Goal: Transaction & Acquisition: Book appointment/travel/reservation

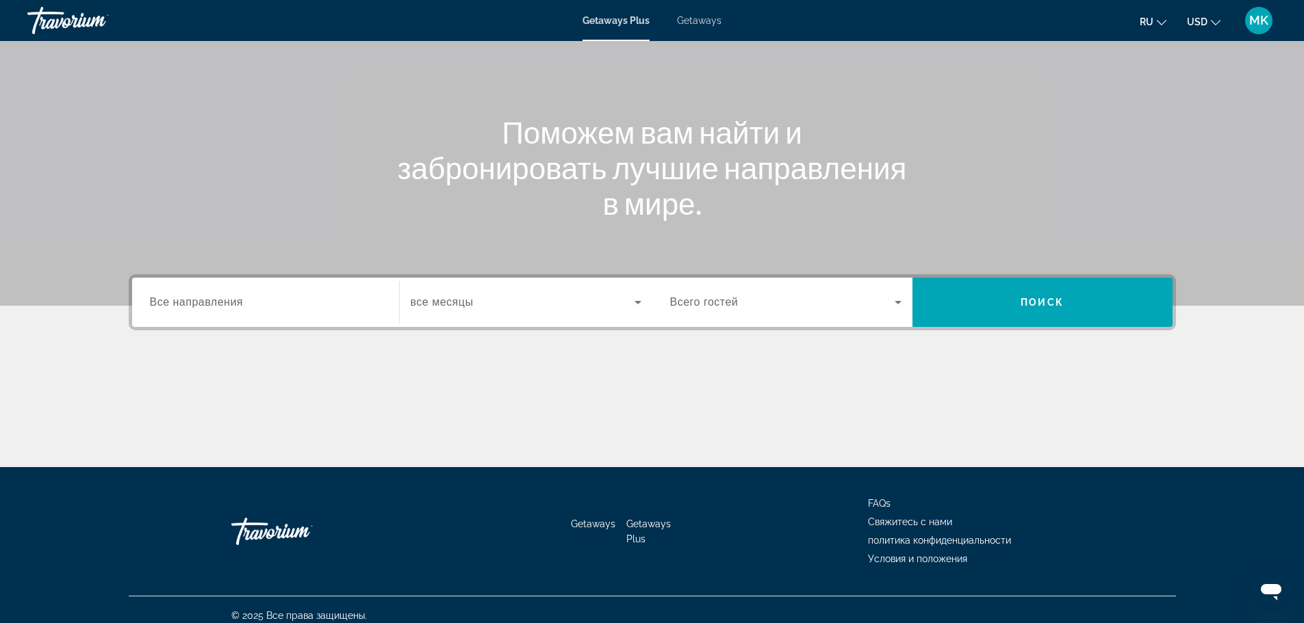
scroll to position [116, 0]
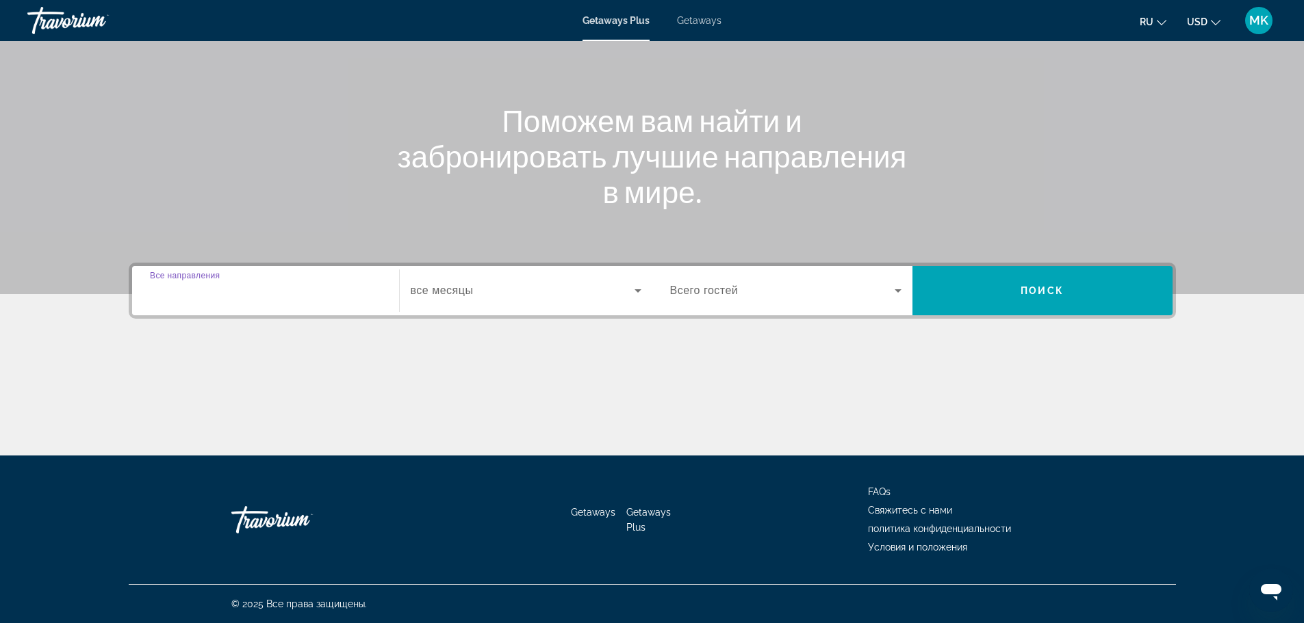
click at [276, 293] on input "Destination Все направления" at bounding box center [265, 291] width 231 height 16
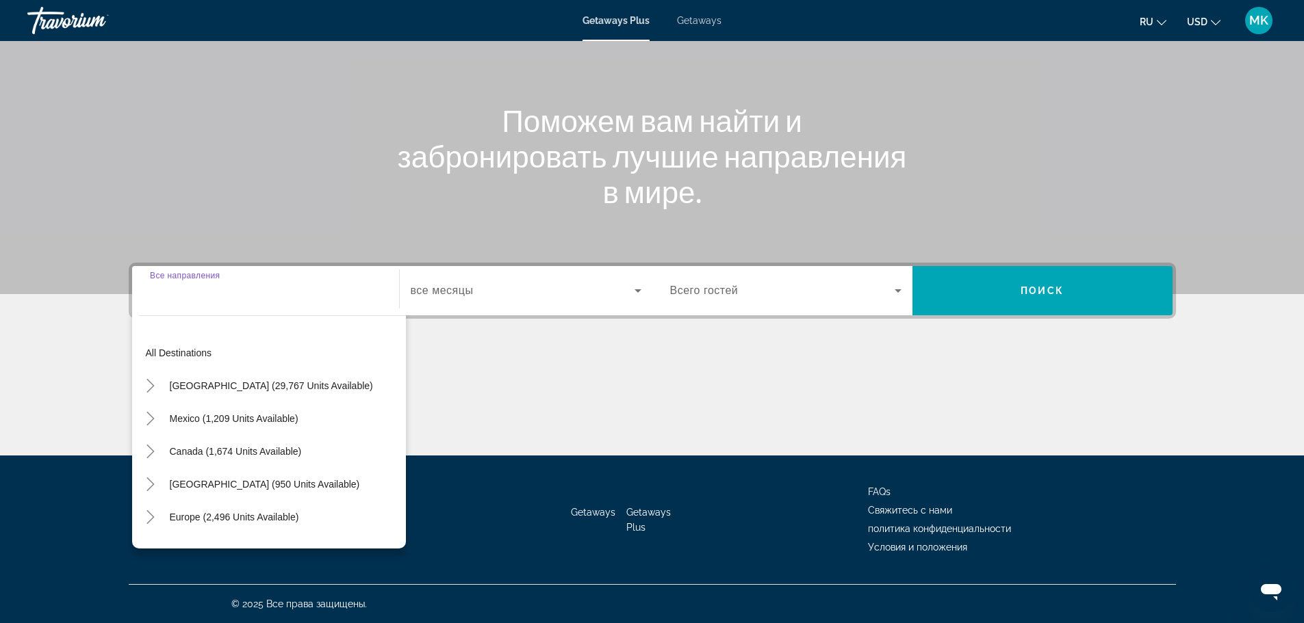
click at [254, 289] on input "Destination Все направления" at bounding box center [265, 291] width 231 height 16
click at [217, 386] on span "[GEOGRAPHIC_DATA] (29,767 units available)" at bounding box center [271, 386] width 203 height 11
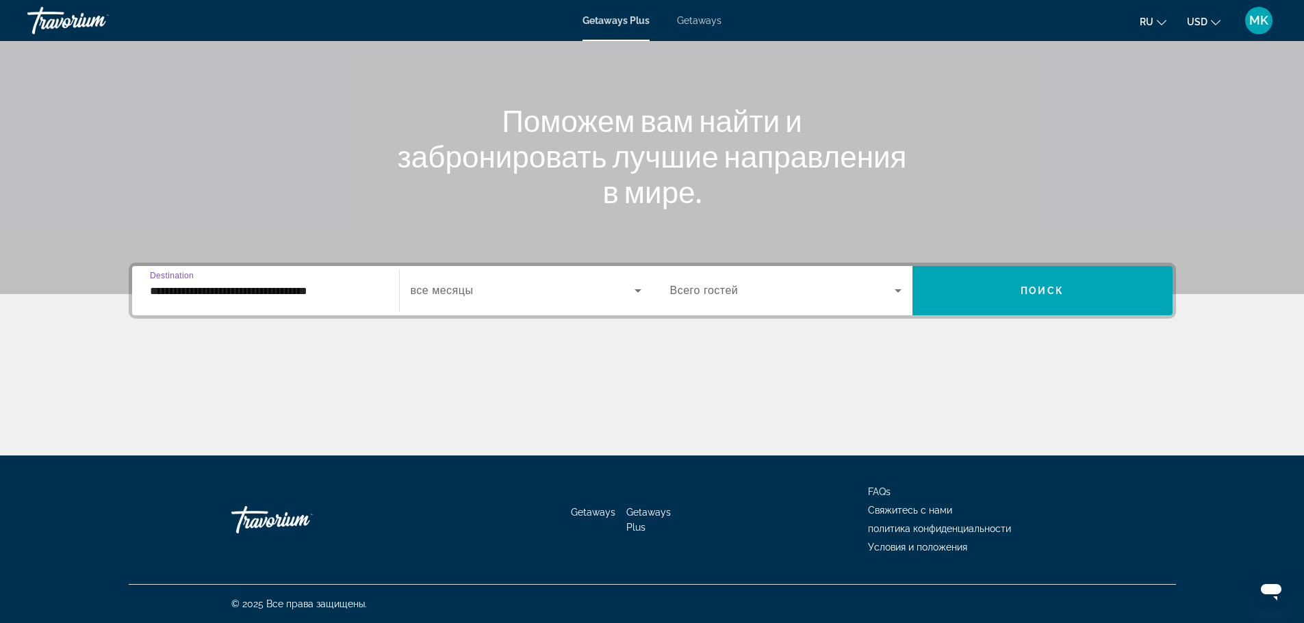
click at [319, 290] on input "**********" at bounding box center [265, 291] width 231 height 16
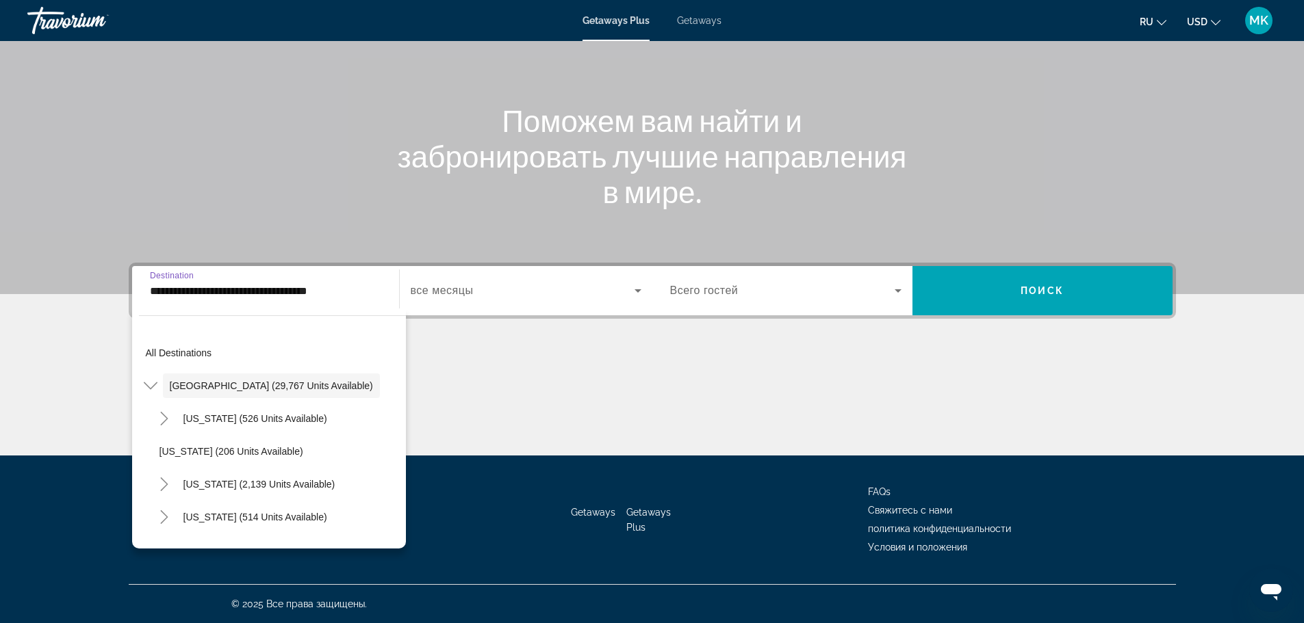
click at [361, 287] on input "**********" at bounding box center [265, 291] width 231 height 16
click at [165, 419] on icon "Toggle Arizona (526 units available)" at bounding box center [164, 419] width 14 height 14
click at [151, 389] on icon "Toggle United States (29,767 units available)" at bounding box center [151, 386] width 14 height 14
click at [152, 387] on icon "Toggle United States (29,767 units available)" at bounding box center [151, 386] width 14 height 14
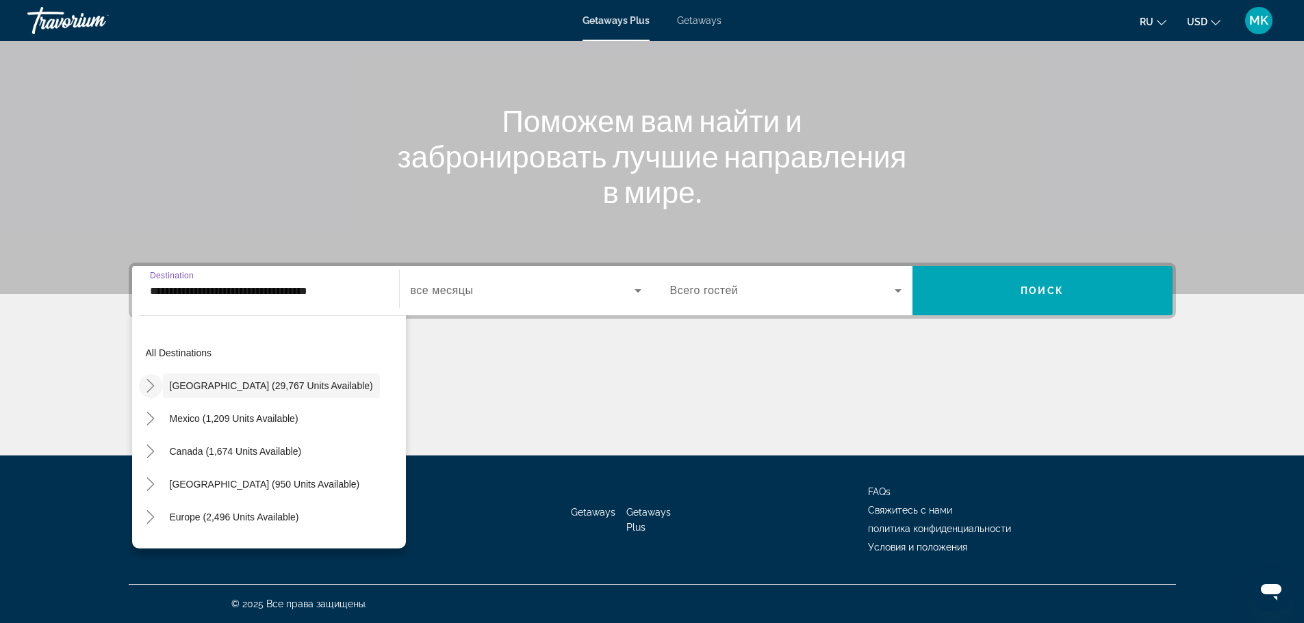
click at [349, 288] on input "**********" at bounding box center [265, 291] width 231 height 16
click at [266, 157] on div "Поможем вам найти и забронировать лучшие направления в мире." at bounding box center [652, 156] width 1102 height 107
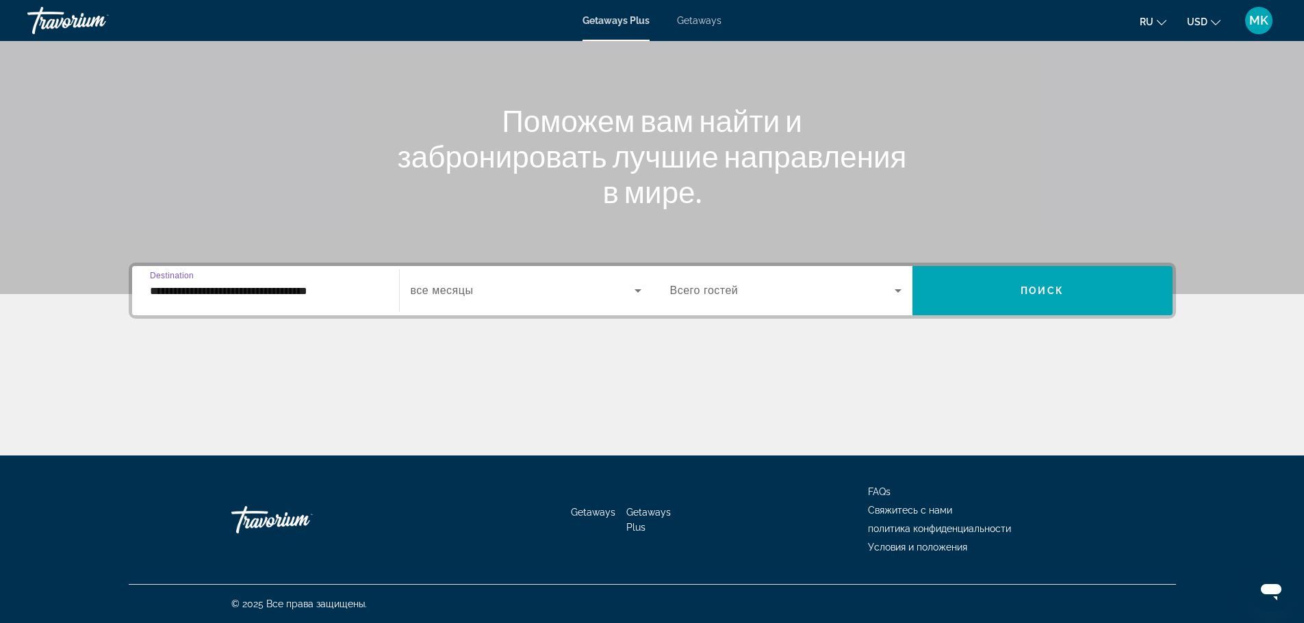
click at [355, 285] on input "**********" at bounding box center [265, 291] width 231 height 16
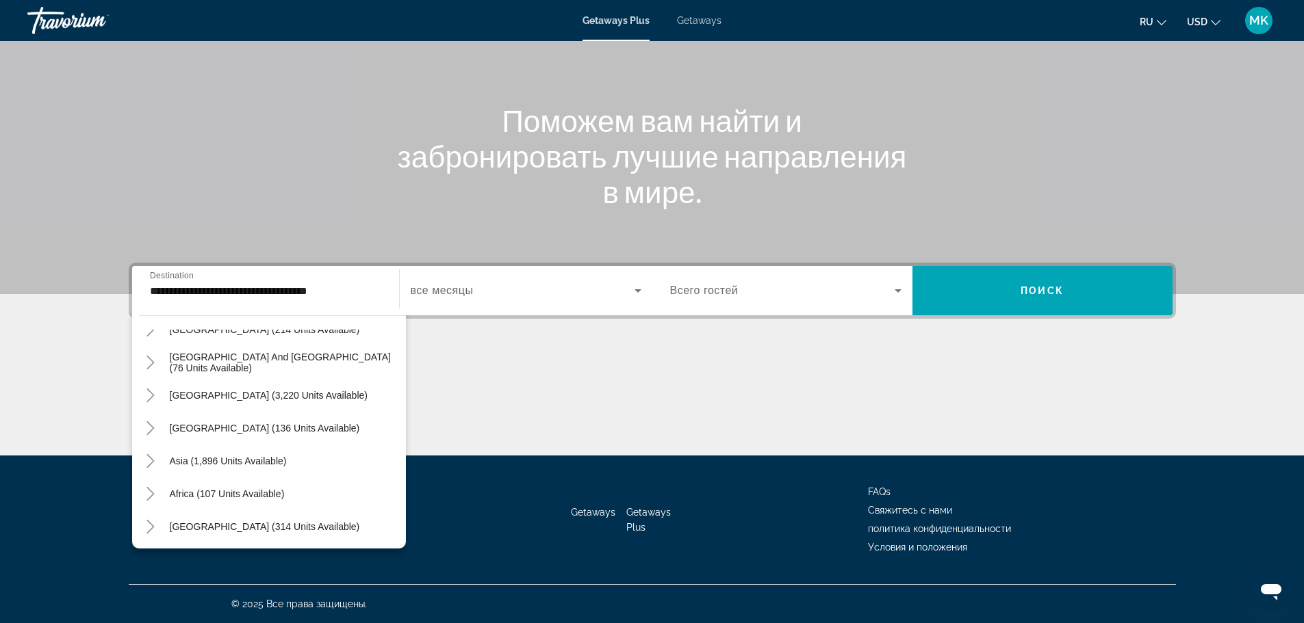
scroll to position [222, 0]
click at [244, 459] on span "Asia (1,896 units available)" at bounding box center [228, 459] width 117 height 11
type input "**********"
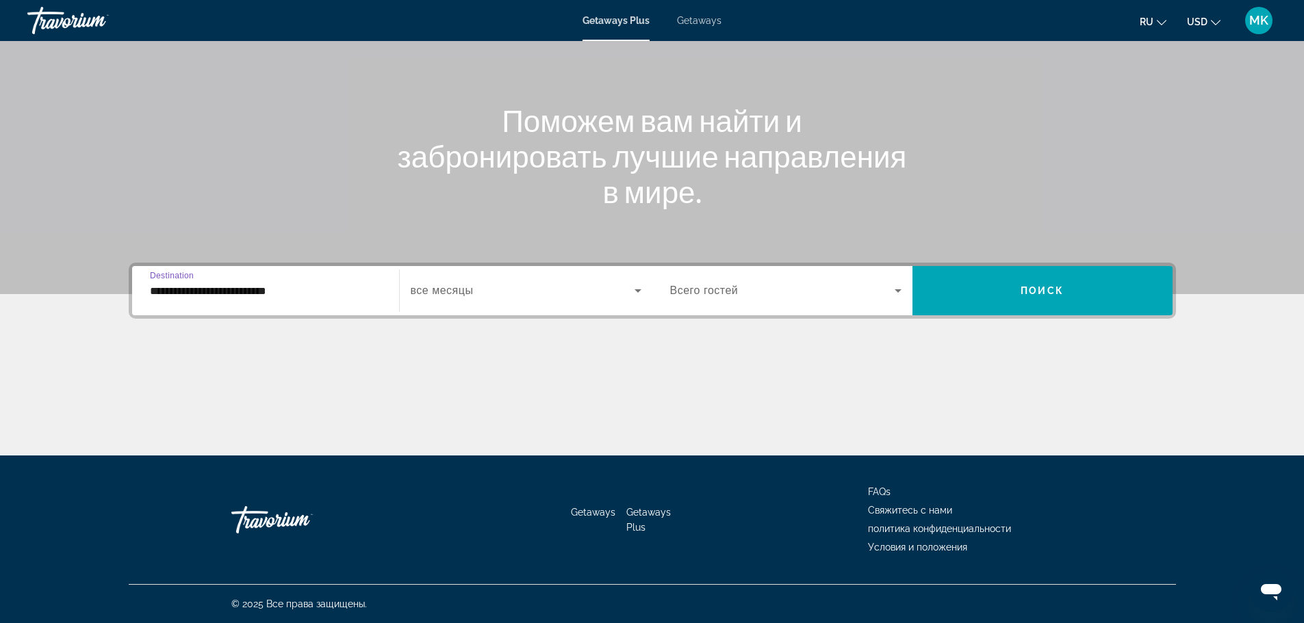
click at [253, 289] on input "**********" at bounding box center [265, 291] width 231 height 16
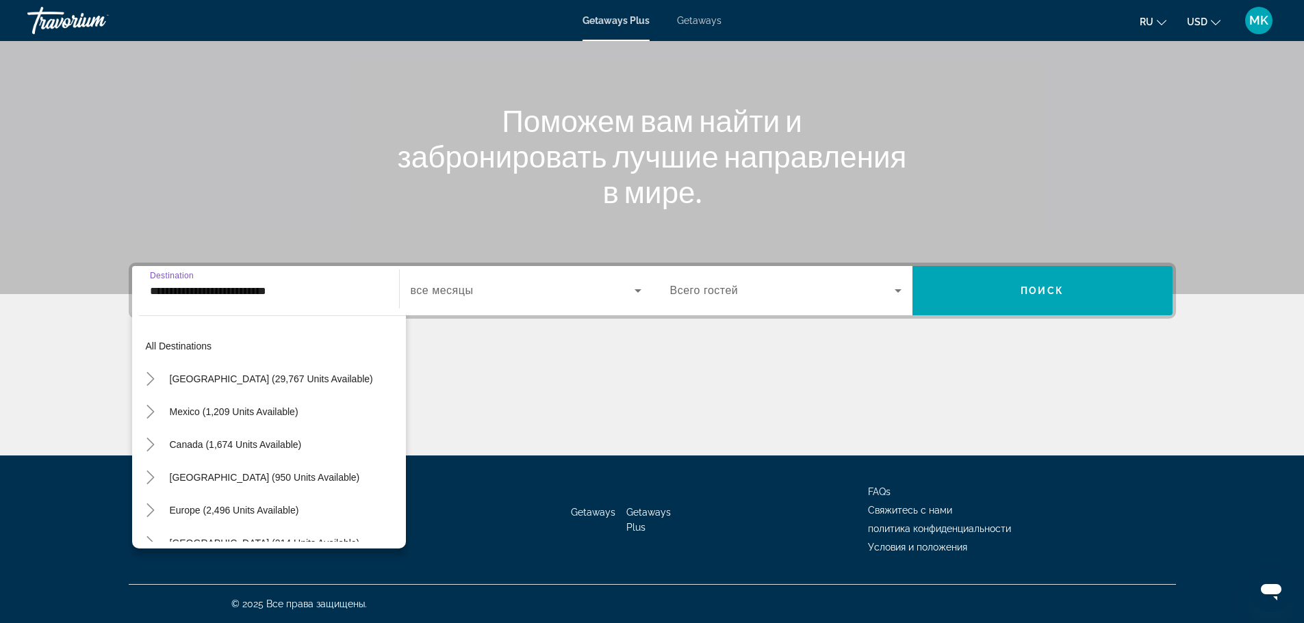
scroll to position [0, 0]
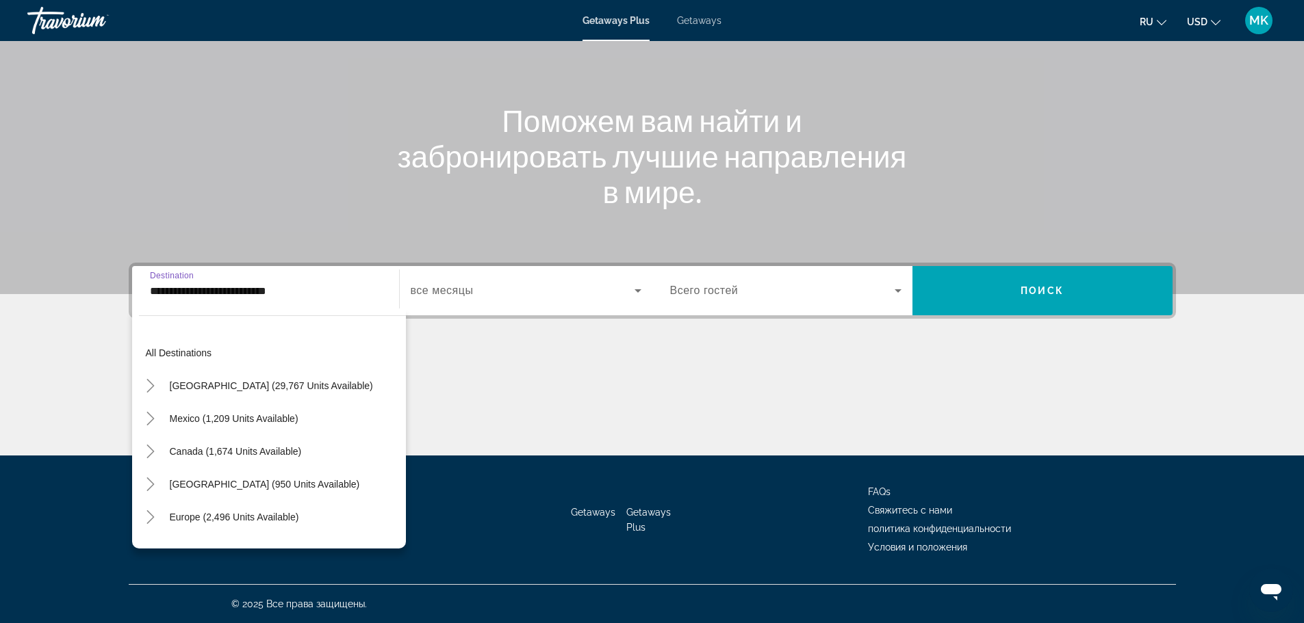
click at [176, 289] on input "**********" at bounding box center [265, 291] width 231 height 16
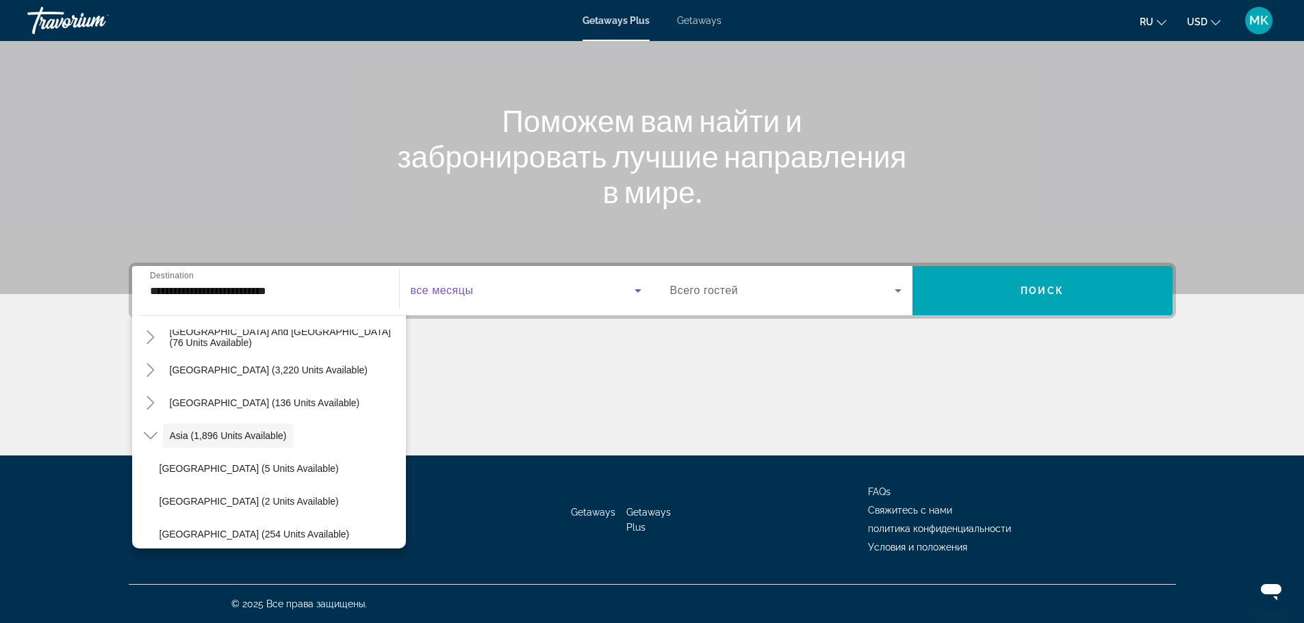
click at [640, 290] on icon "Search widget" at bounding box center [637, 290] width 7 height 3
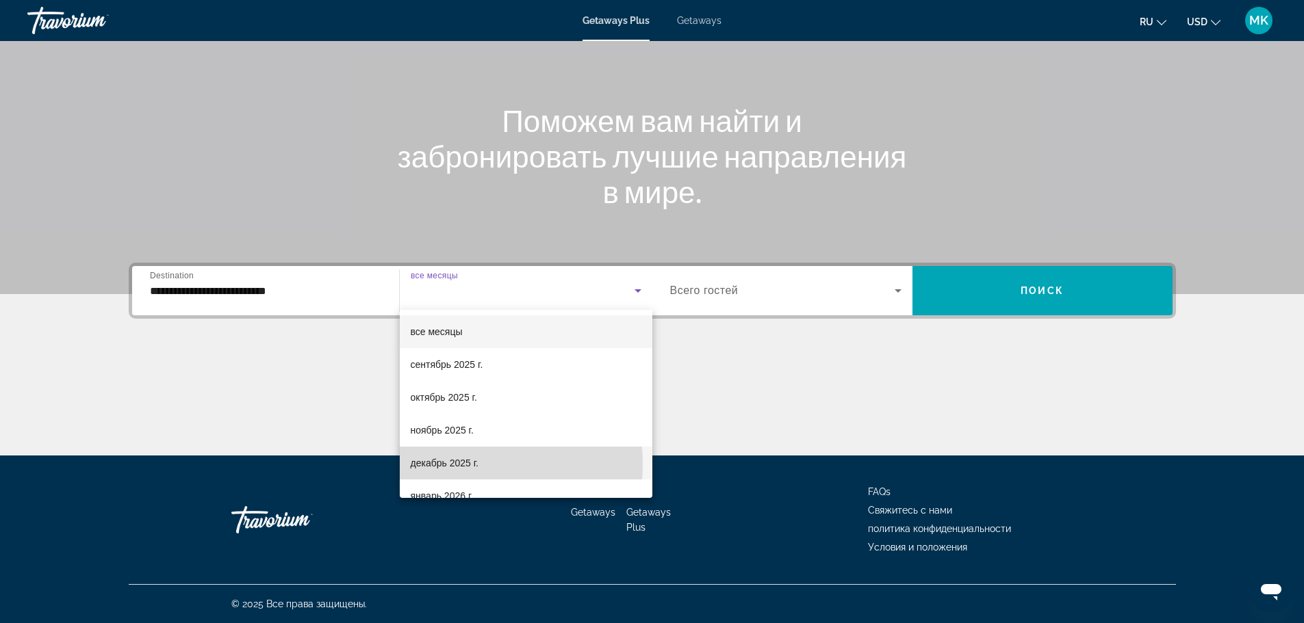
click at [448, 465] on span "декабрь 2025 г." at bounding box center [445, 463] width 68 height 16
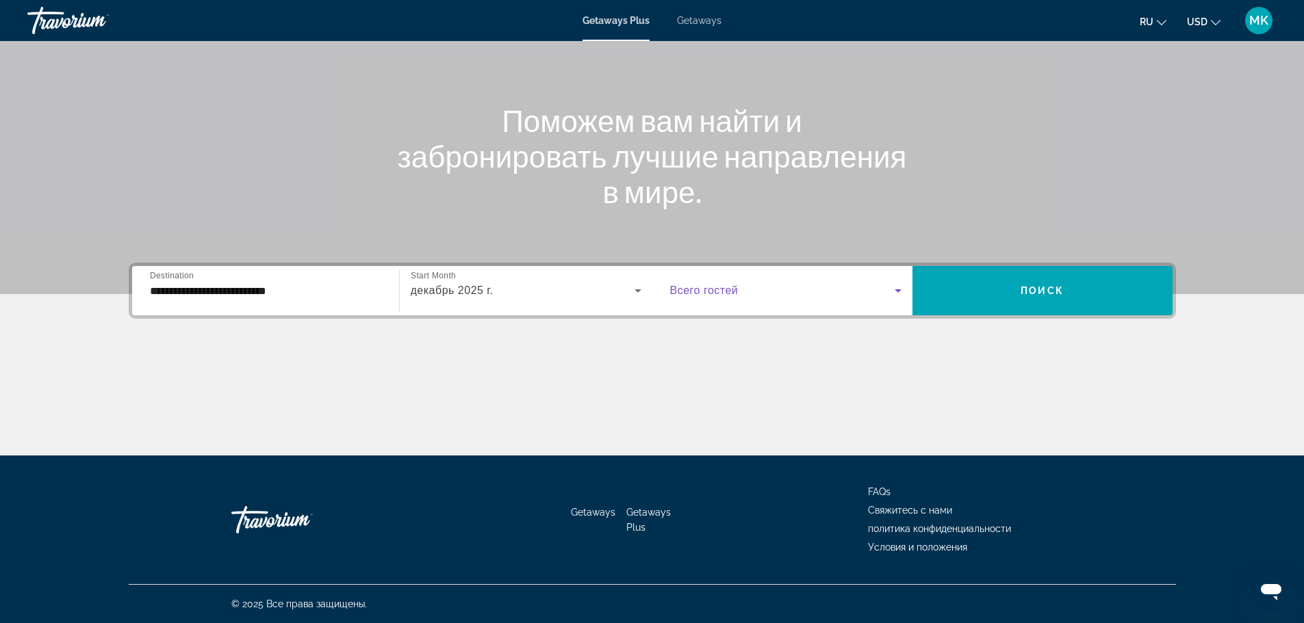
click at [896, 289] on icon "Search widget" at bounding box center [897, 290] width 7 height 3
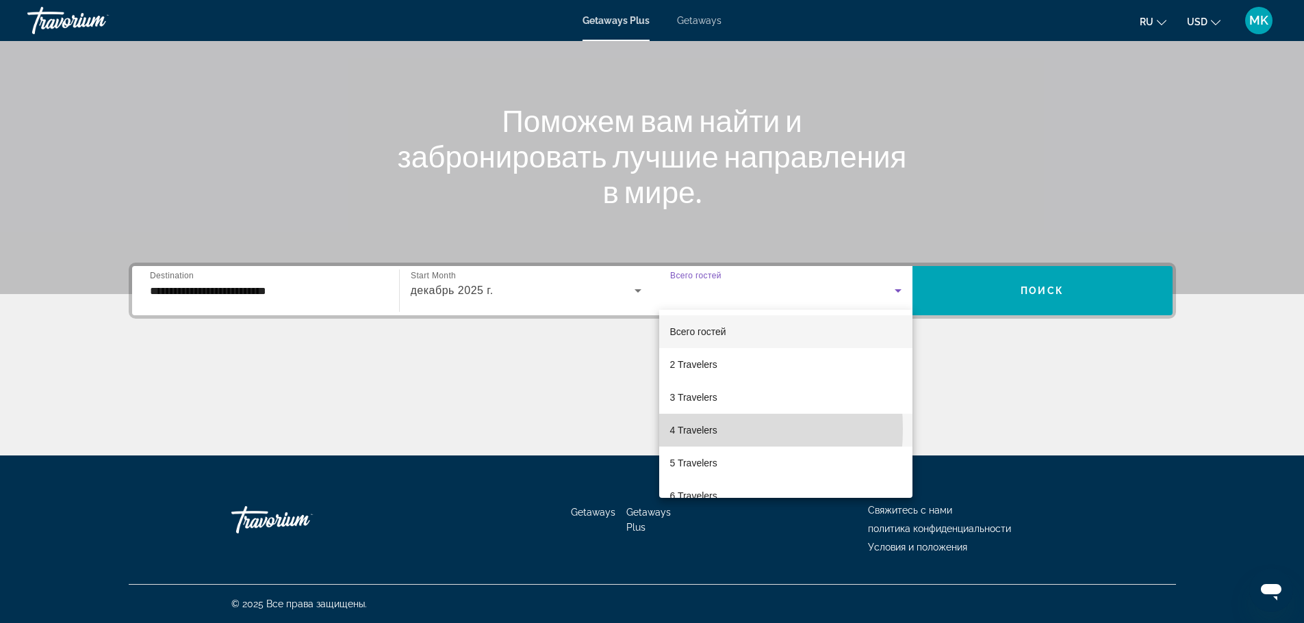
click at [676, 429] on span "4 Travelers" at bounding box center [693, 430] width 47 height 16
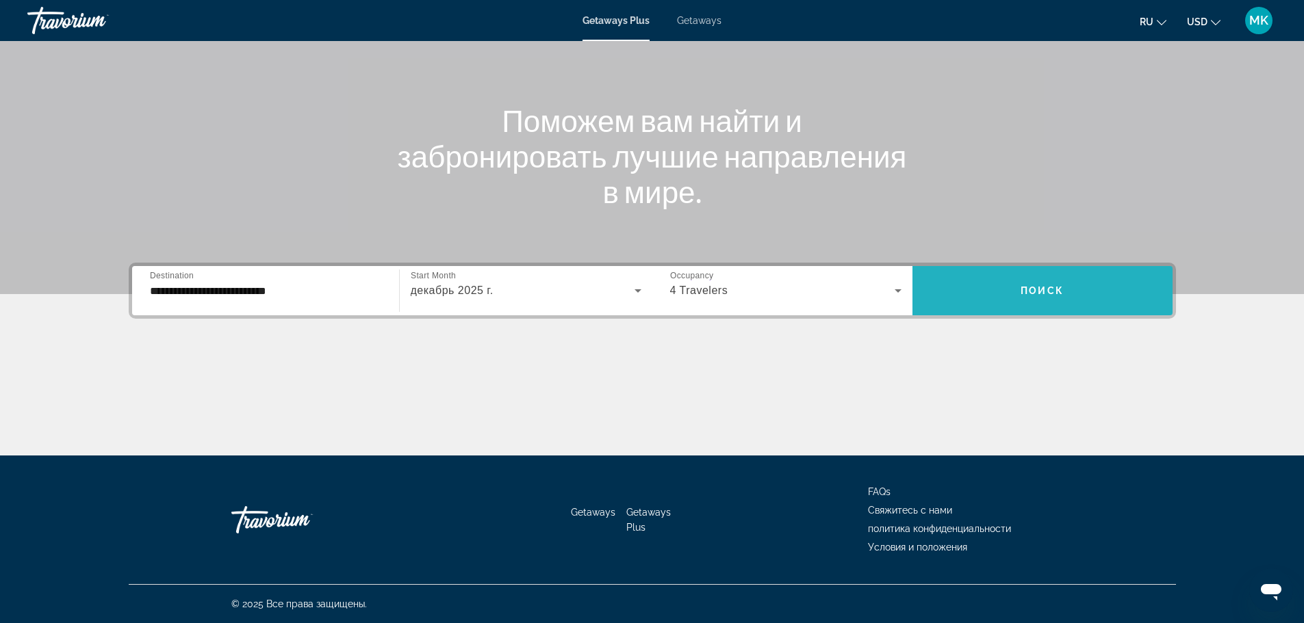
click at [1052, 300] on span "Search widget" at bounding box center [1042, 290] width 260 height 33
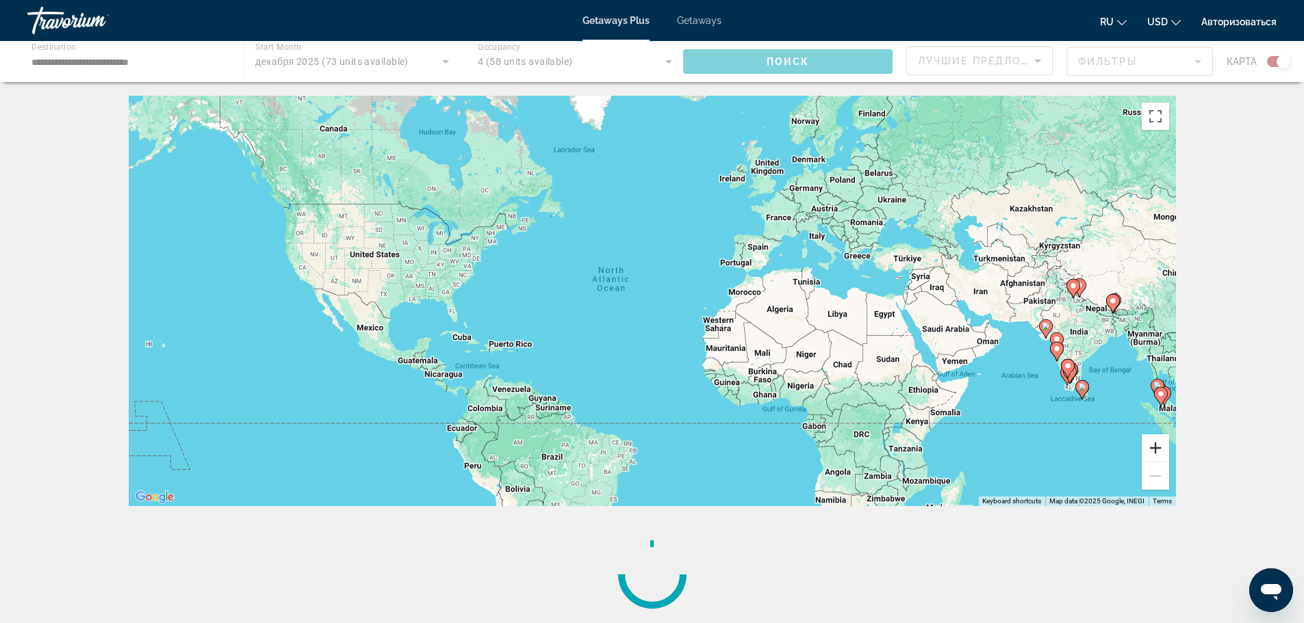
click at [1152, 447] on button "Zoom in" at bounding box center [1155, 448] width 27 height 27
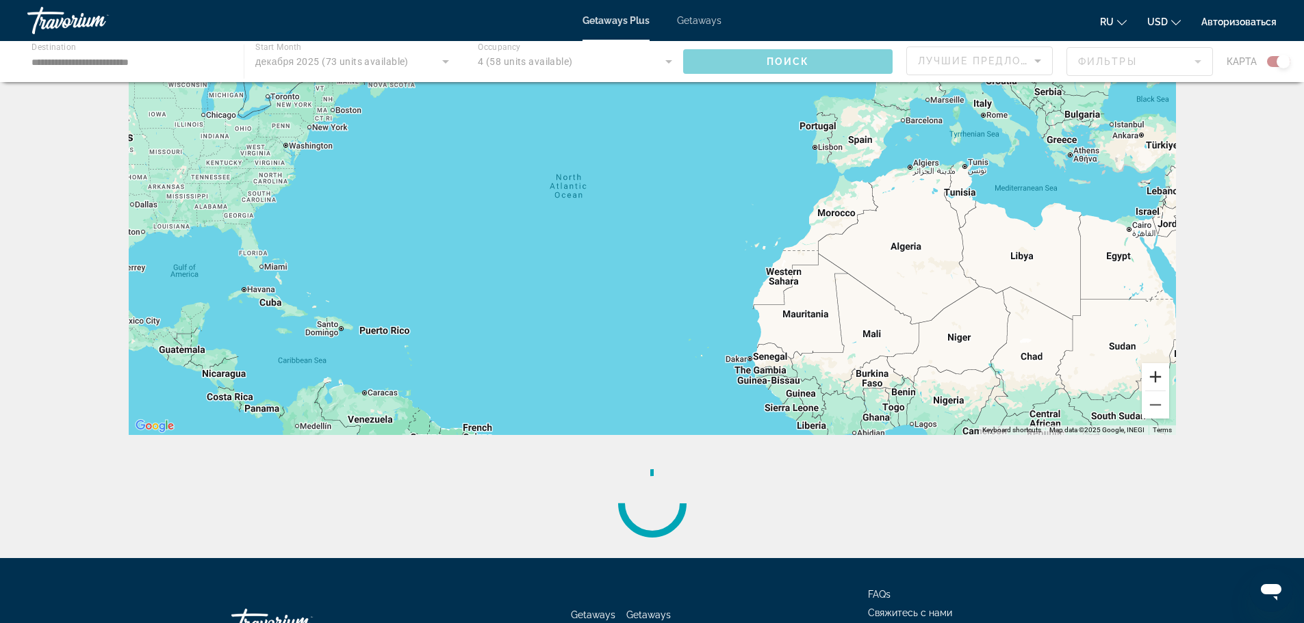
scroll to position [68, 0]
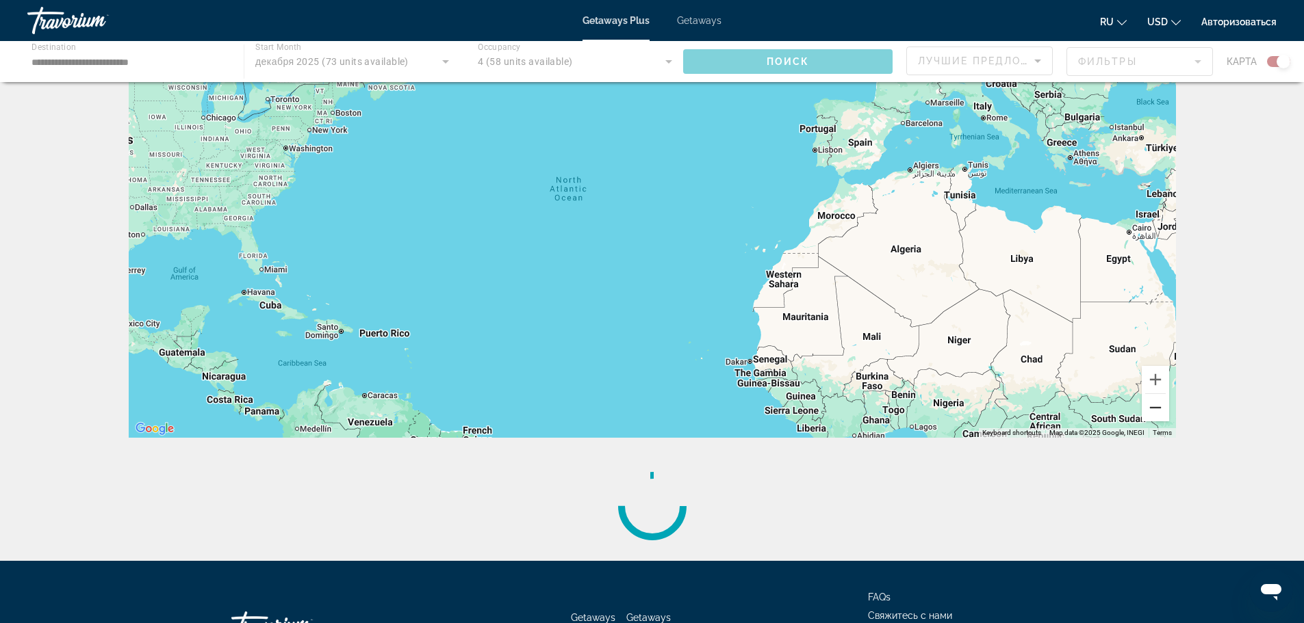
click at [1150, 408] on button "Zoom out" at bounding box center [1155, 407] width 27 height 27
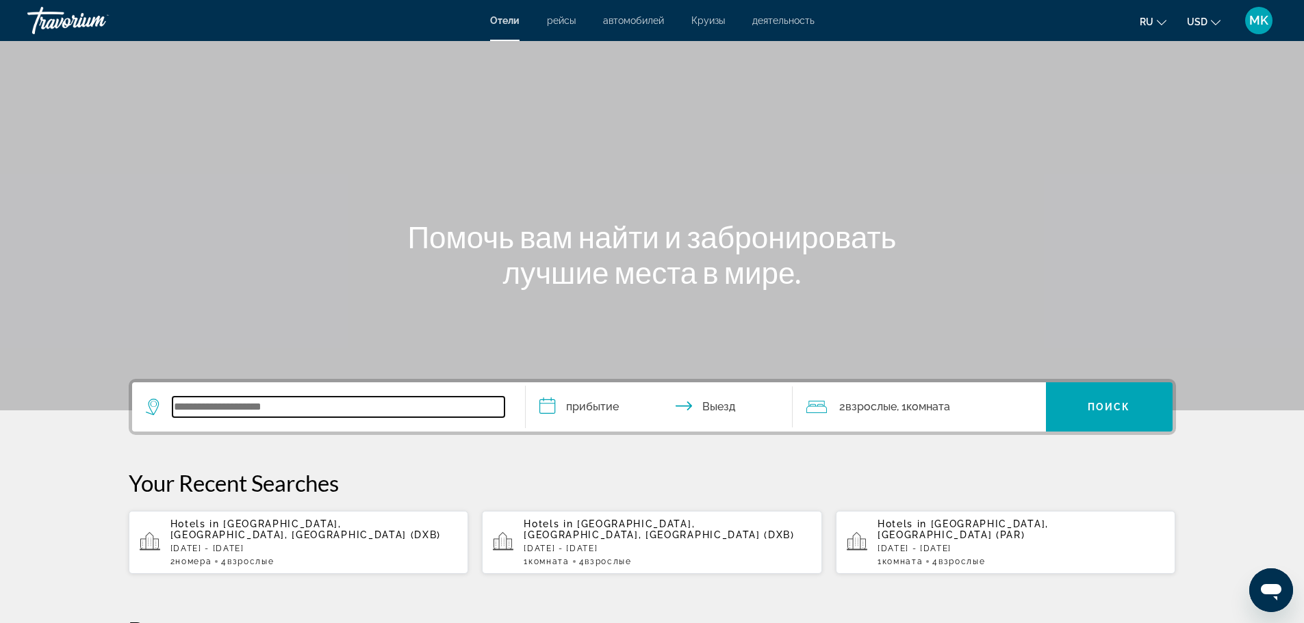
click at [233, 405] on input "Search widget" at bounding box center [338, 407] width 332 height 21
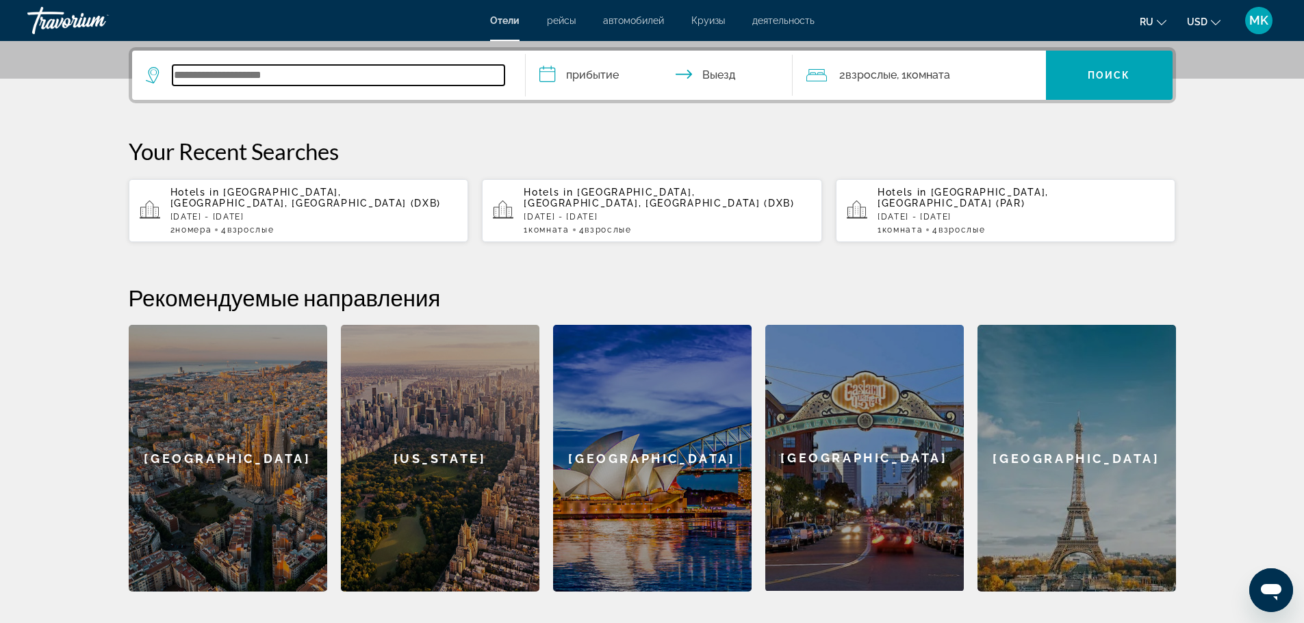
scroll to position [335, 0]
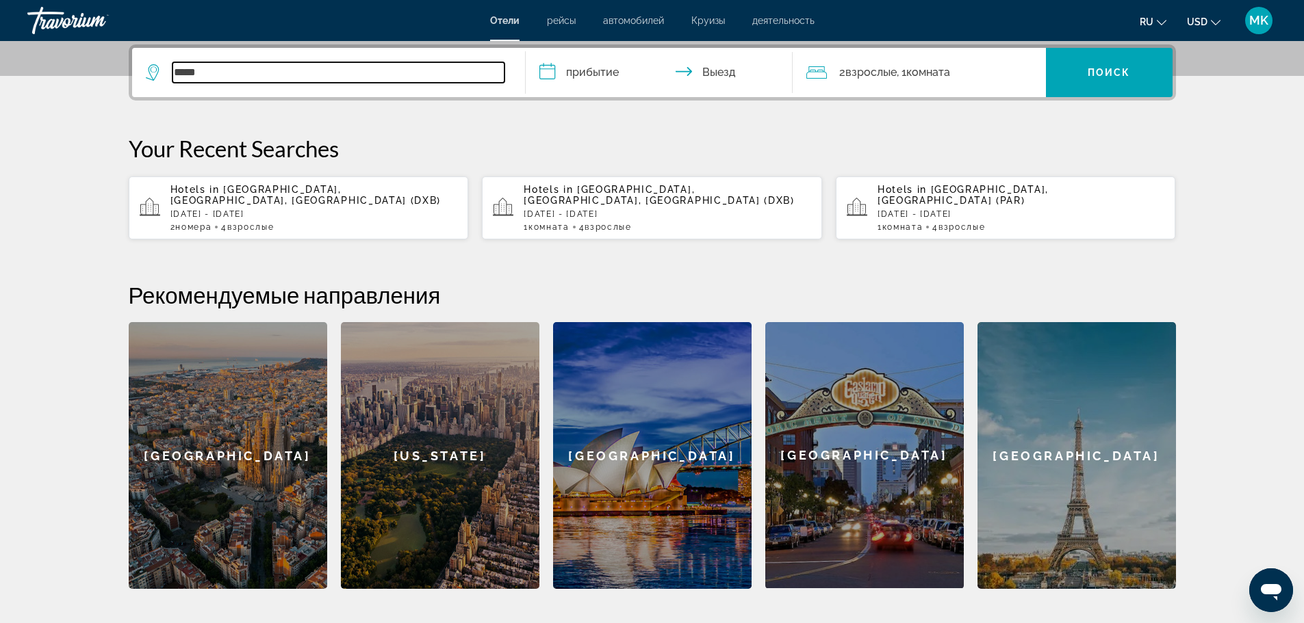
click at [250, 67] on input "*****" at bounding box center [338, 72] width 332 height 21
click at [264, 69] on input "*****" at bounding box center [338, 72] width 332 height 21
type input "*****"
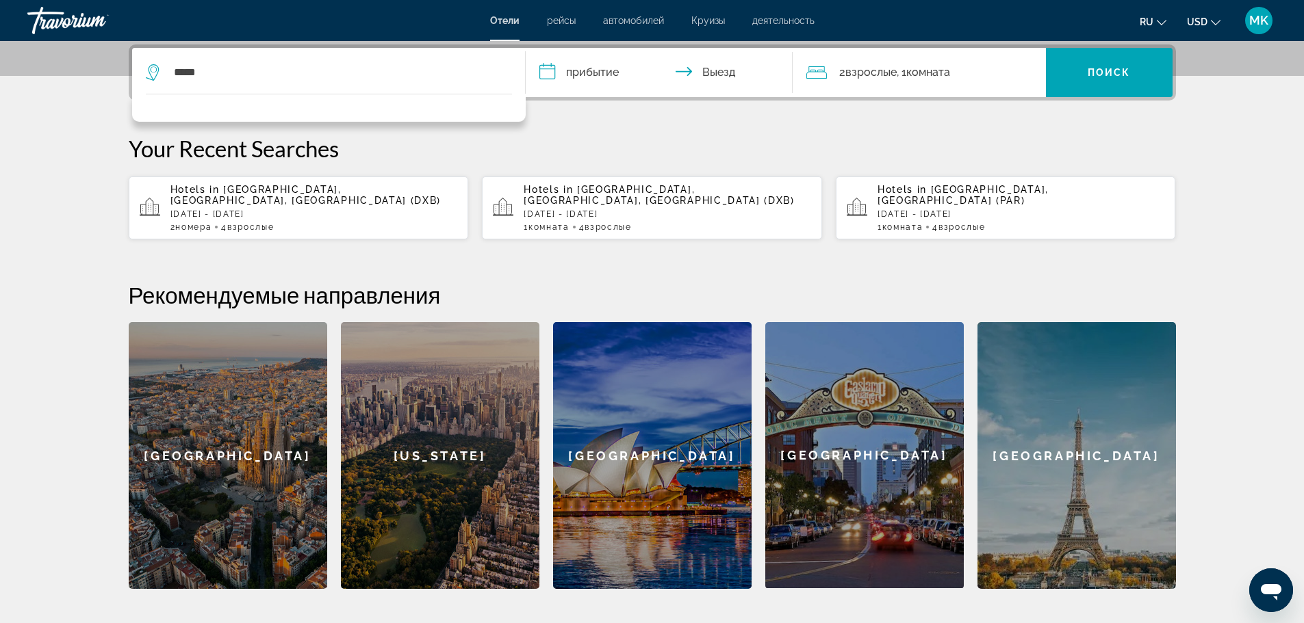
click at [255, 196] on p "Hotels in [GEOGRAPHIC_DATA], [GEOGRAPHIC_DATA], [GEOGRAPHIC_DATA] (DXB)" at bounding box center [313, 195] width 287 height 22
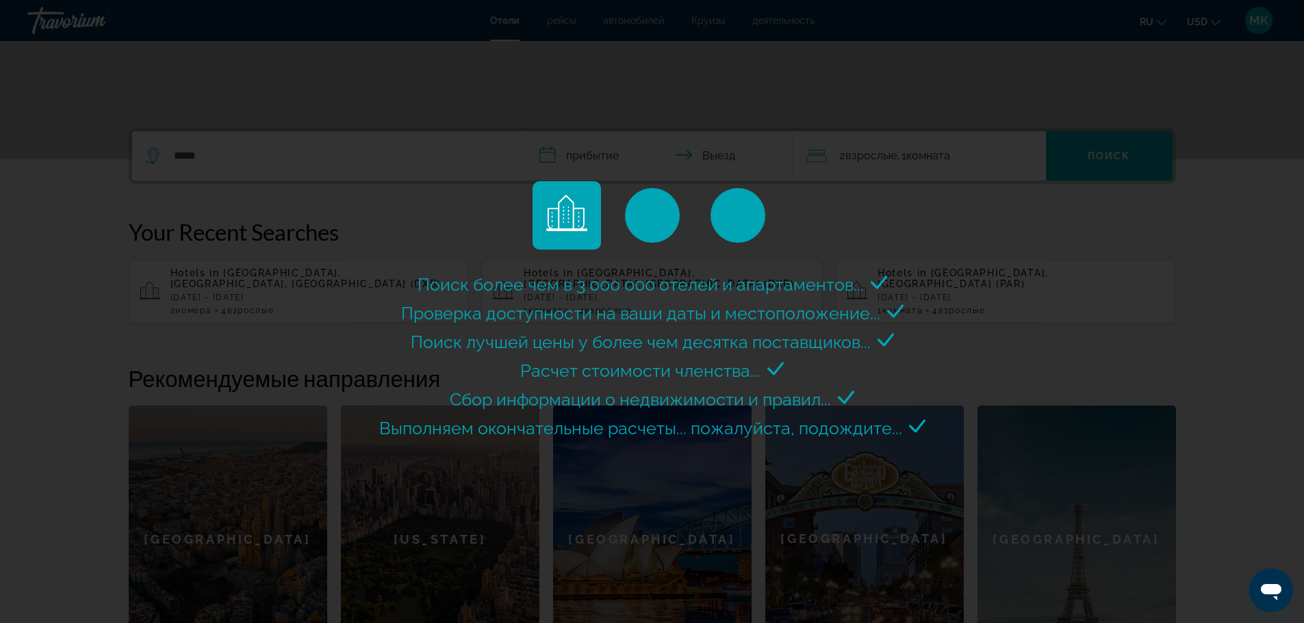
scroll to position [229, 0]
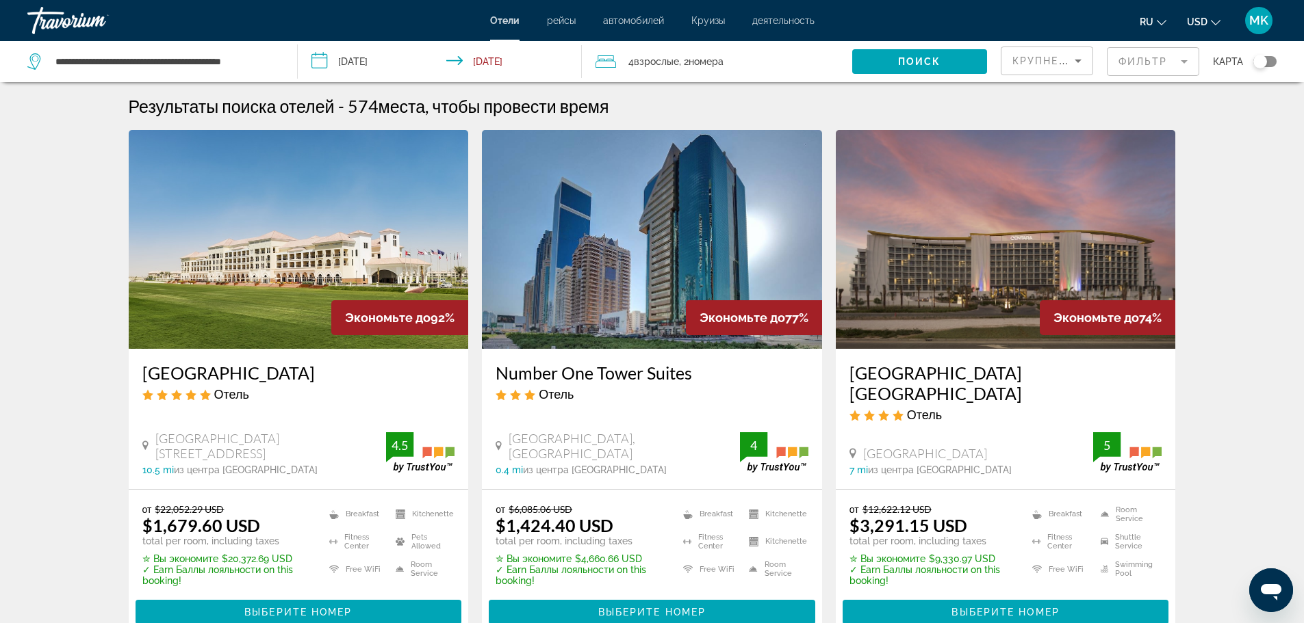
click at [1186, 60] on mat-form-field "Фильтр" at bounding box center [1153, 61] width 92 height 29
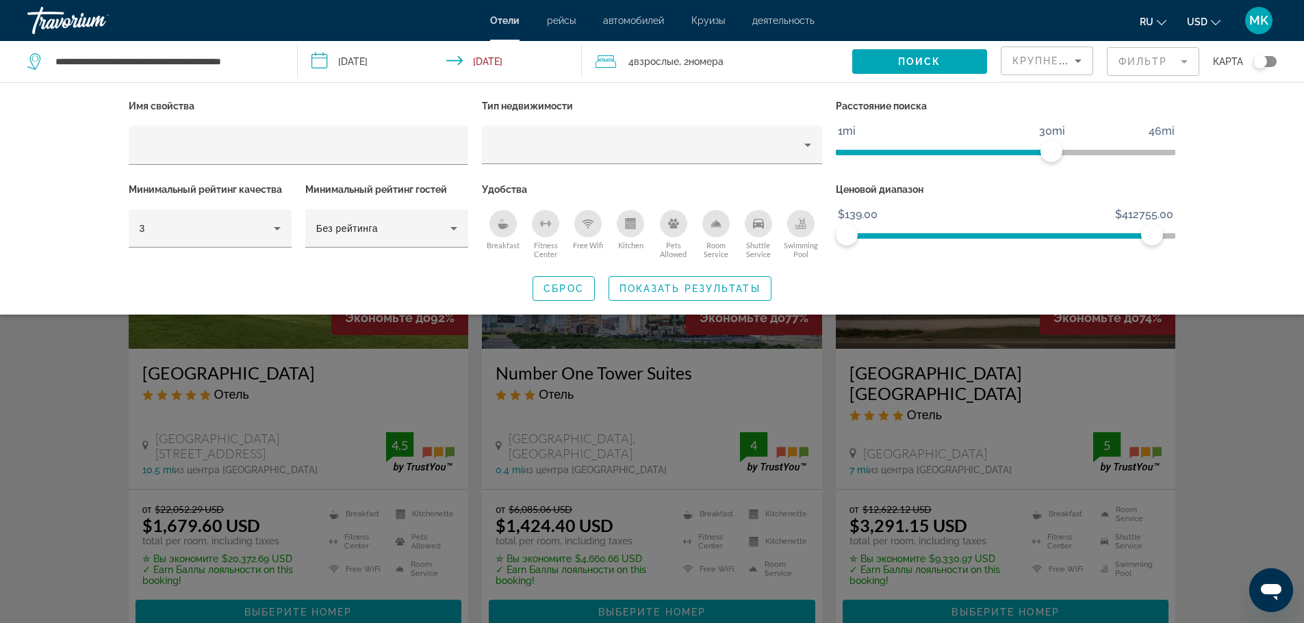
drag, startPoint x: 1152, startPoint y: 233, endPoint x: 942, endPoint y: 232, distance: 209.4
click at [942, 232] on span "ngx-slider" at bounding box center [999, 233] width 305 height 22
drag, startPoint x: 1139, startPoint y: 235, endPoint x: 1013, endPoint y: 234, distance: 125.9
click at [1013, 234] on span "ngx-slider" at bounding box center [993, 235] width 292 height 5
drag, startPoint x: 1127, startPoint y: 237, endPoint x: 1097, endPoint y: 242, distance: 30.5
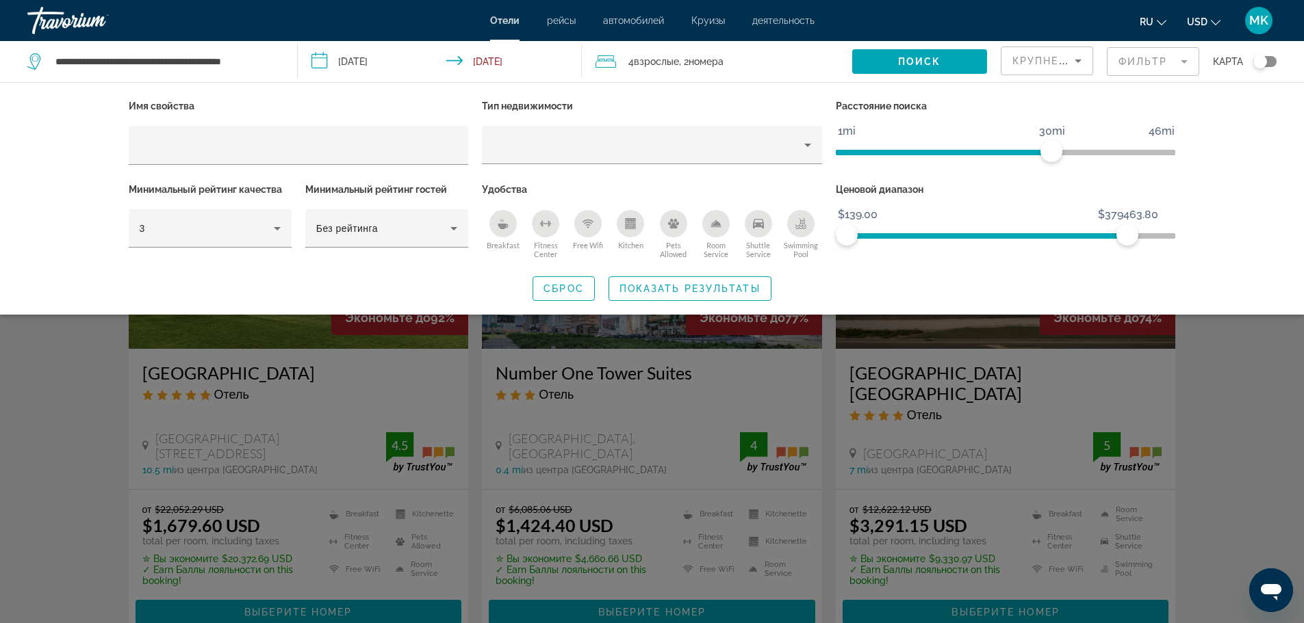
click at [1097, 242] on span "ngx-slider" at bounding box center [987, 233] width 281 height 22
click at [1114, 236] on ngx-slider "$139.00 $429834.20 $139.00 $360968.60" at bounding box center [1006, 234] width 340 height 3
click at [1101, 236] on ngx-slider "$139.00 $429834.20 $139.00 $343398.20" at bounding box center [1006, 234] width 340 height 3
click at [1090, 238] on span "ngx-slider-max" at bounding box center [1101, 235] width 22 height 22
click at [1090, 236] on span "ngx-slider-max" at bounding box center [1101, 235] width 22 height 22
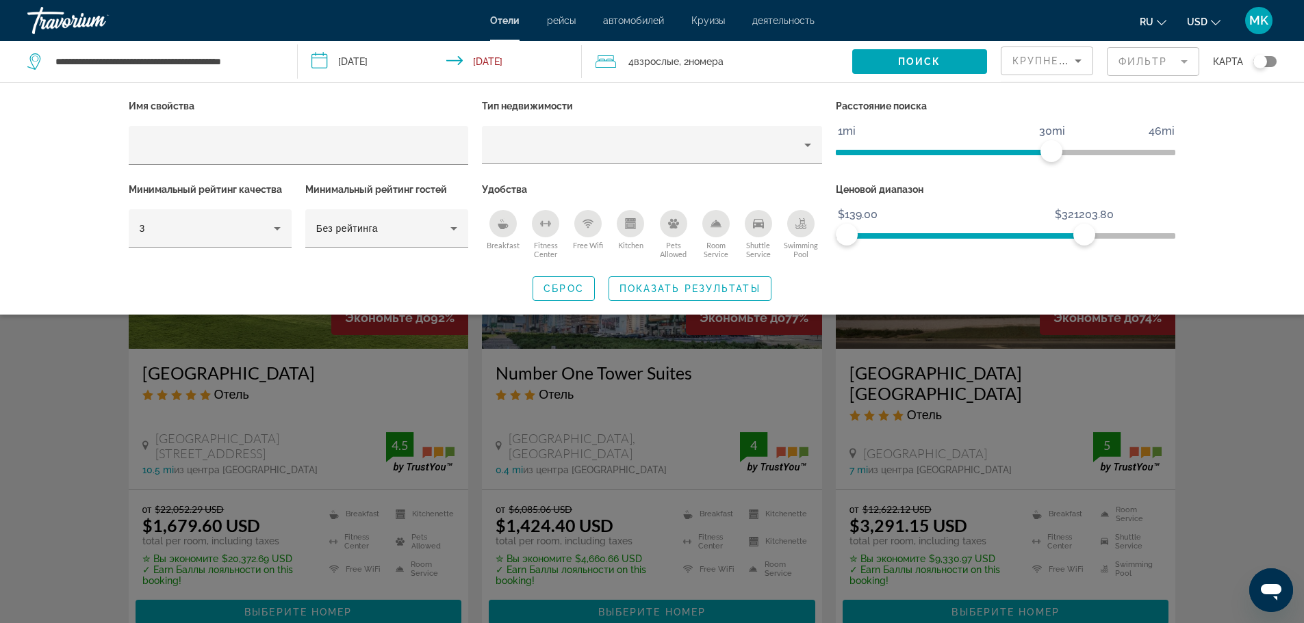
click at [1084, 236] on ngx-slider "$139.00 $429834.20 $139.00 $321203.80" at bounding box center [1006, 234] width 340 height 3
click at [1070, 236] on ngx-slider "$139.00 $429834.20 $139.00 $302708.60" at bounding box center [1006, 234] width 340 height 3
click at [1058, 234] on ngx-slider "$139.00 $429834.20 $139.00 $286063.00" at bounding box center [1006, 234] width 340 height 3
click at [1045, 236] on ngx-slider "$139.00 $429834.20 $139.00 $268492.60" at bounding box center [1006, 234] width 340 height 3
click at [1033, 236] on ngx-slider "$139.00 $429834.20 $139.00 $251847.00" at bounding box center [1006, 234] width 340 height 3
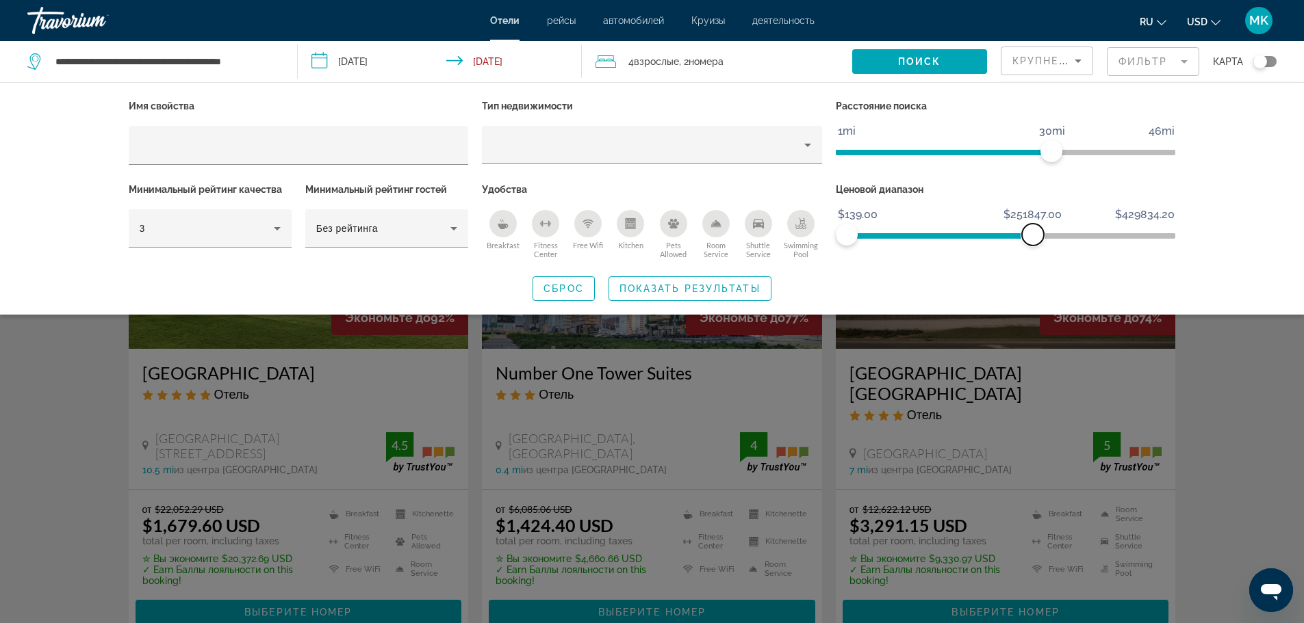
click at [1023, 236] on span "ngx-slider-max" at bounding box center [1033, 235] width 22 height 22
click at [1020, 234] on ngx-slider "$139.00 $429834.20 $139.00 $234276.60" at bounding box center [1006, 234] width 340 height 3
click at [1009, 236] on span "ngx-slider-max" at bounding box center [1020, 235] width 22 height 22
click at [1007, 236] on ngx-slider "$139.00 $429834.20 $139.00 $216706.00" at bounding box center [1006, 234] width 340 height 3
click at [996, 235] on span "ngx-slider-max" at bounding box center [1007, 235] width 22 height 22
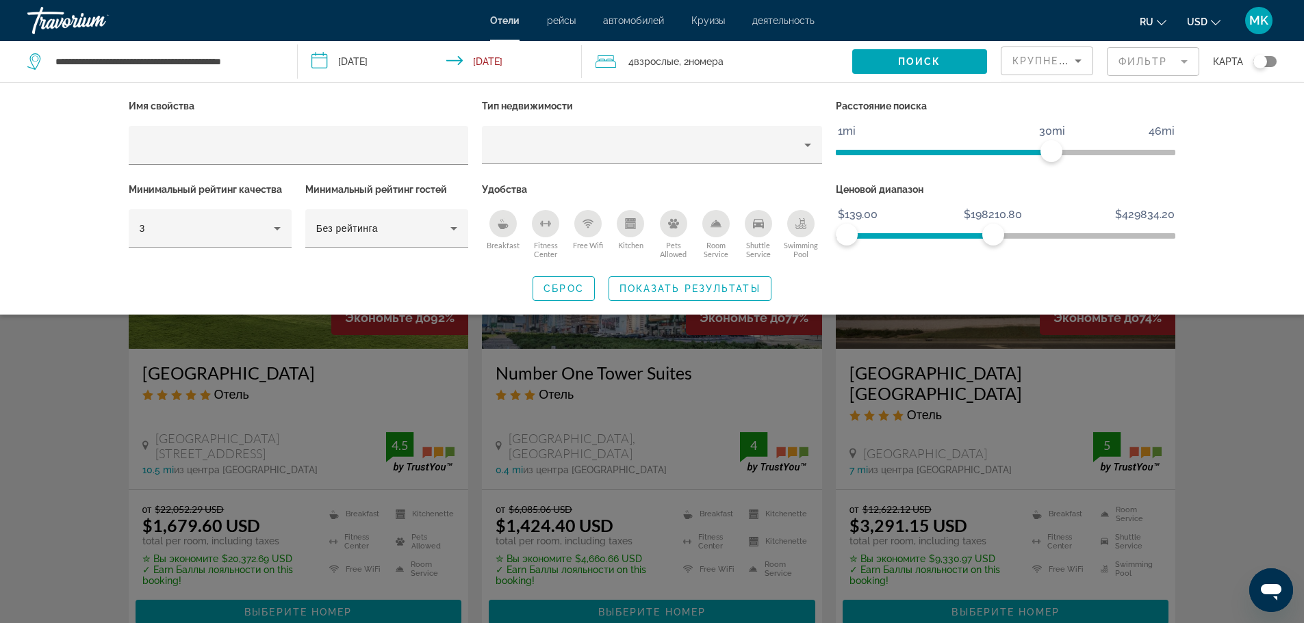
click at [993, 234] on ngx-slider "$139.00 $429834.20 $139.00 $198210.80" at bounding box center [1006, 234] width 340 height 3
click at [982, 237] on span "ngx-slider-max" at bounding box center [993, 235] width 22 height 22
click at [980, 236] on ngx-slider "$139.00 $429834.20 $139.00 $180640.40" at bounding box center [1006, 234] width 340 height 3
click at [966, 236] on ngx-slider "$139.00 $429834.20 $139.00 $180640.40" at bounding box center [1006, 234] width 340 height 3
click at [953, 235] on ngx-slider "$139.00 $429834.20 $139.00 $144574.80" at bounding box center [1006, 234] width 340 height 3
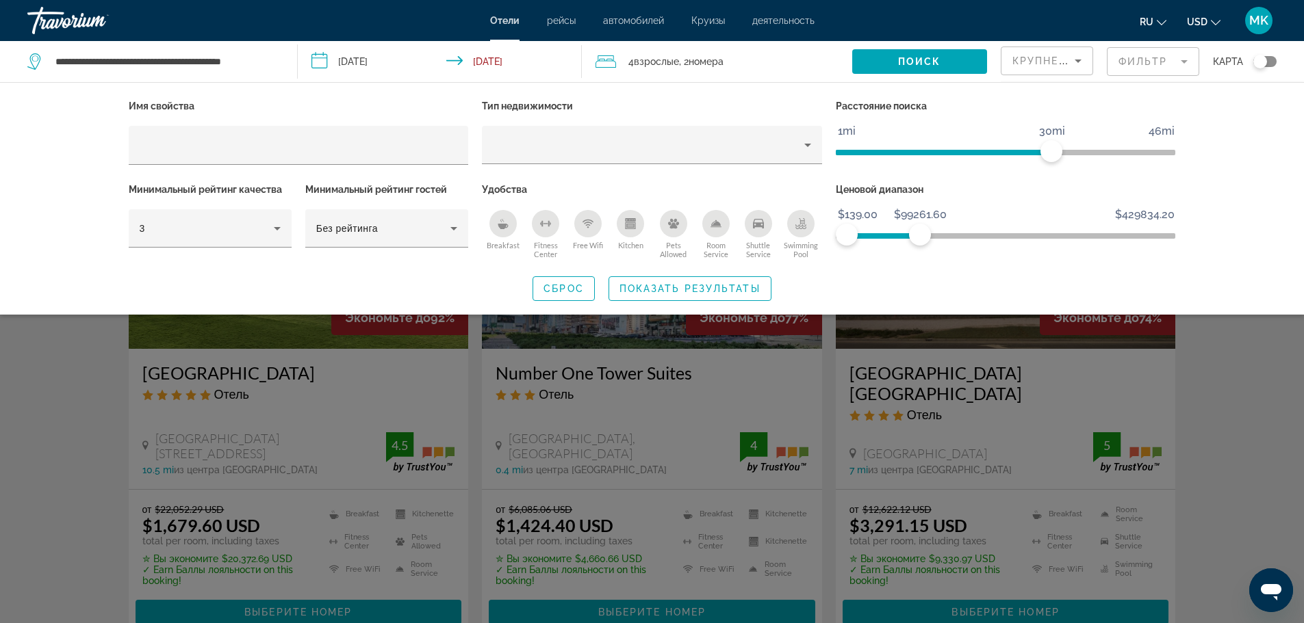
click at [920, 236] on ngx-slider "$139.00 $429834.20 $139.00 $99261.60" at bounding box center [1006, 234] width 340 height 3
click at [890, 235] on ngx-slider "$139.00 $429834.20 $139.00 $57647.40 $139.00 - $57647.40" at bounding box center [1006, 234] width 340 height 3
click at [867, 236] on ngx-slider "$139.00 $429834.20 $139.00 $57647.40 $139.00 - $57647.40" at bounding box center [1006, 234] width 340 height 3
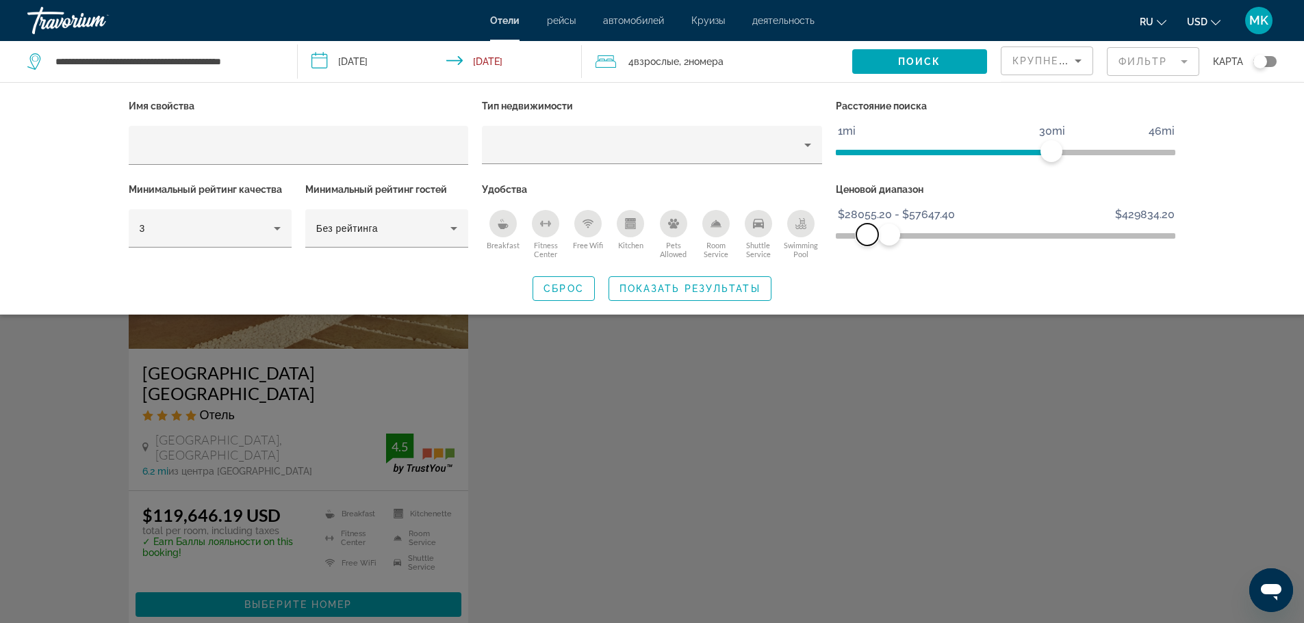
click at [875, 235] on span "ngx-slider" at bounding box center [867, 235] width 22 height 22
click at [849, 233] on ngx-slider "$139.00 $429834.20 $4011.40 $57647.40 $4011.40 - $57647.40" at bounding box center [1006, 234] width 340 height 3
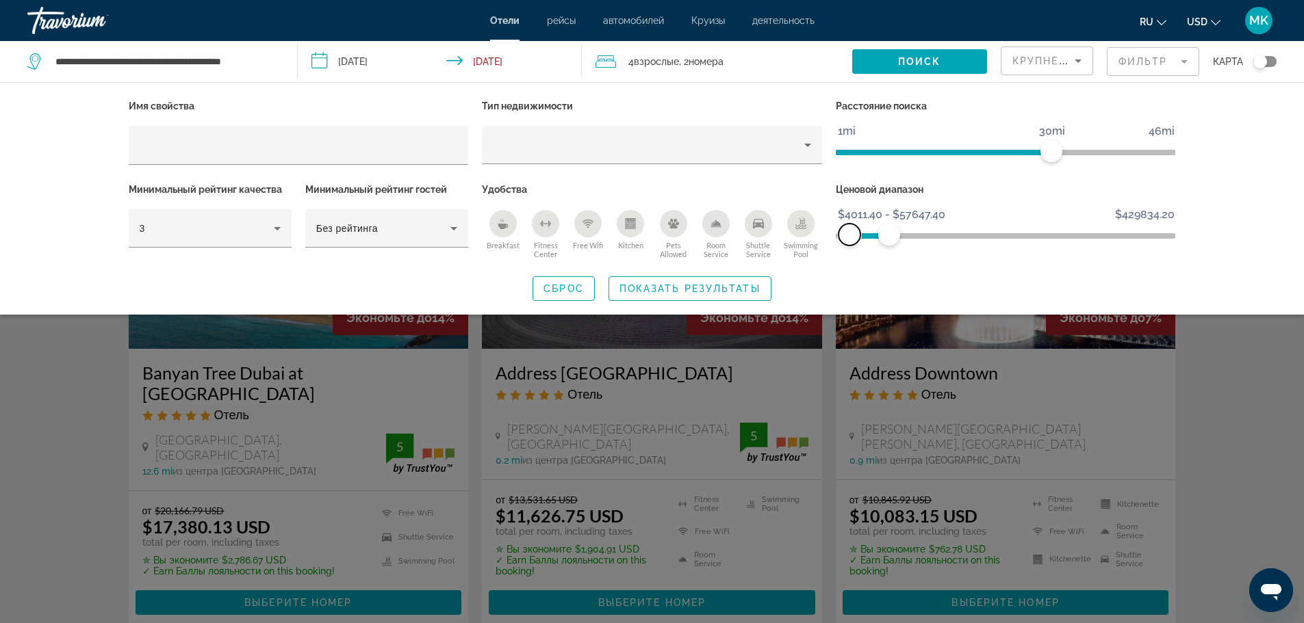
click at [840, 236] on span "ngx-slider" at bounding box center [849, 235] width 22 height 22
click at [871, 233] on ngx-slider "$139.00 $429834.20 $4011.40 $57647.40 $4011.40 - $57647.40" at bounding box center [1006, 234] width 340 height 3
click at [854, 237] on span "ngx-slider" at bounding box center [849, 235] width 22 height 22
click at [842, 237] on span "ngx-slider" at bounding box center [849, 235] width 22 height 22
click at [1261, 153] on div "Имя свойства Тип недвижимости Расстояние поиска 1mi 46mi 30mi Минимальный рейти…" at bounding box center [652, 198] width 1304 height 233
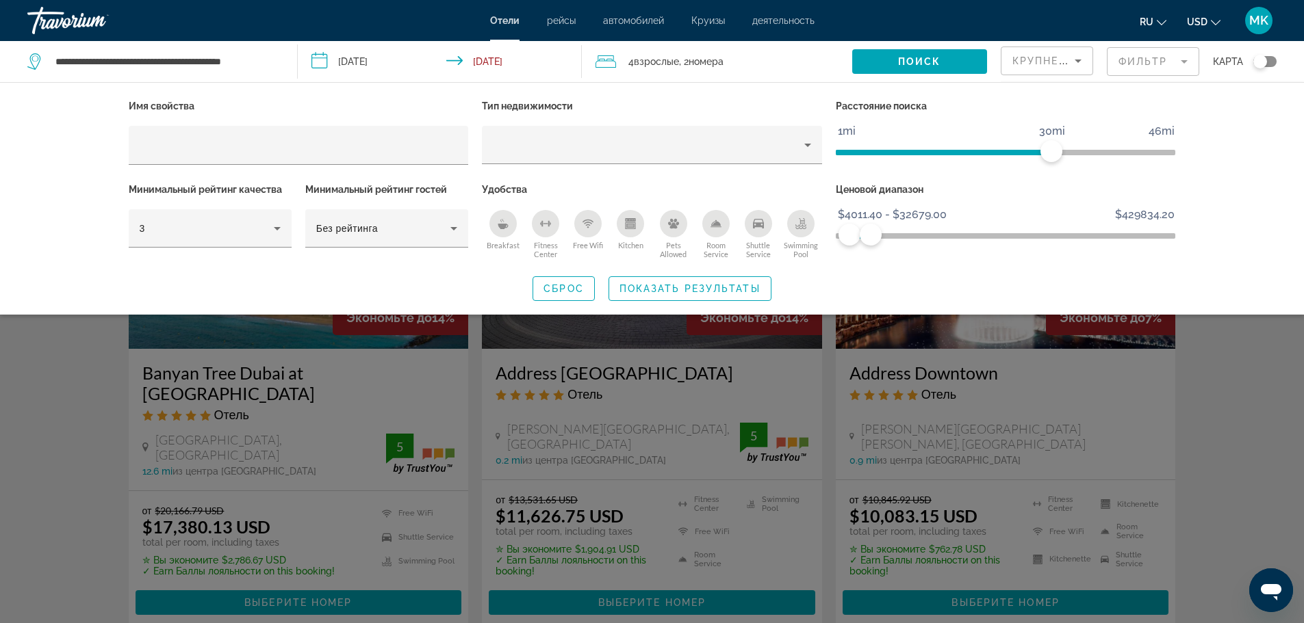
click at [1181, 59] on mat-form-field "Фильтр" at bounding box center [1153, 61] width 92 height 29
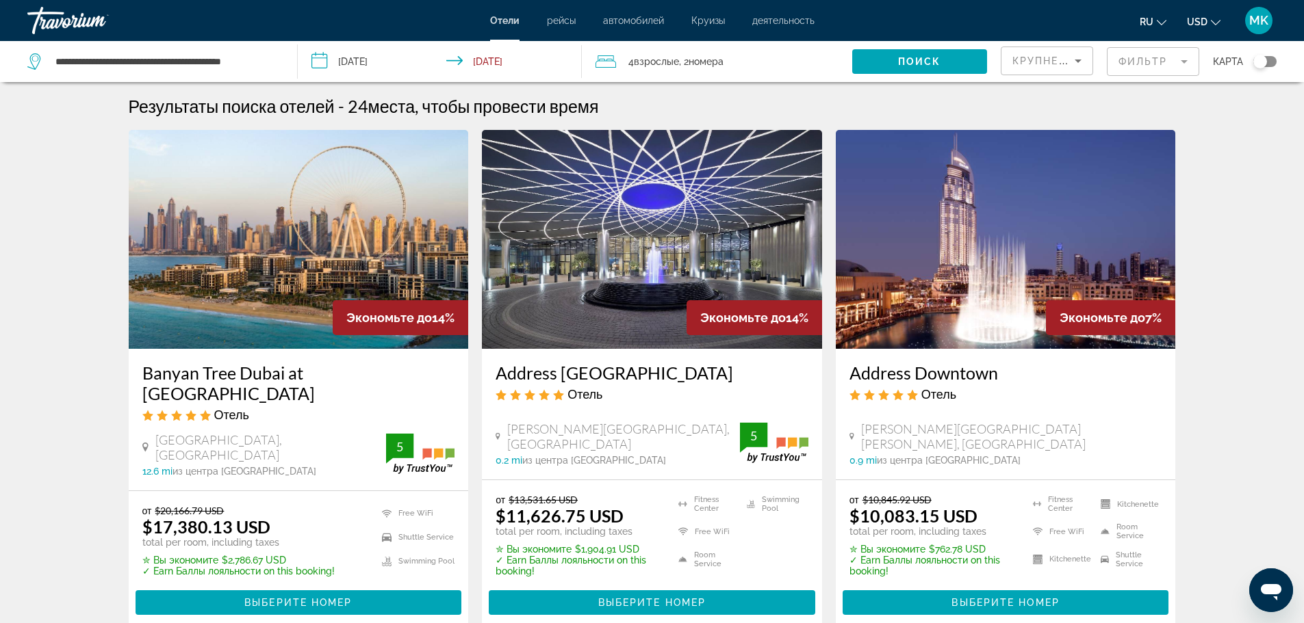
click at [1181, 59] on mat-form-field "Фильтр" at bounding box center [1153, 61] width 92 height 29
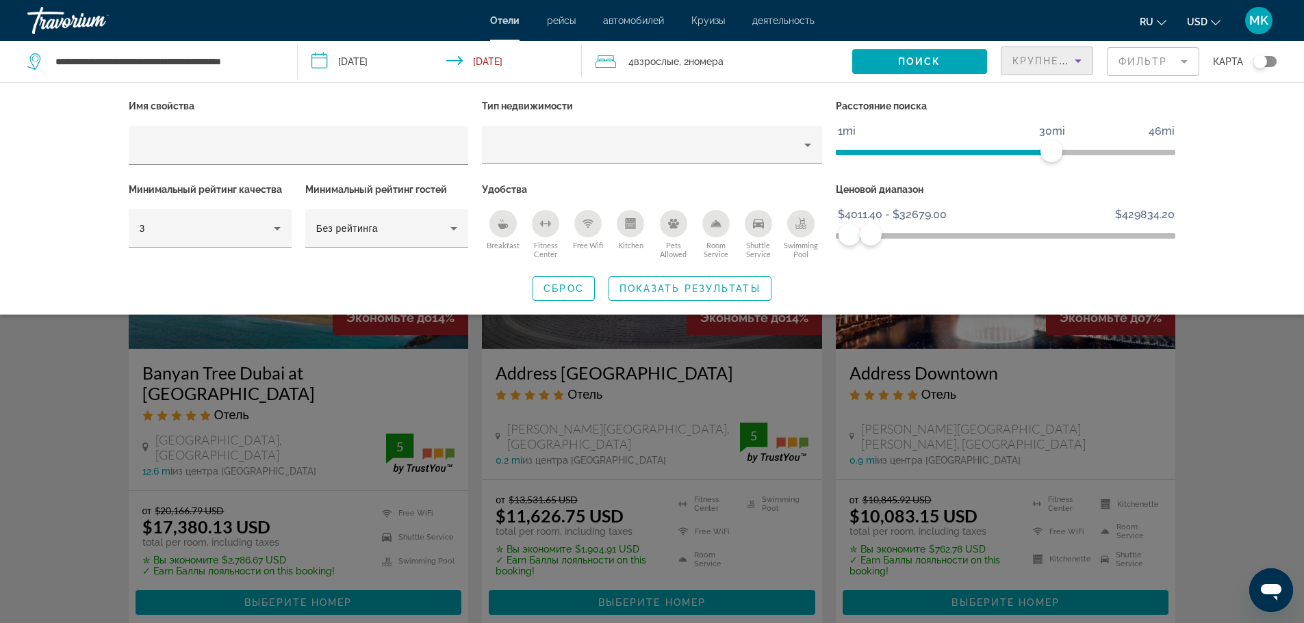
click at [1074, 60] on icon "Sort by" at bounding box center [1078, 61] width 16 height 16
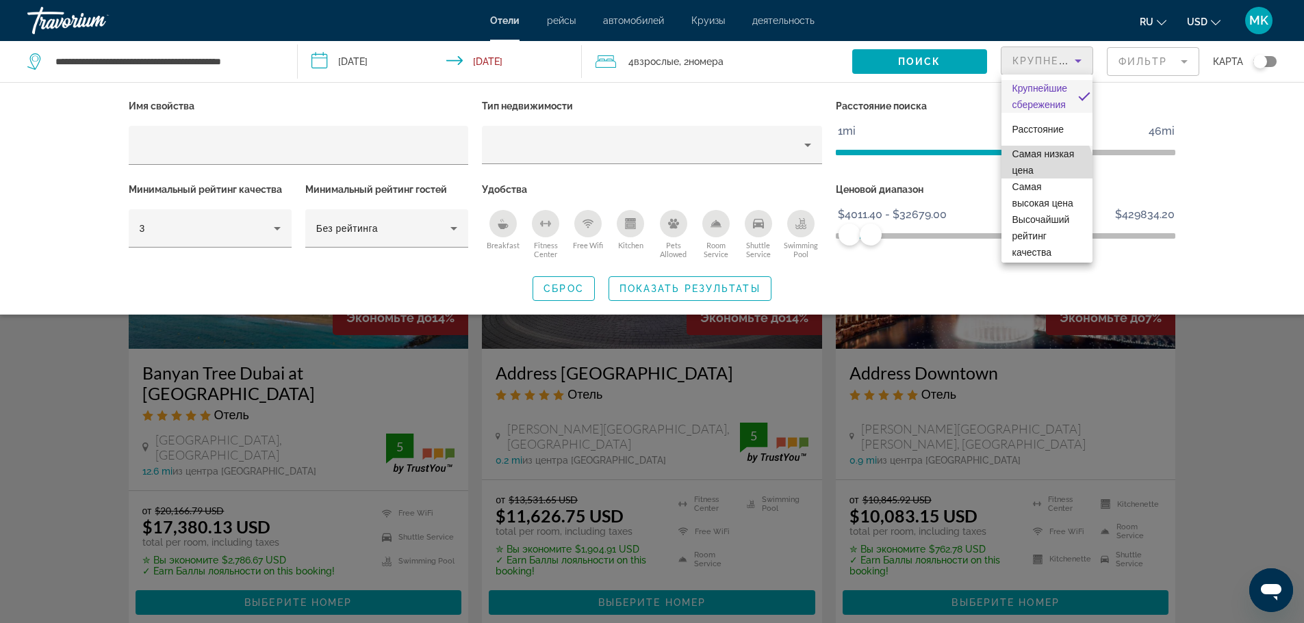
click at [1045, 167] on span "Самая низкая цена" at bounding box center [1043, 162] width 62 height 27
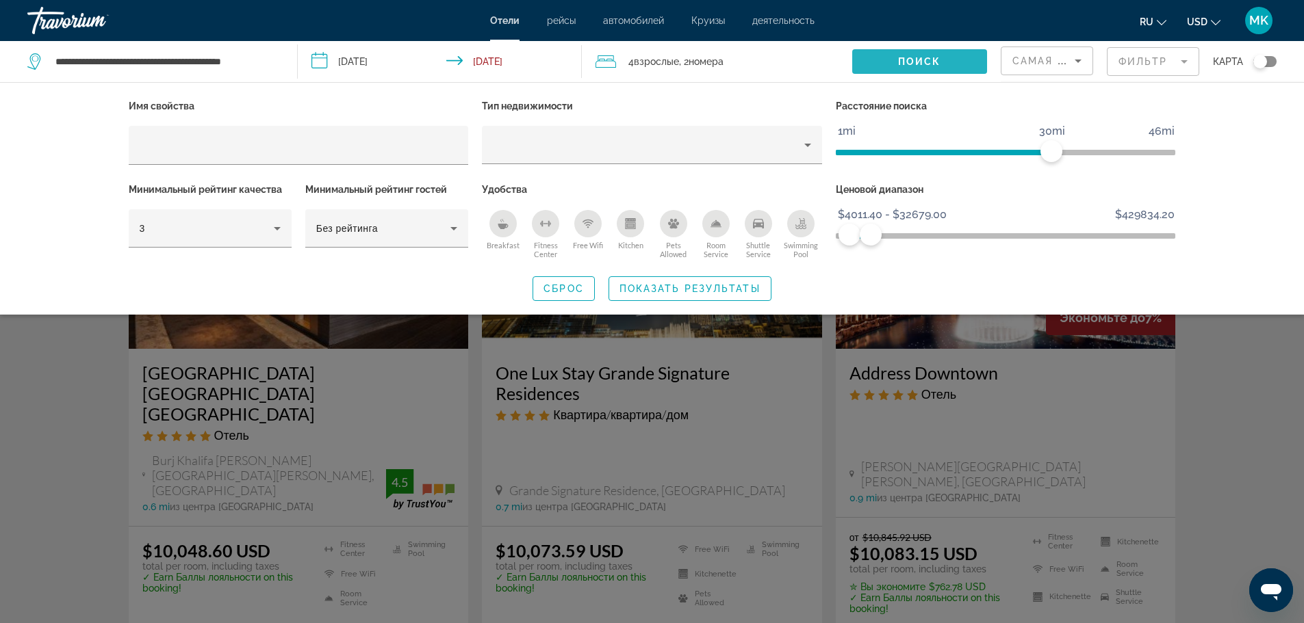
click at [927, 60] on span "Поиск" at bounding box center [919, 61] width 43 height 11
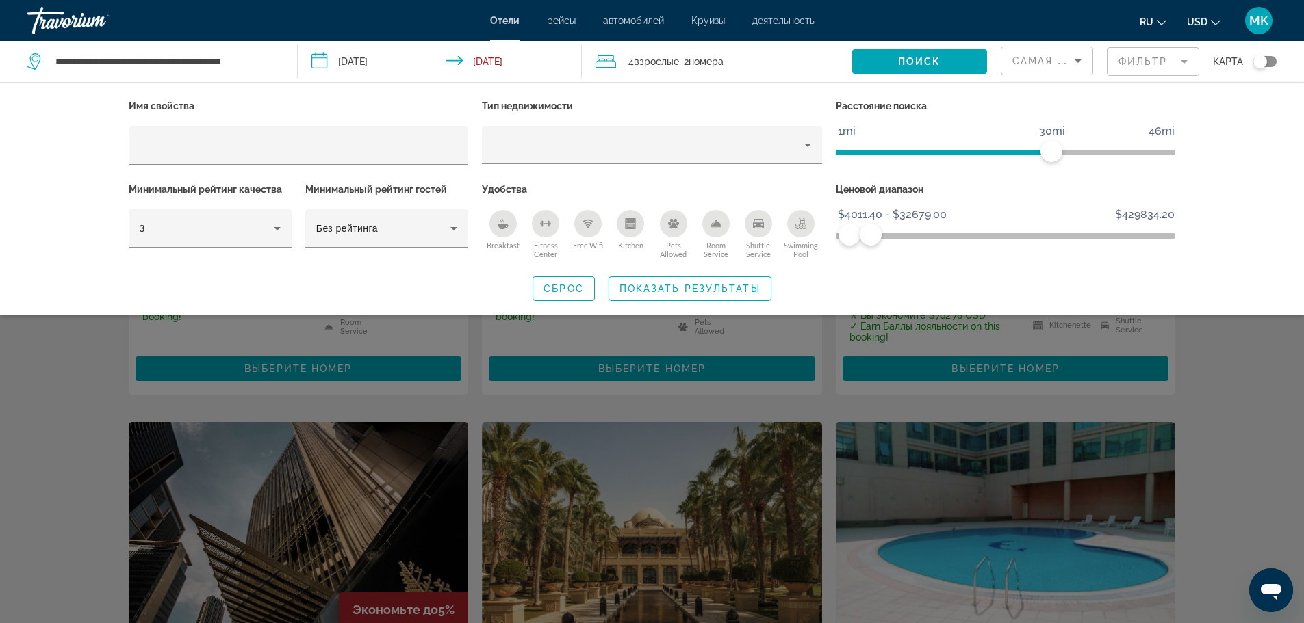
scroll to position [274, 0]
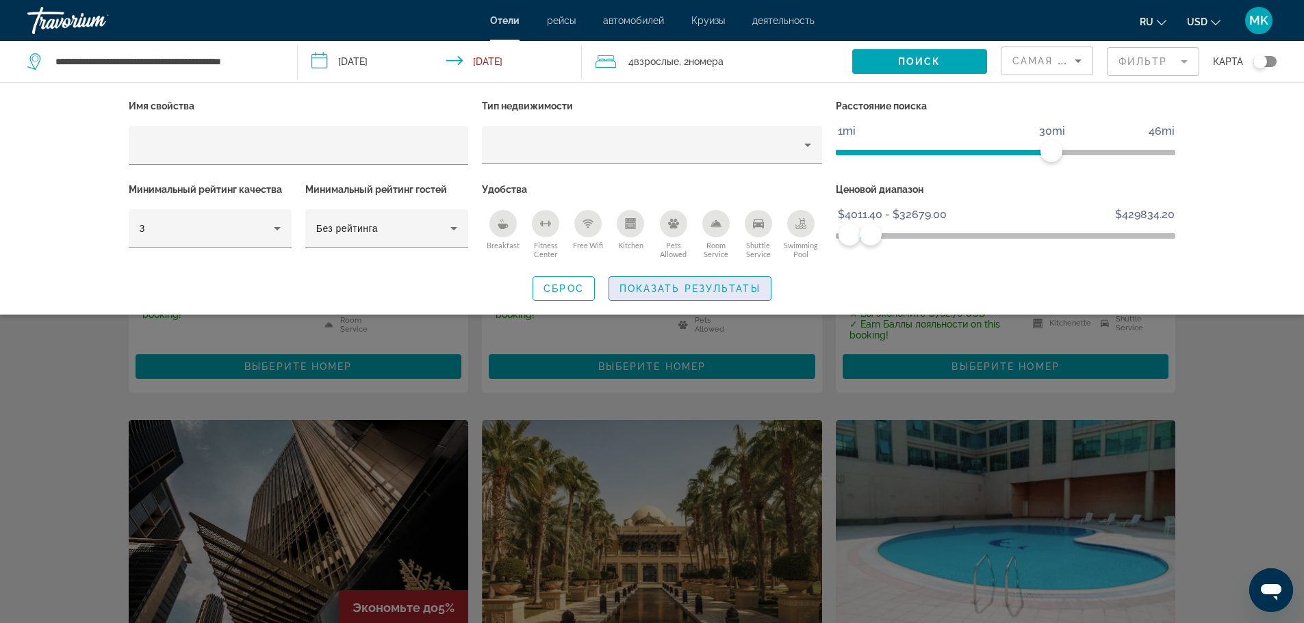
click at [740, 285] on span "Показать результаты" at bounding box center [689, 288] width 141 height 11
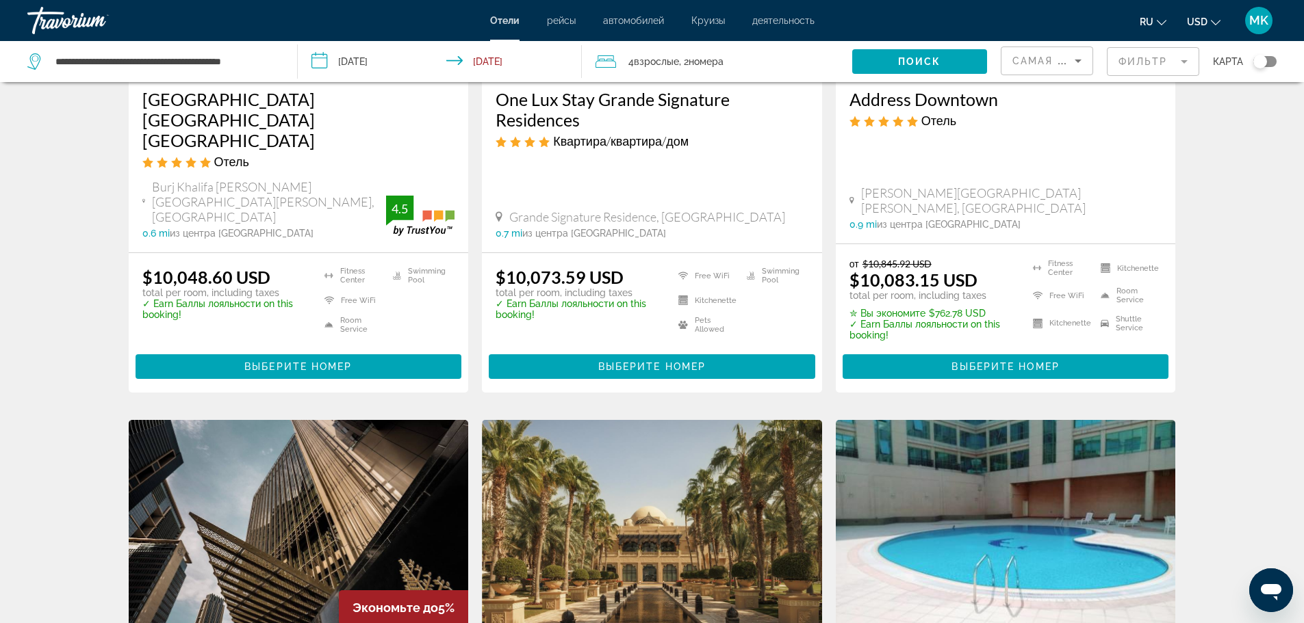
click at [1183, 61] on mat-form-field "Фильтр" at bounding box center [1153, 61] width 92 height 29
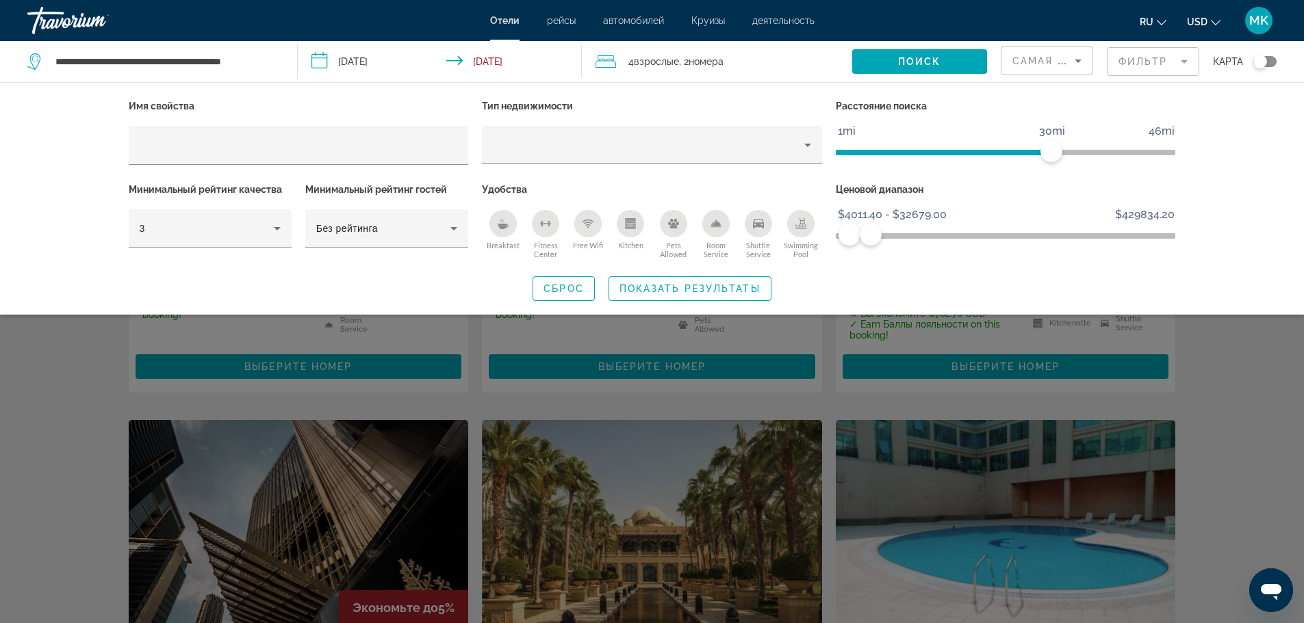
click at [1183, 61] on mat-form-field "Фильтр" at bounding box center [1153, 61] width 92 height 29
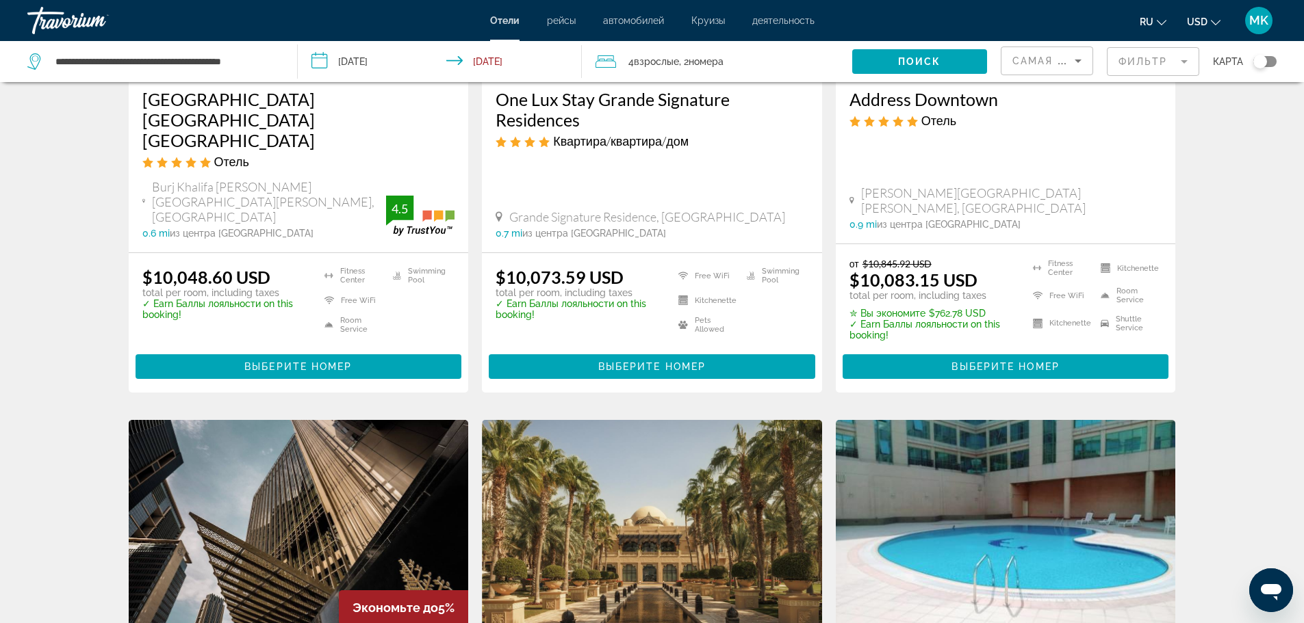
click at [1183, 62] on mat-form-field "Фильтр" at bounding box center [1153, 61] width 92 height 29
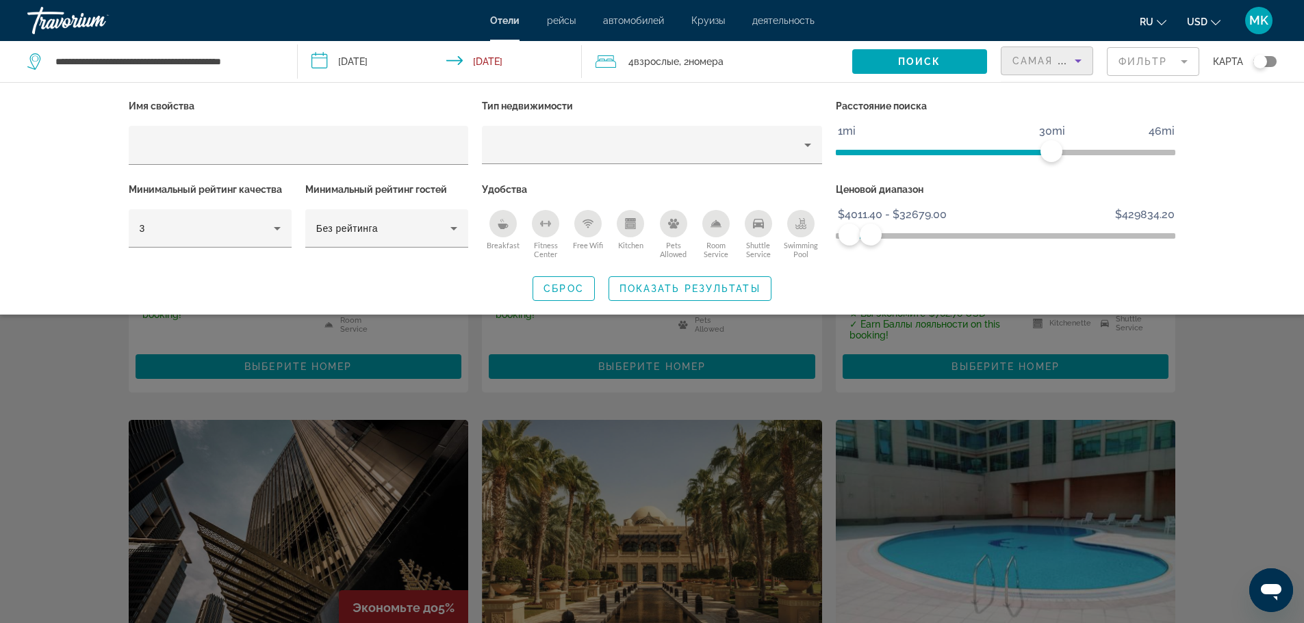
click at [1078, 60] on icon "Sort by" at bounding box center [1077, 61] width 7 height 3
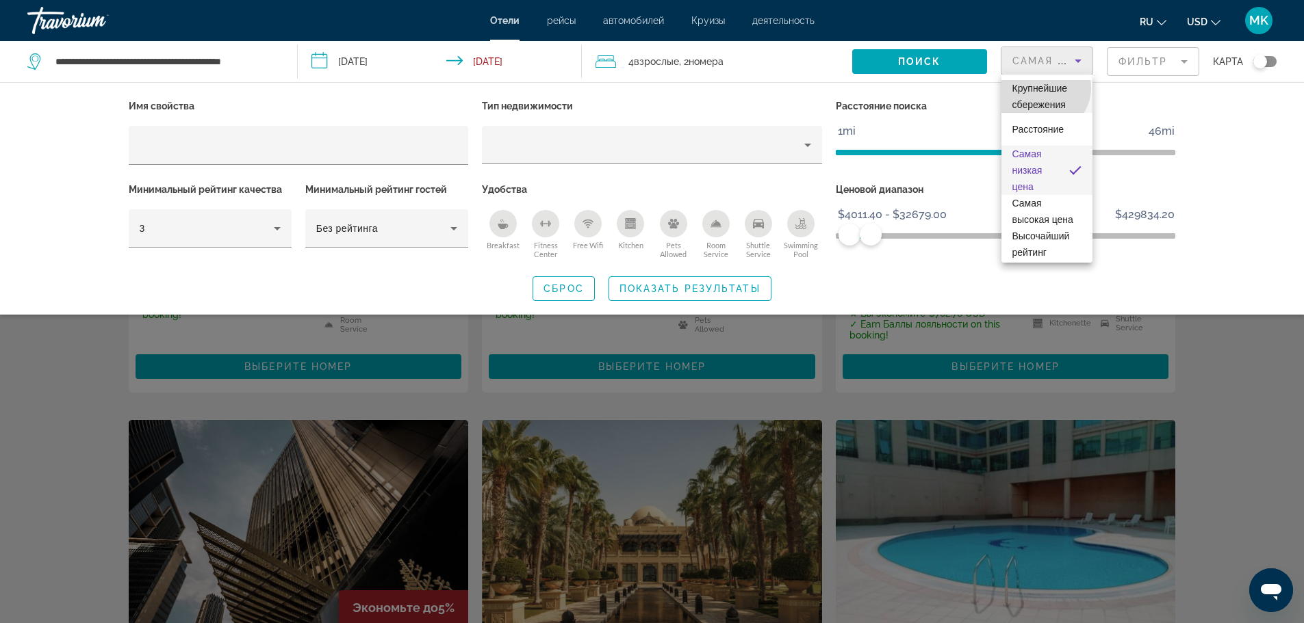
click at [1042, 88] on span "Крупнейшие сбережения" at bounding box center [1039, 96] width 55 height 27
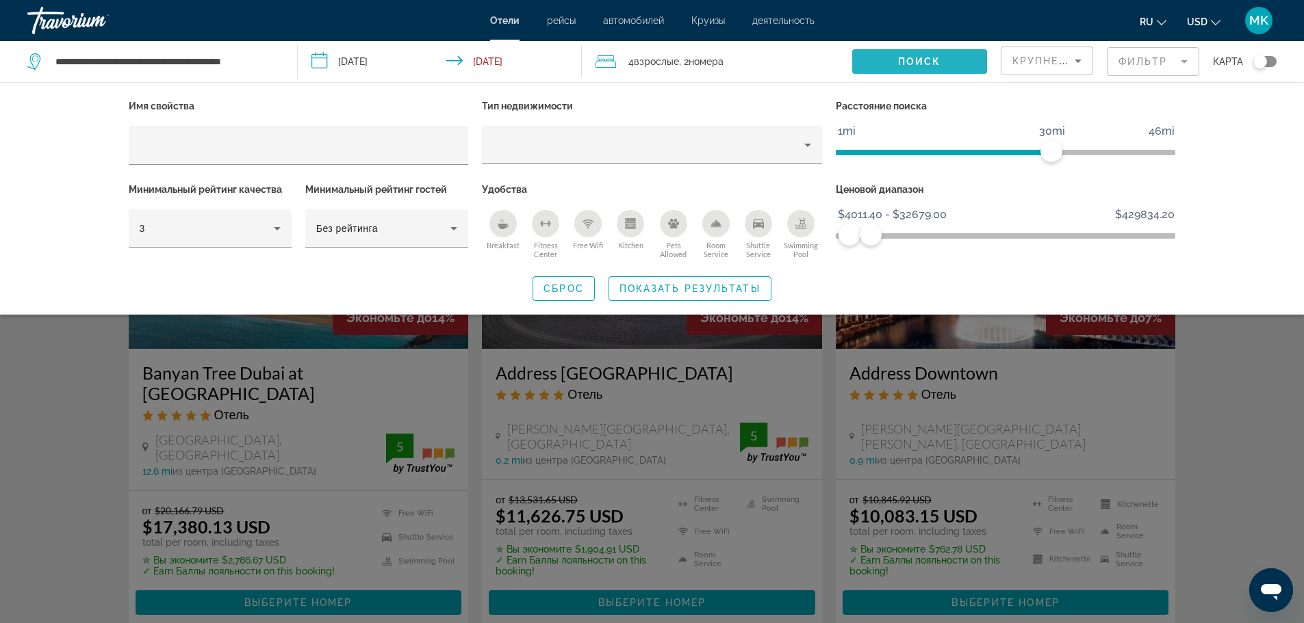
click at [908, 63] on span "Поиск" at bounding box center [919, 61] width 43 height 11
click at [1078, 62] on icon "Sort by" at bounding box center [1077, 61] width 7 height 3
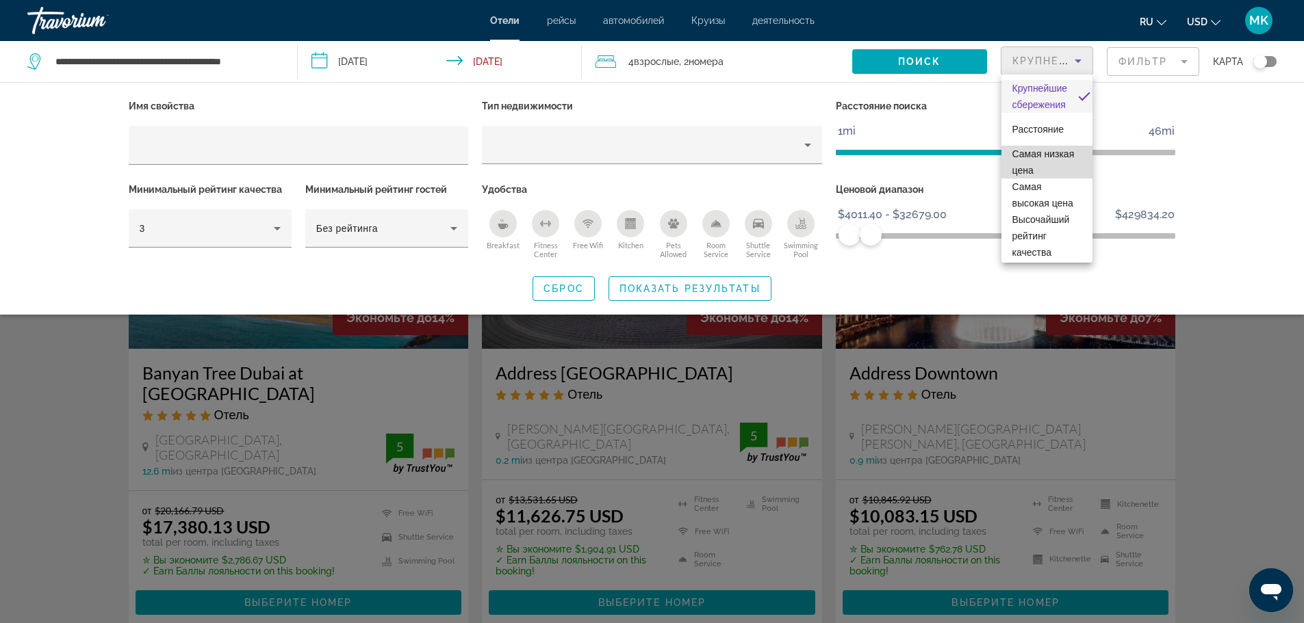
click at [1048, 170] on span "Самая низкая цена" at bounding box center [1043, 162] width 62 height 27
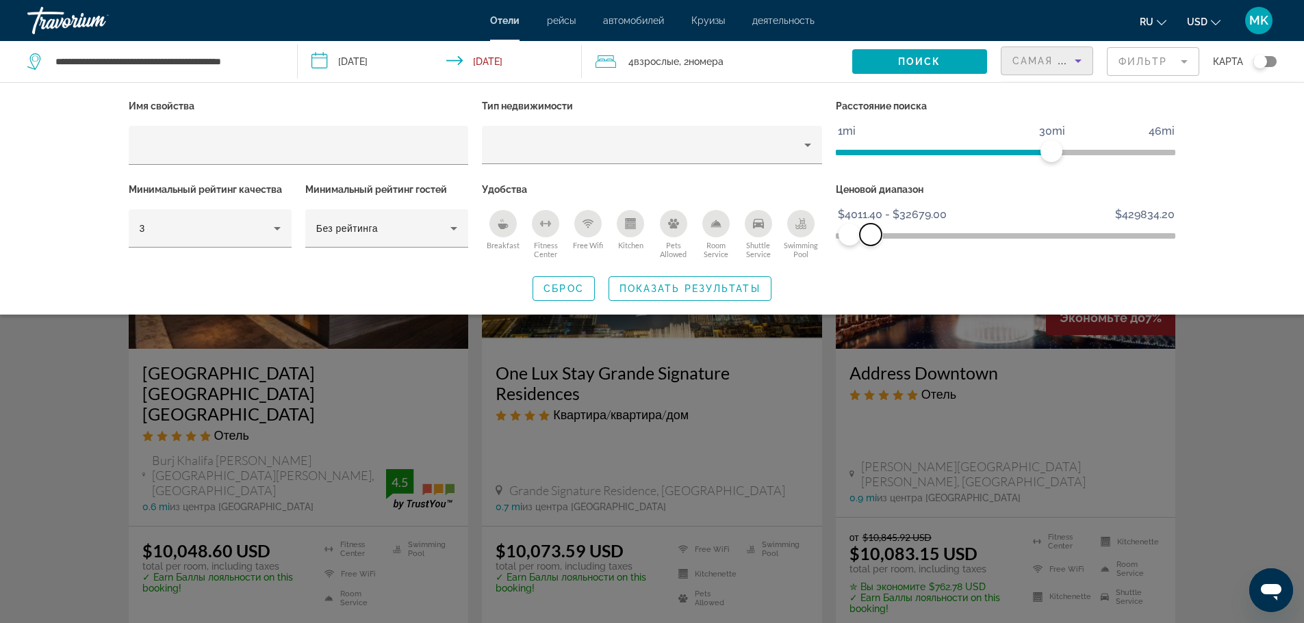
click at [879, 235] on span "ngx-slider-max" at bounding box center [871, 235] width 22 height 22
click at [875, 235] on span "ngx-slider-max" at bounding box center [871, 235] width 22 height 22
drag, startPoint x: 884, startPoint y: 236, endPoint x: 848, endPoint y: 234, distance: 35.6
click at [848, 234] on ngx-slider "$139.00 $429834.20 $4011.40 $50249.40 $4011.40 - $50249.40" at bounding box center [1006, 234] width 340 height 3
click at [865, 234] on ngx-slider "$139.00 $429834.20 $25280.80 $50249.40 $25280.80 - $50249.40" at bounding box center [1006, 234] width 340 height 3
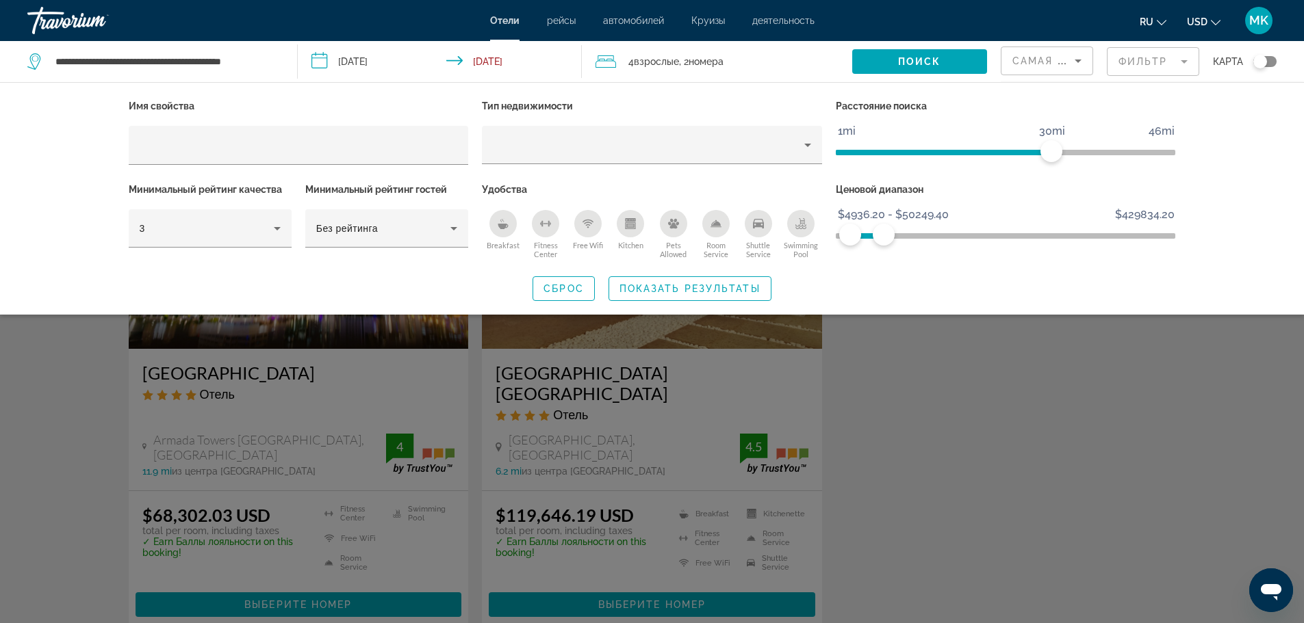
click at [850, 234] on ngx-slider "$139.00 $429834.20 $4936.20 $50249.40 $4936.20 - $50249.40" at bounding box center [1006, 234] width 340 height 3
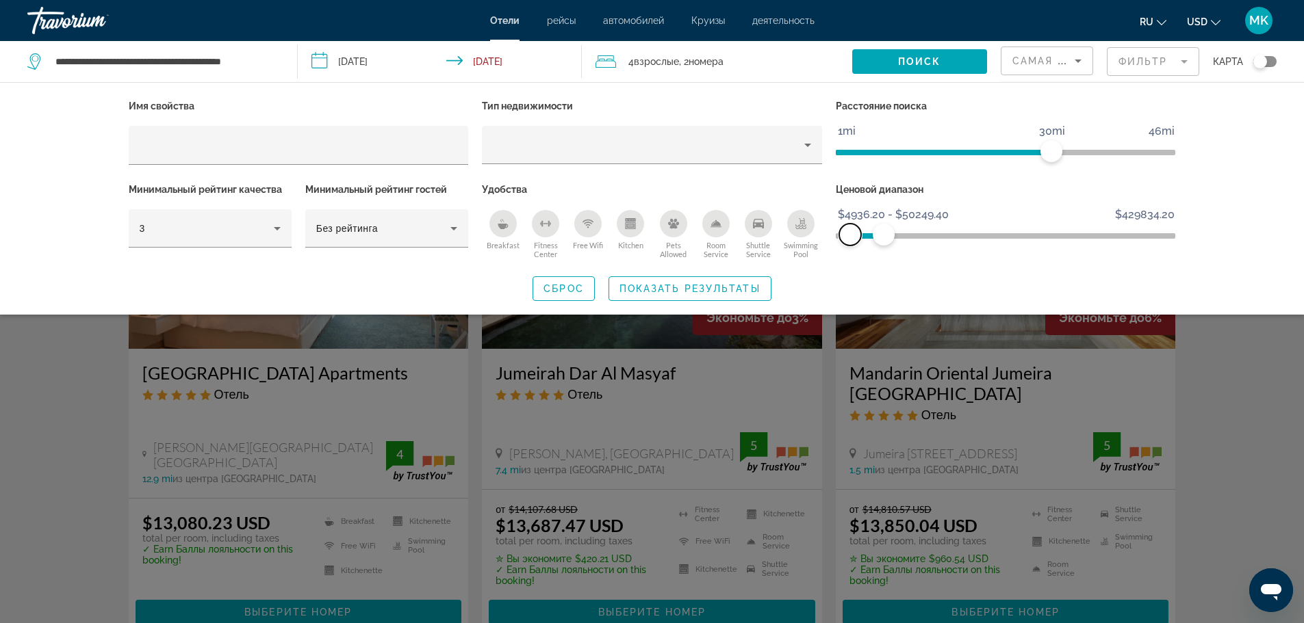
click at [840, 237] on span "ngx-slider" at bounding box center [850, 235] width 22 height 22
click at [866, 233] on ngx-slider "$139.00 $429834.20 $27130.40 $50249.40 $27130.40 - $50249.40" at bounding box center [1006, 234] width 340 height 3
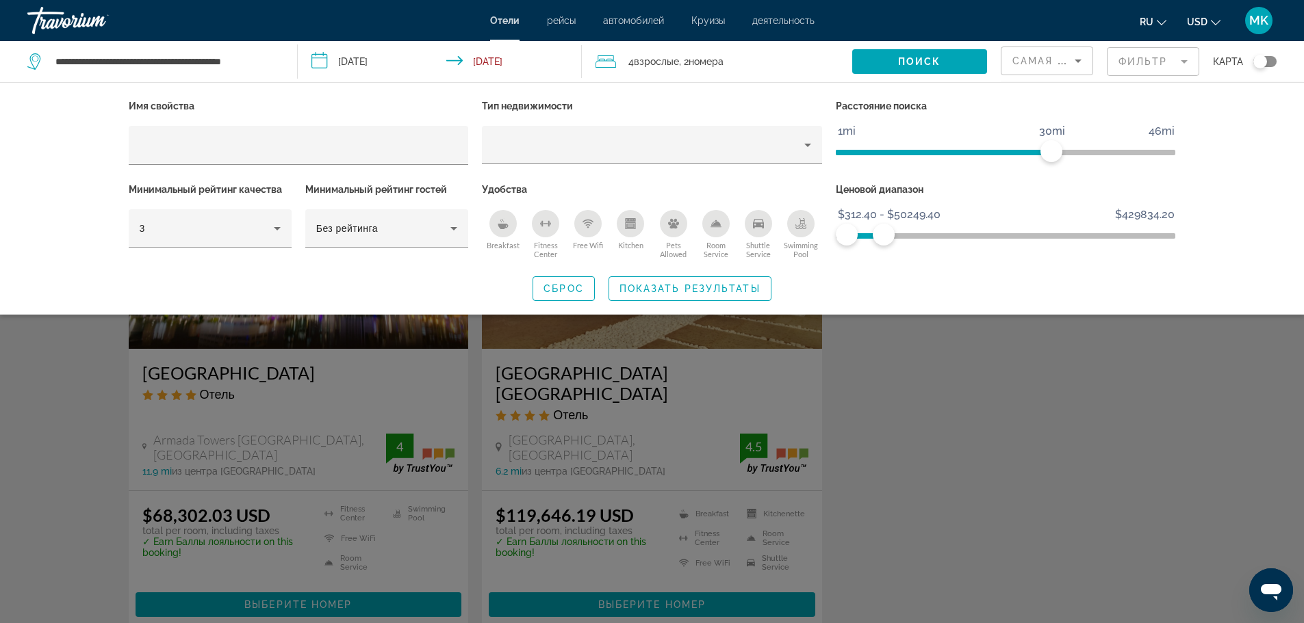
click at [847, 235] on ngx-slider "$139.00 $429834.20 $312.40 $50249.40 $312.40 - $50249.40" at bounding box center [1006, 234] width 340 height 3
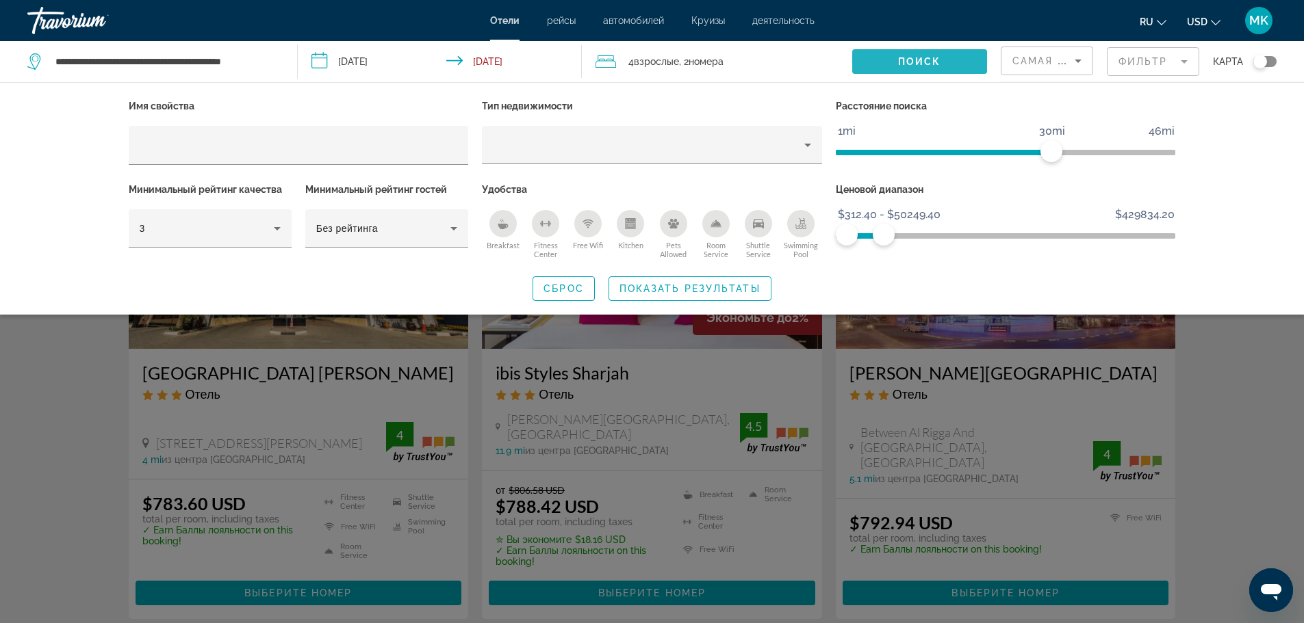
click at [931, 64] on span "Поиск" at bounding box center [919, 61] width 43 height 11
click at [1245, 425] on div "Search widget" at bounding box center [652, 414] width 1304 height 418
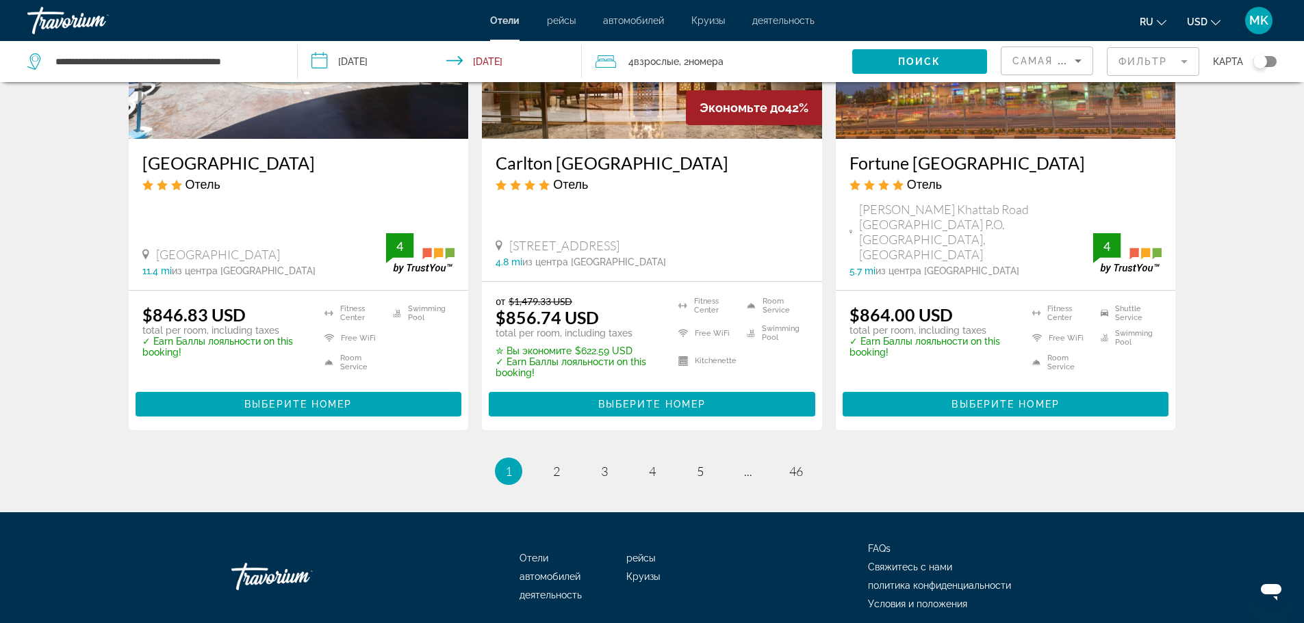
scroll to position [1779, 0]
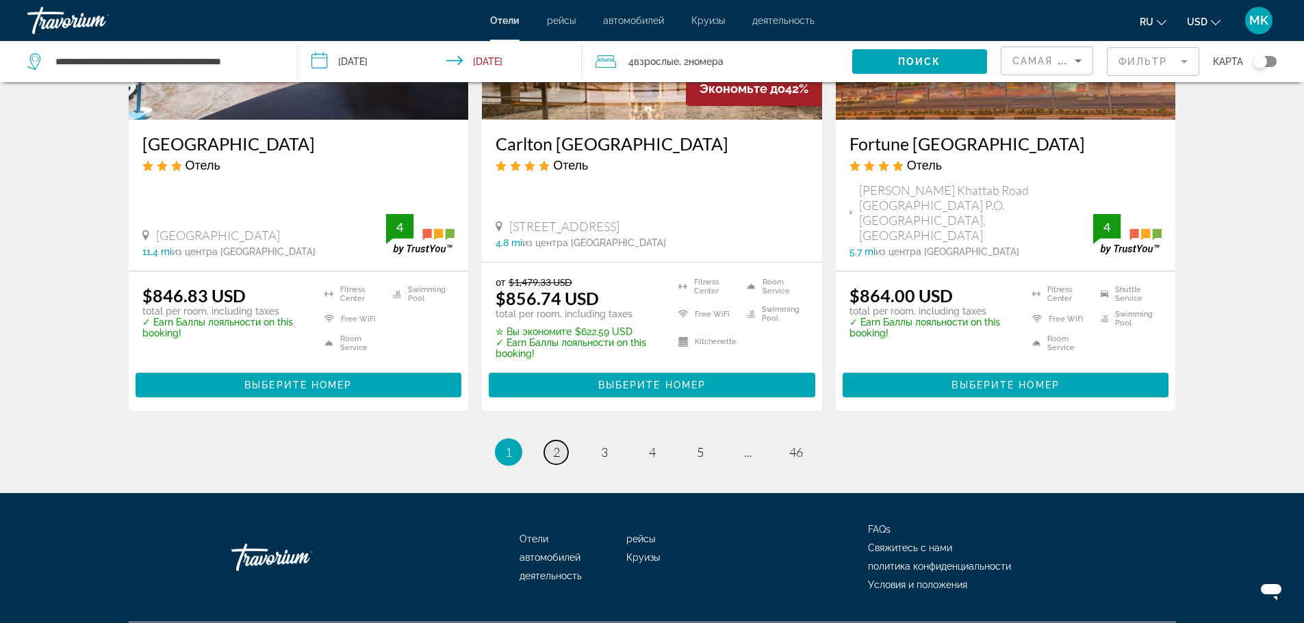
click at [554, 445] on span "2" at bounding box center [556, 452] width 7 height 15
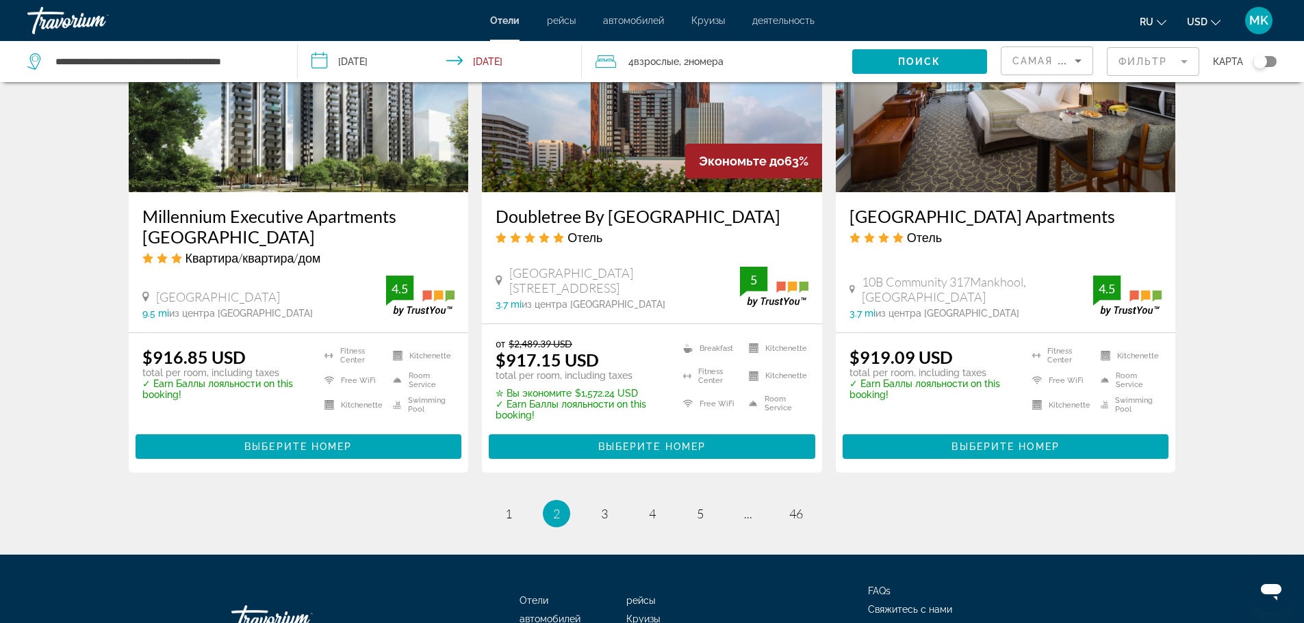
scroll to position [1711, 0]
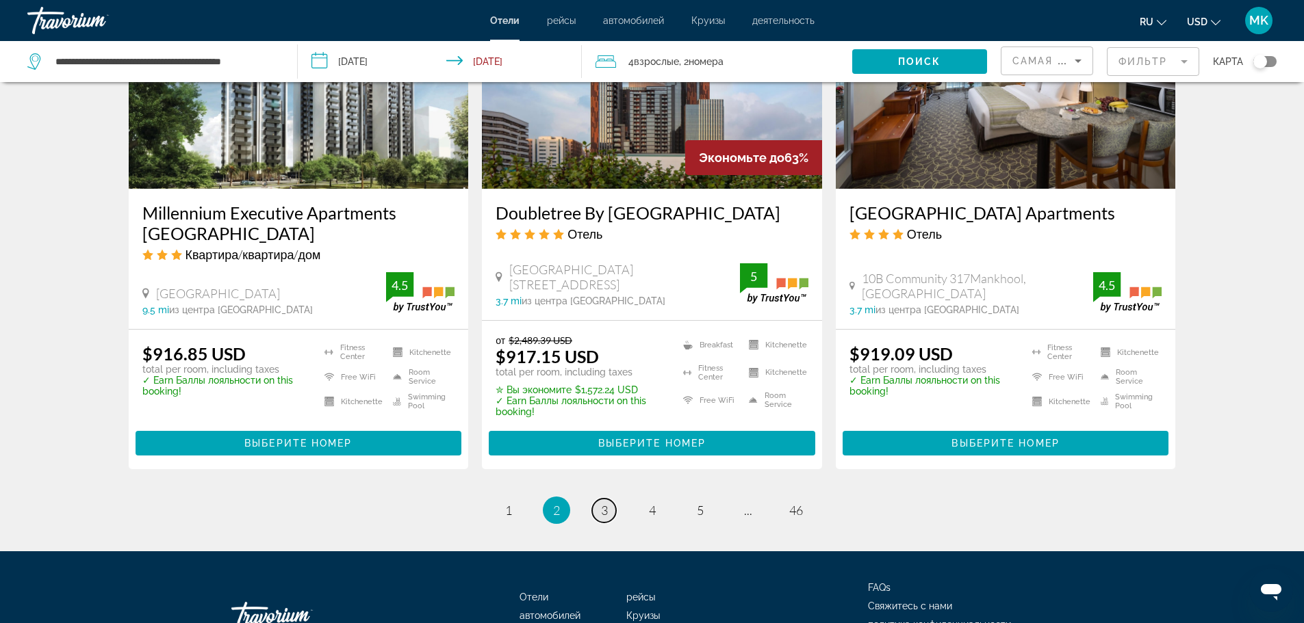
click at [603, 509] on span "3" at bounding box center [604, 510] width 7 height 15
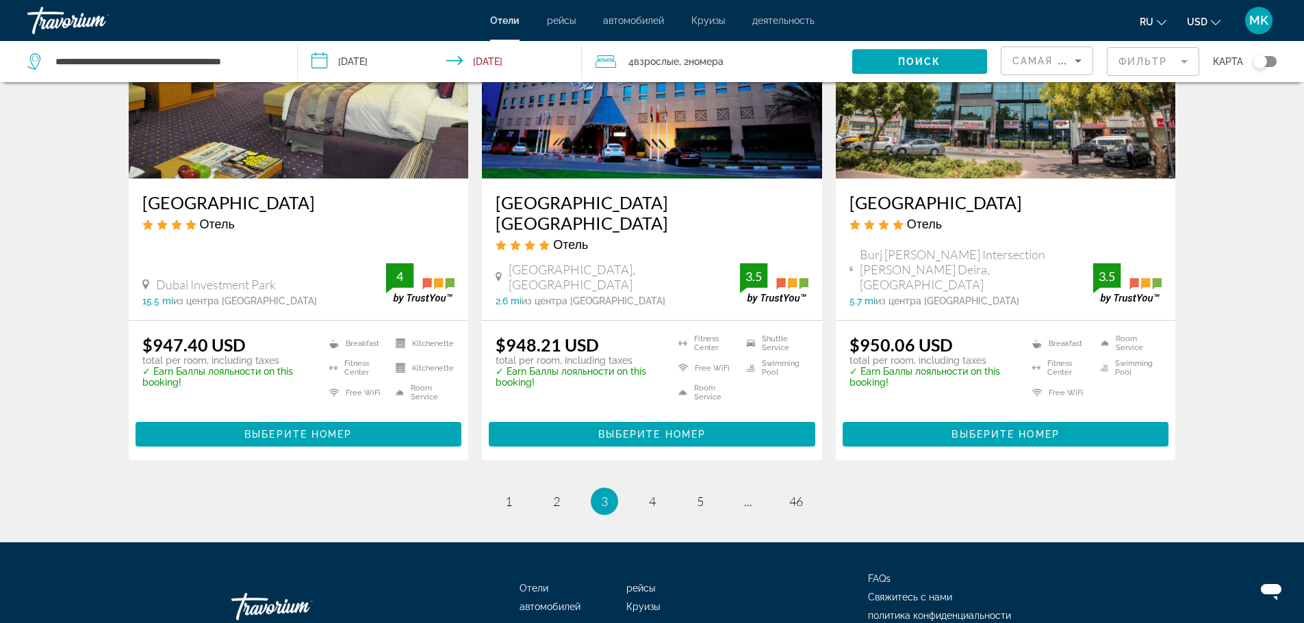
scroll to position [1711, 0]
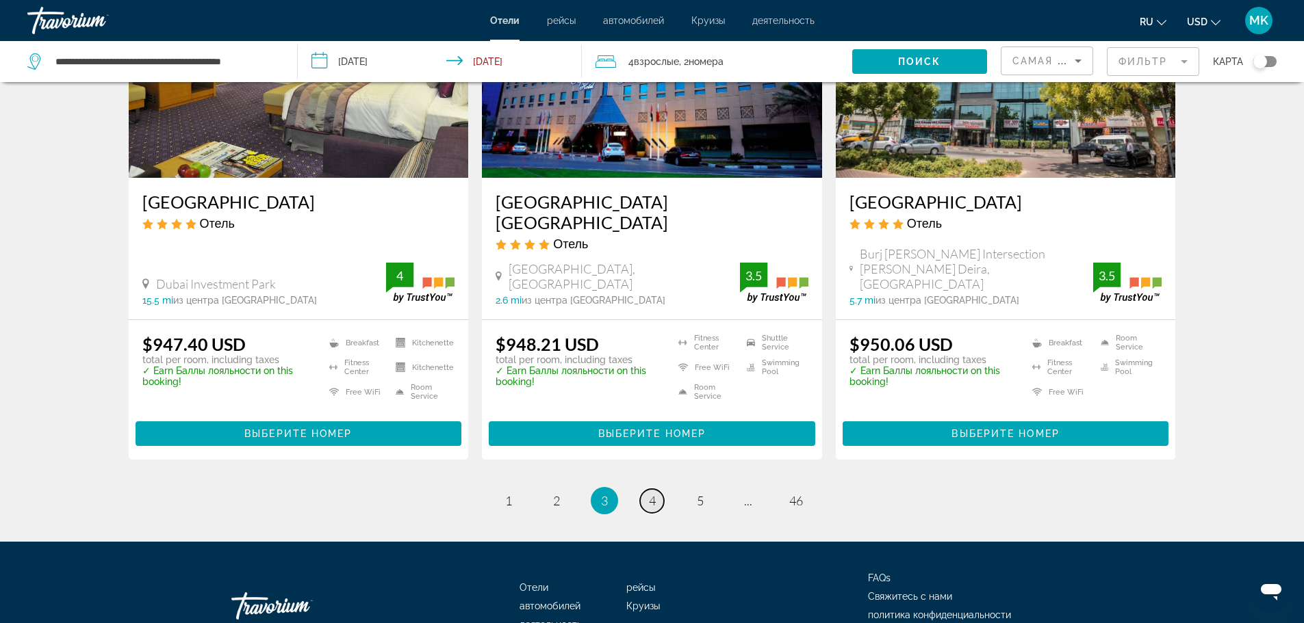
click at [654, 493] on span "4" at bounding box center [652, 500] width 7 height 15
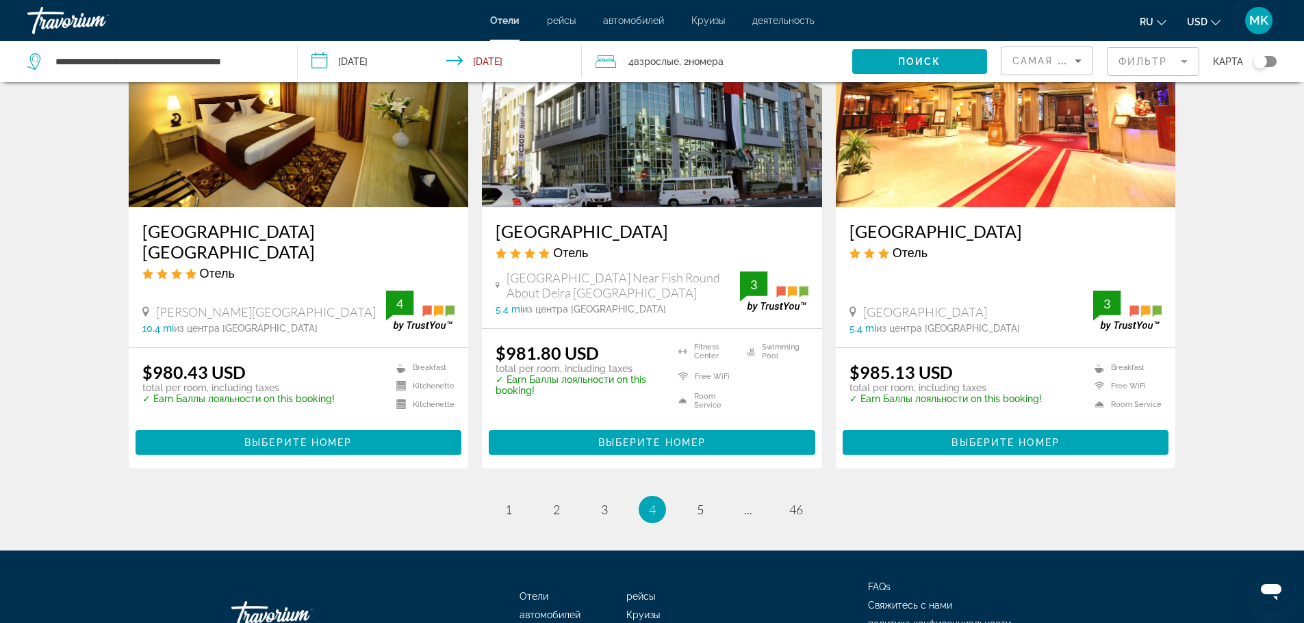
scroll to position [1779, 0]
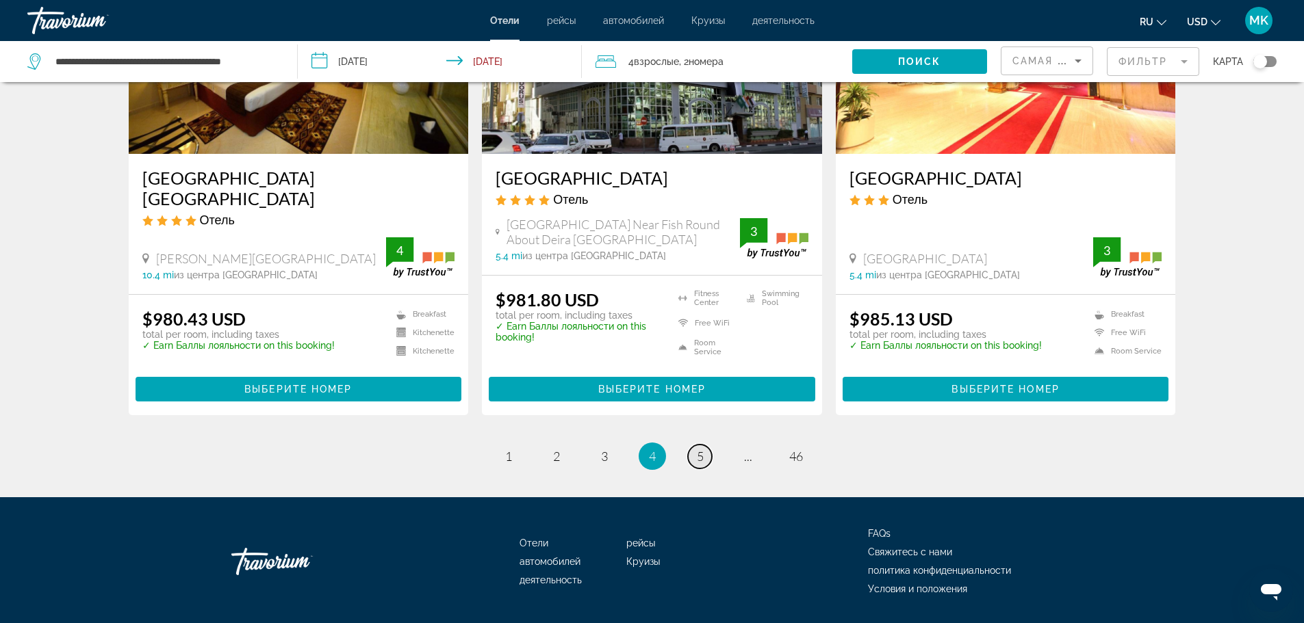
click at [700, 449] on span "5" at bounding box center [700, 456] width 7 height 15
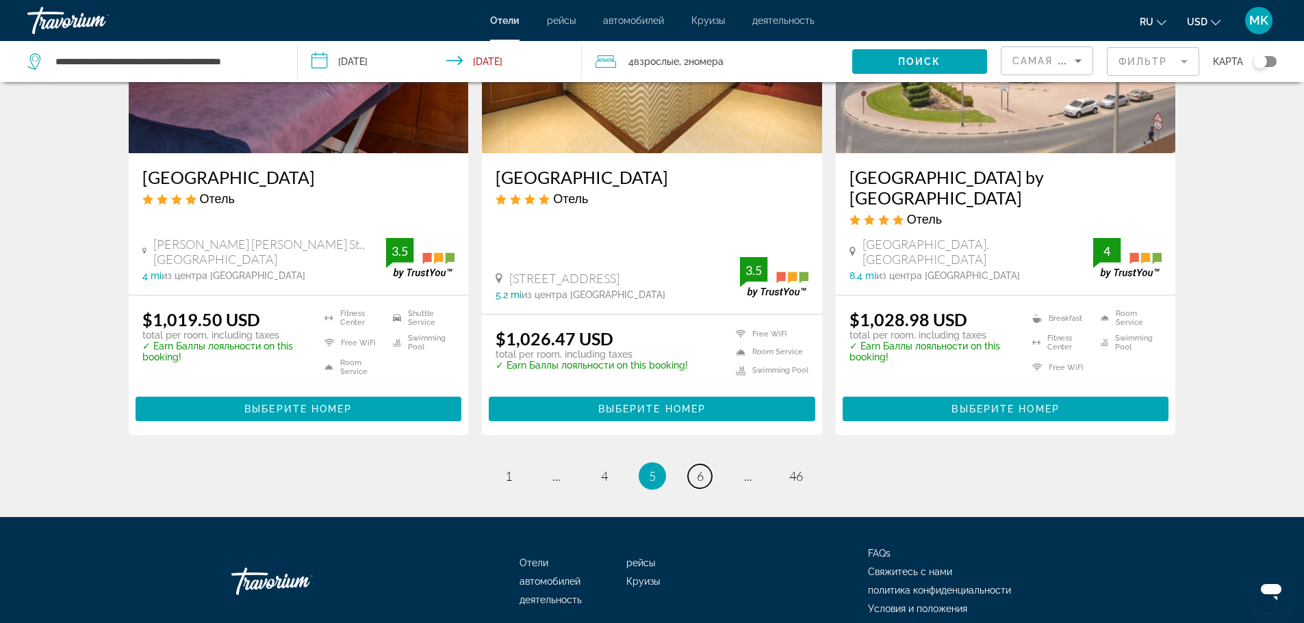
scroll to position [1779, 0]
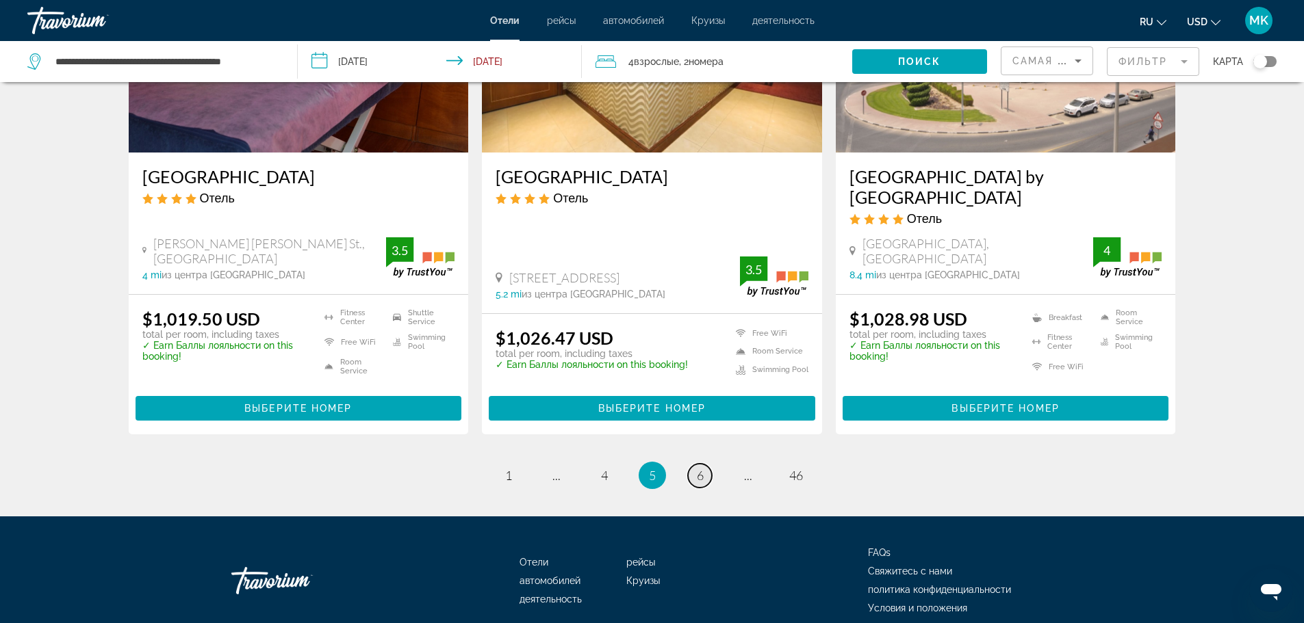
click at [697, 468] on span "6" at bounding box center [700, 475] width 7 height 15
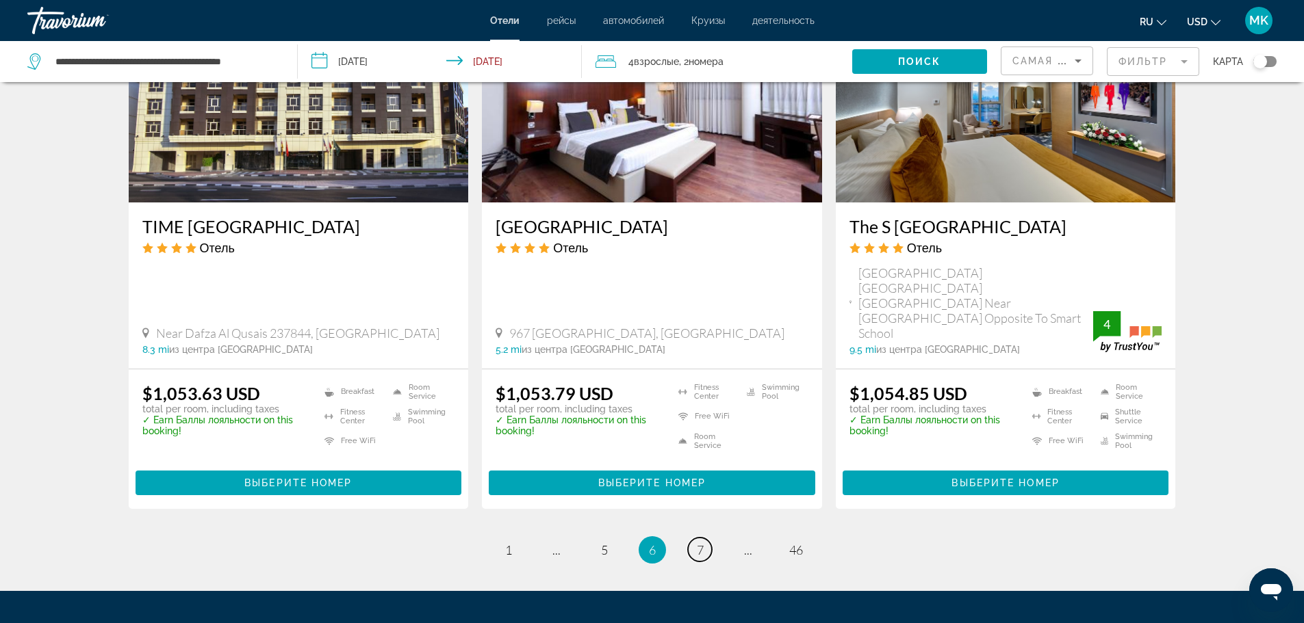
scroll to position [1779, 0]
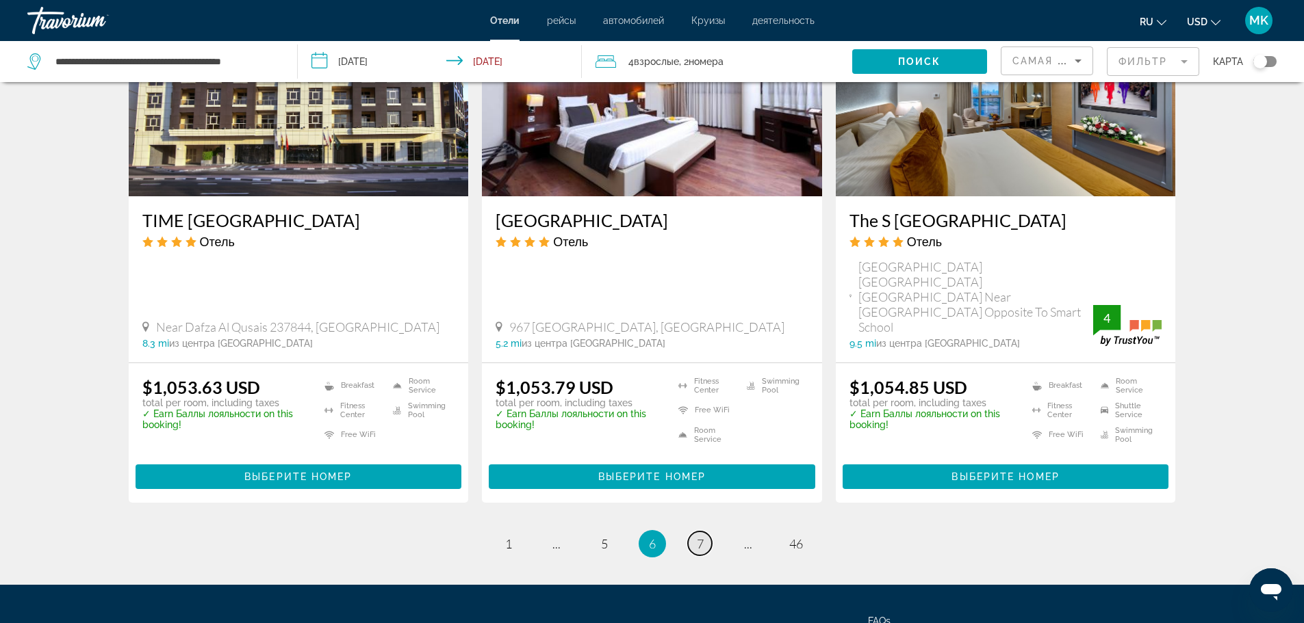
click at [707, 532] on link "page 7" at bounding box center [700, 544] width 24 height 24
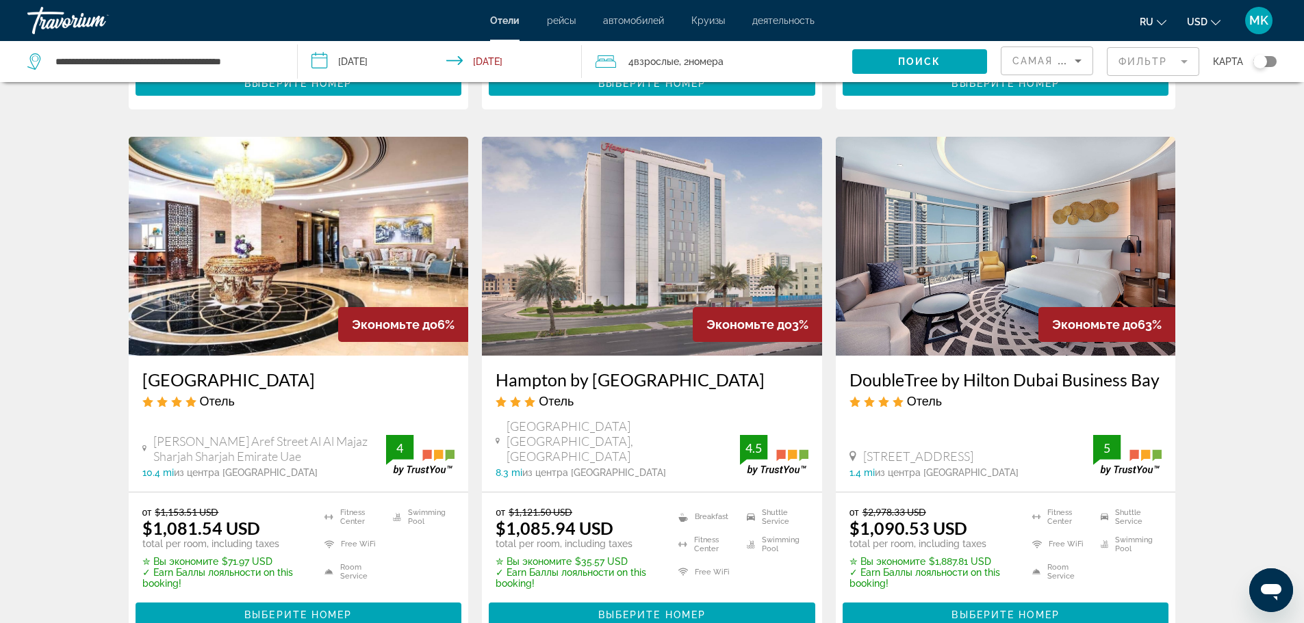
scroll to position [1027, 0]
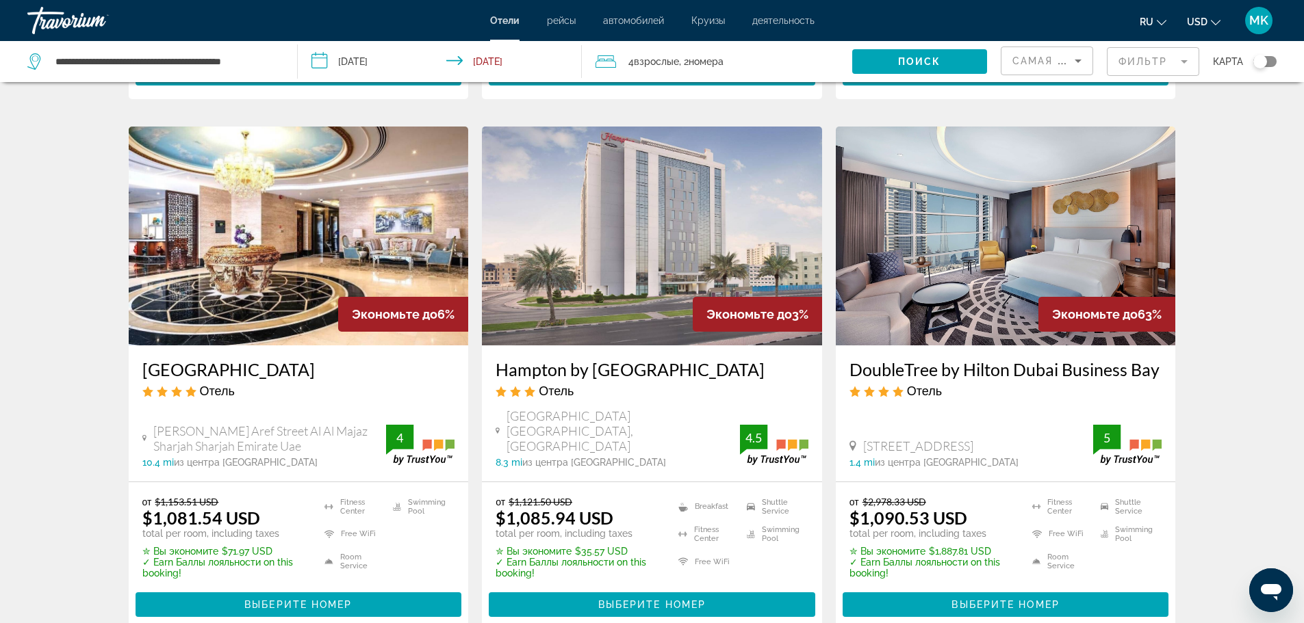
click at [1016, 370] on h3 "DoubleTree by Hilton Dubai Business Bay" at bounding box center [1005, 369] width 313 height 21
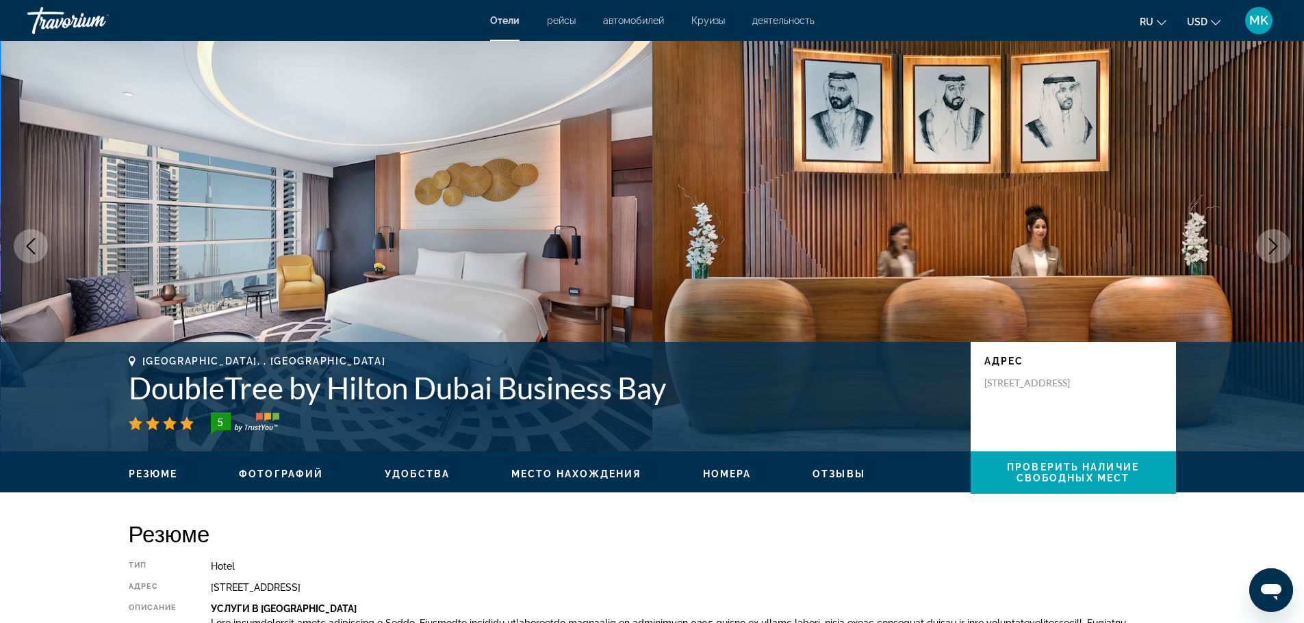
click at [597, 474] on span "Место нахождения" at bounding box center [576, 474] width 130 height 11
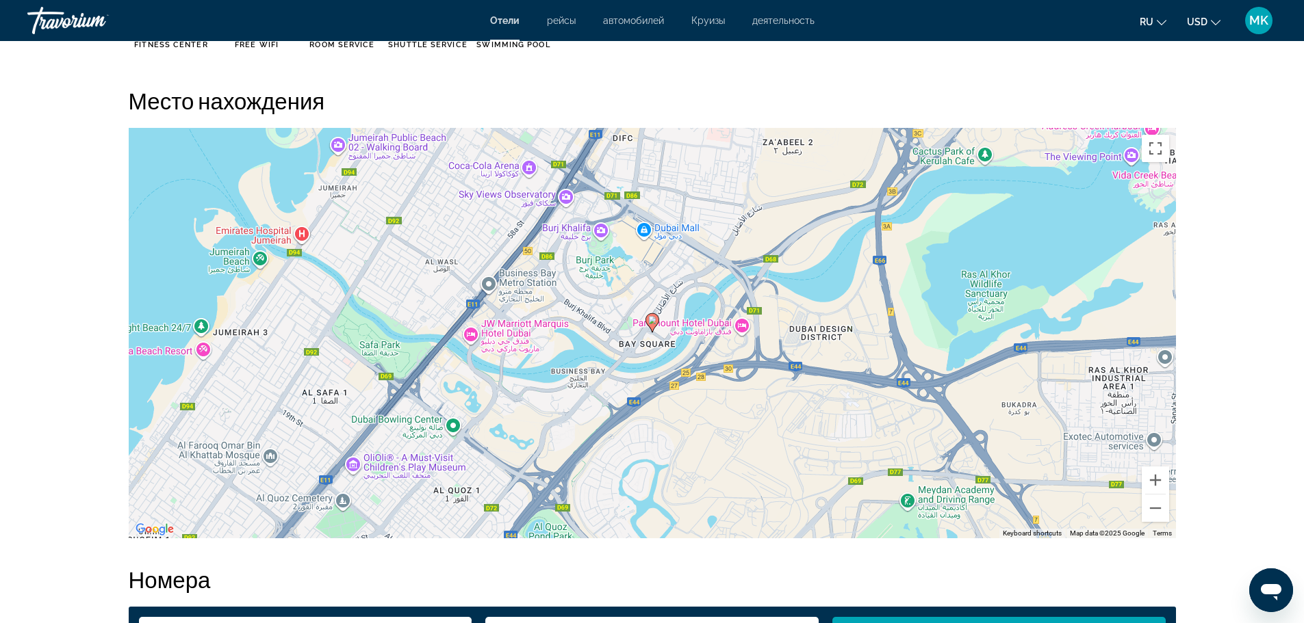
scroll to position [1234, 0]
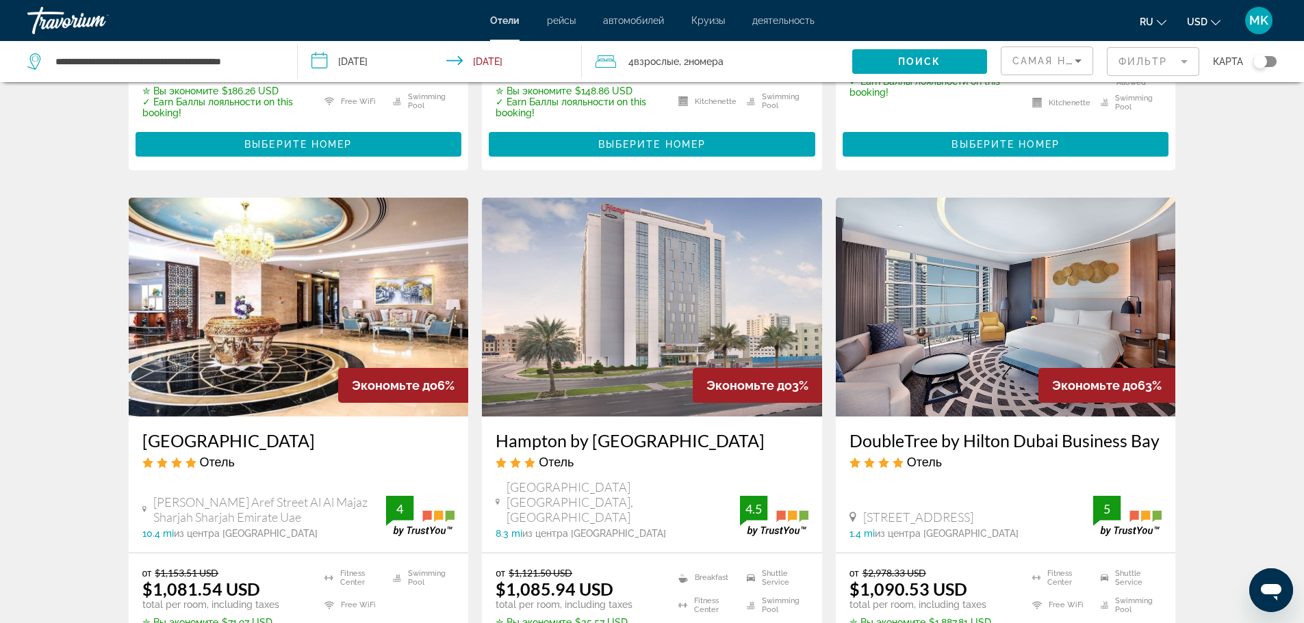
scroll to position [958, 0]
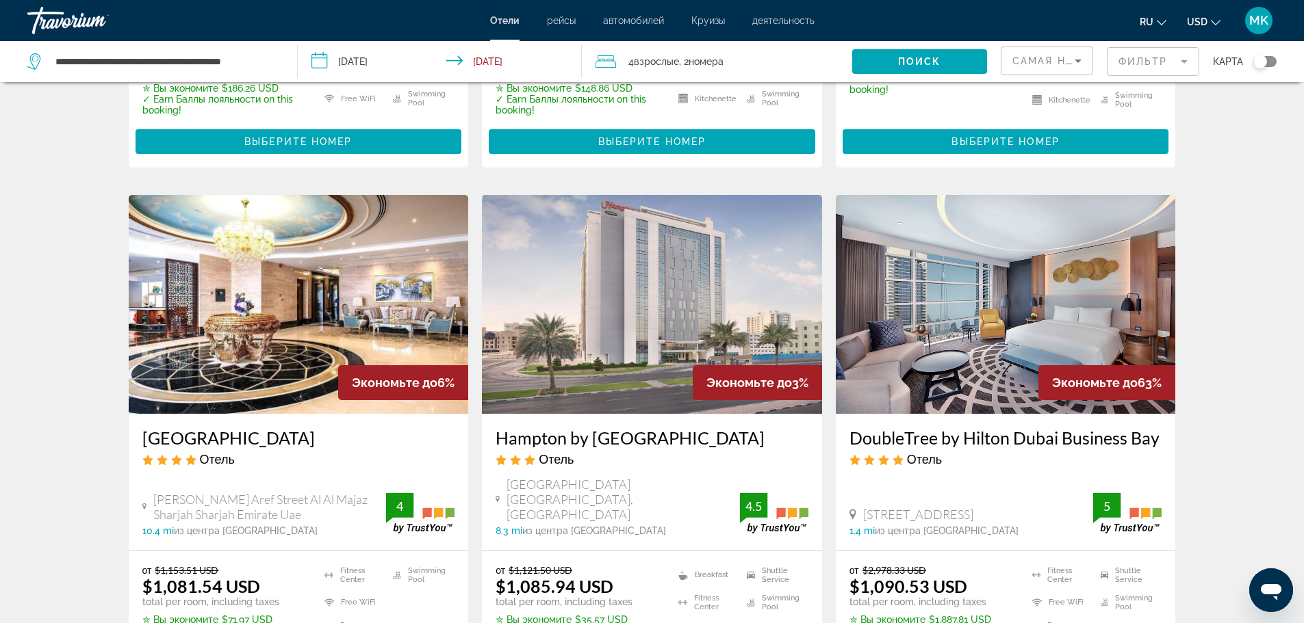
click at [882, 437] on h3 "DoubleTree by Hilton Dubai Business Bay" at bounding box center [1005, 438] width 313 height 21
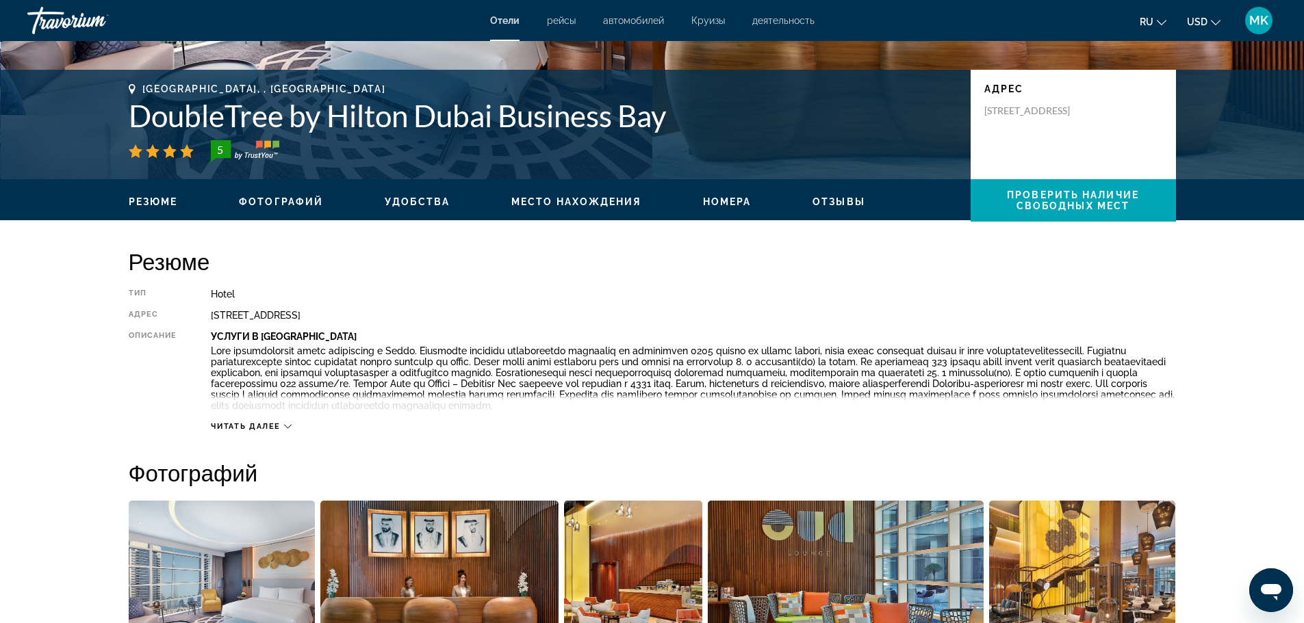
scroll to position [274, 0]
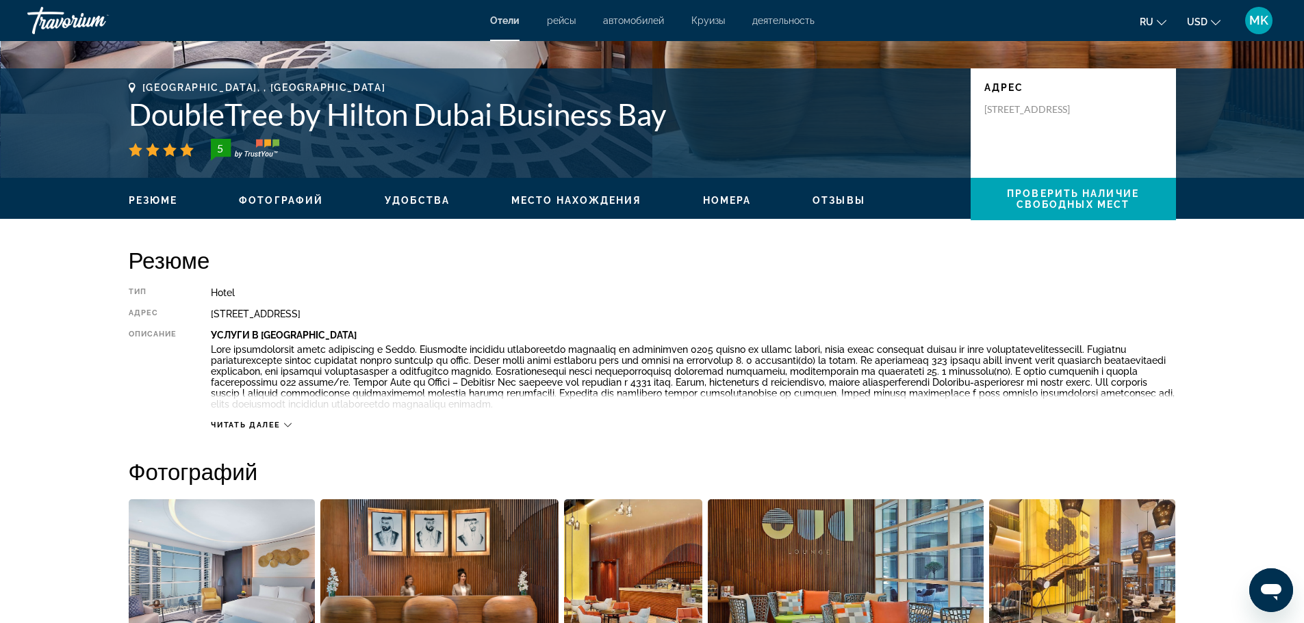
click at [286, 424] on icon "Main content" at bounding box center [288, 426] width 8 height 8
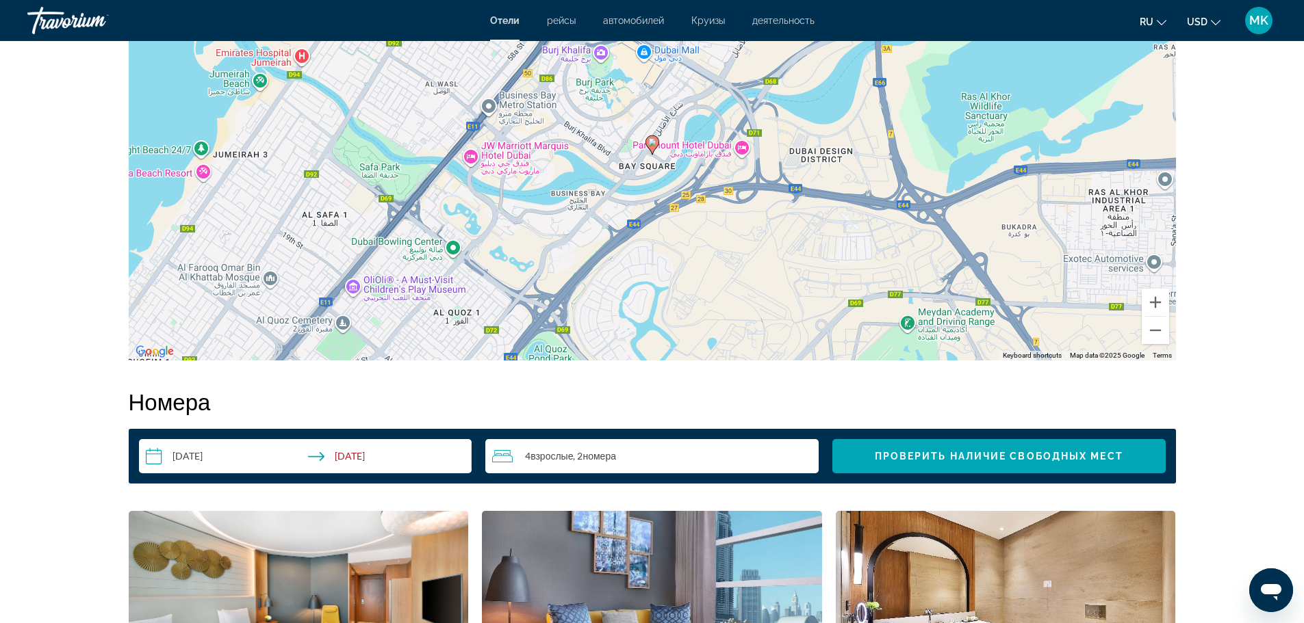
scroll to position [1369, 0]
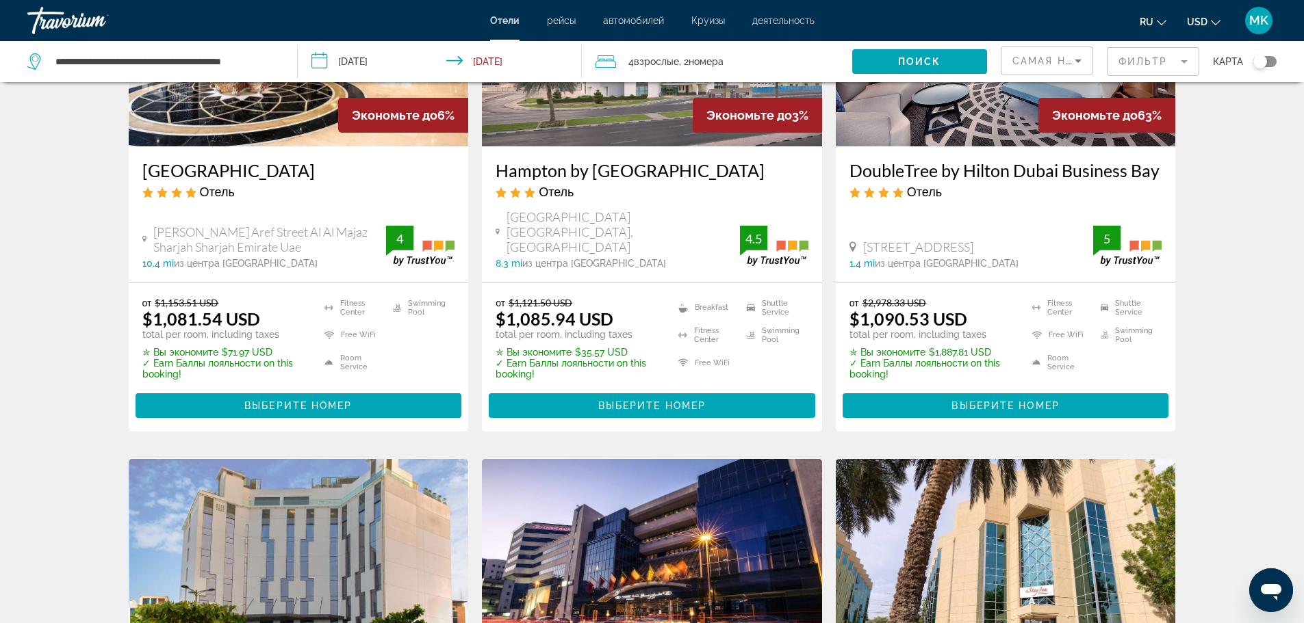
scroll to position [1232, 0]
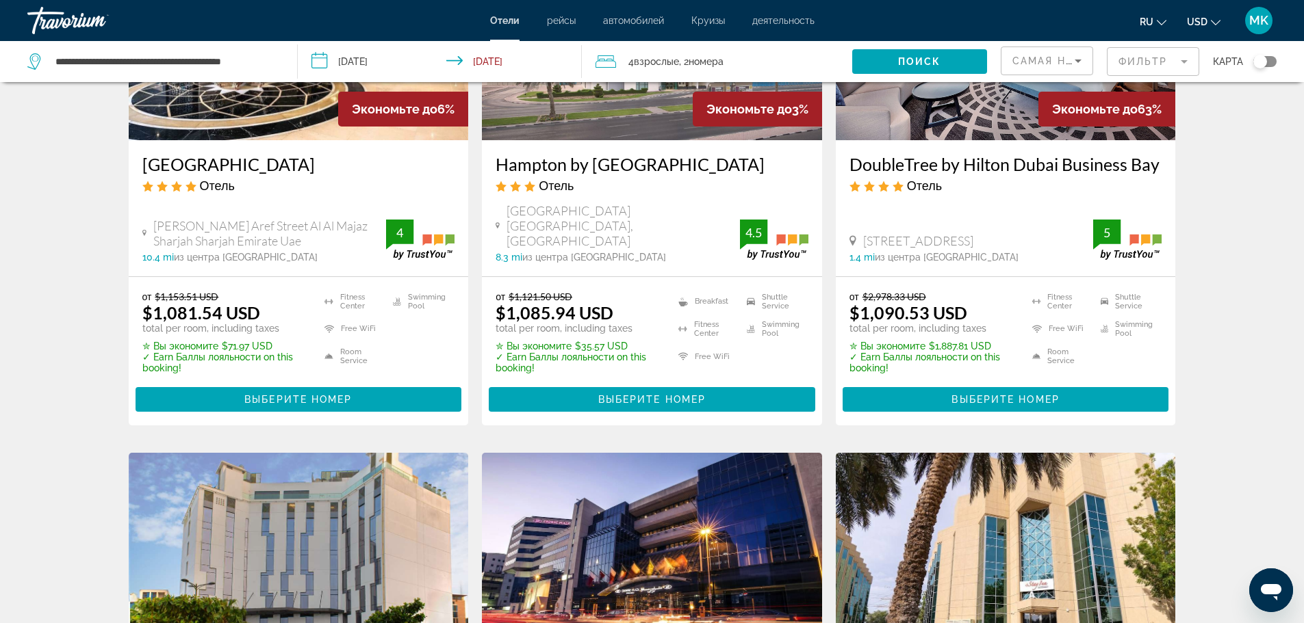
click at [894, 166] on h3 "DoubleTree by Hilton Dubai Business Bay" at bounding box center [1005, 164] width 313 height 21
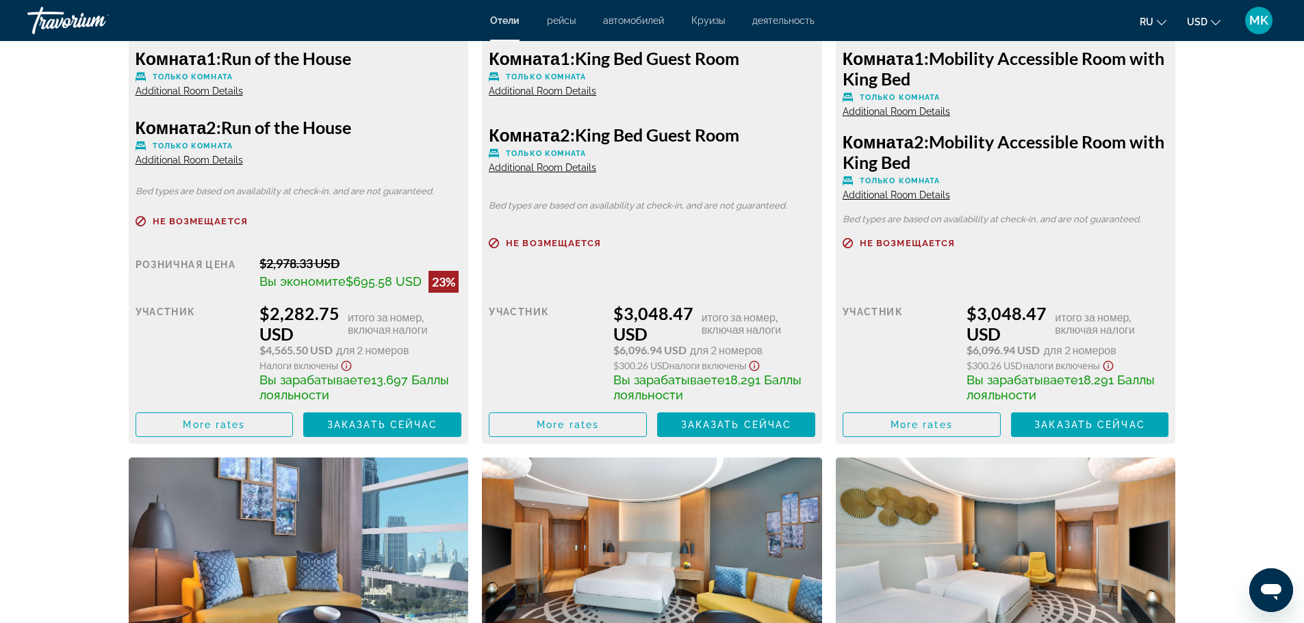
scroll to position [2053, 0]
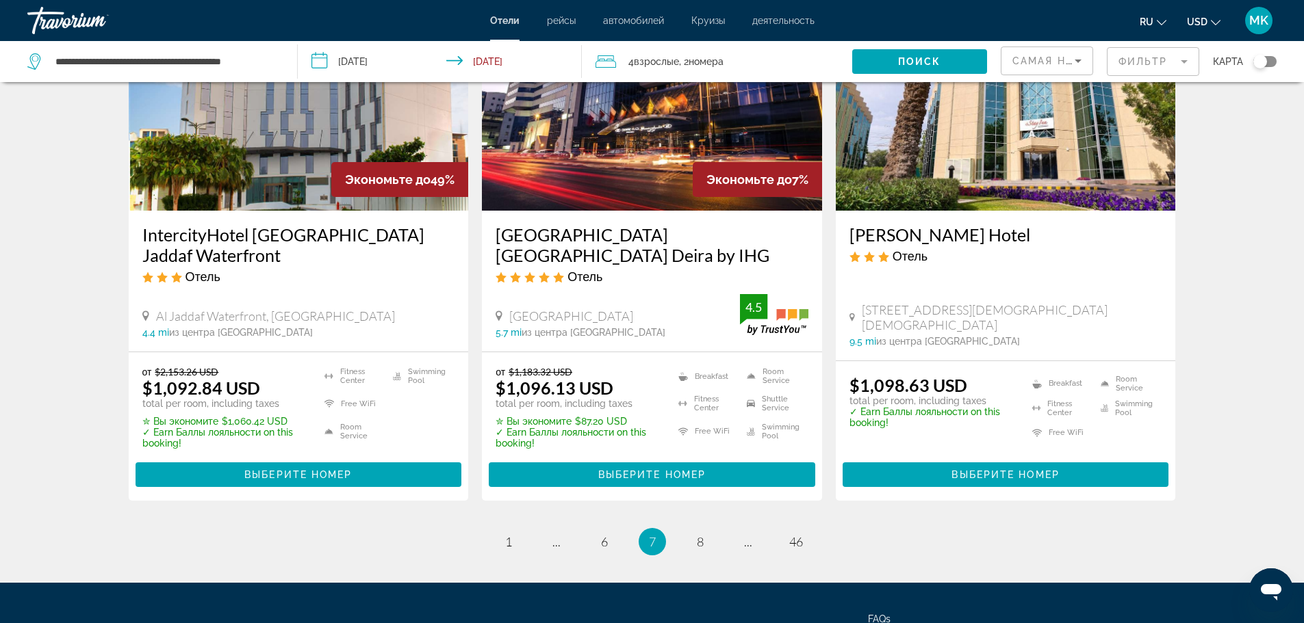
scroll to position [1711, 0]
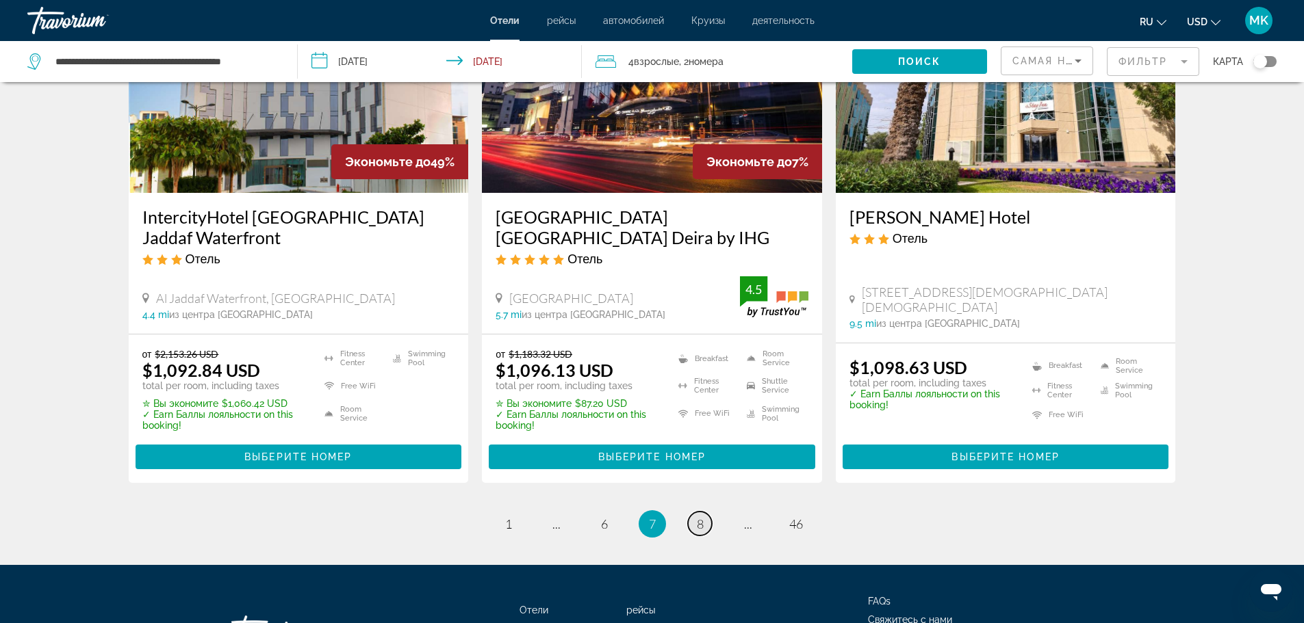
click at [701, 517] on span "8" at bounding box center [700, 524] width 7 height 15
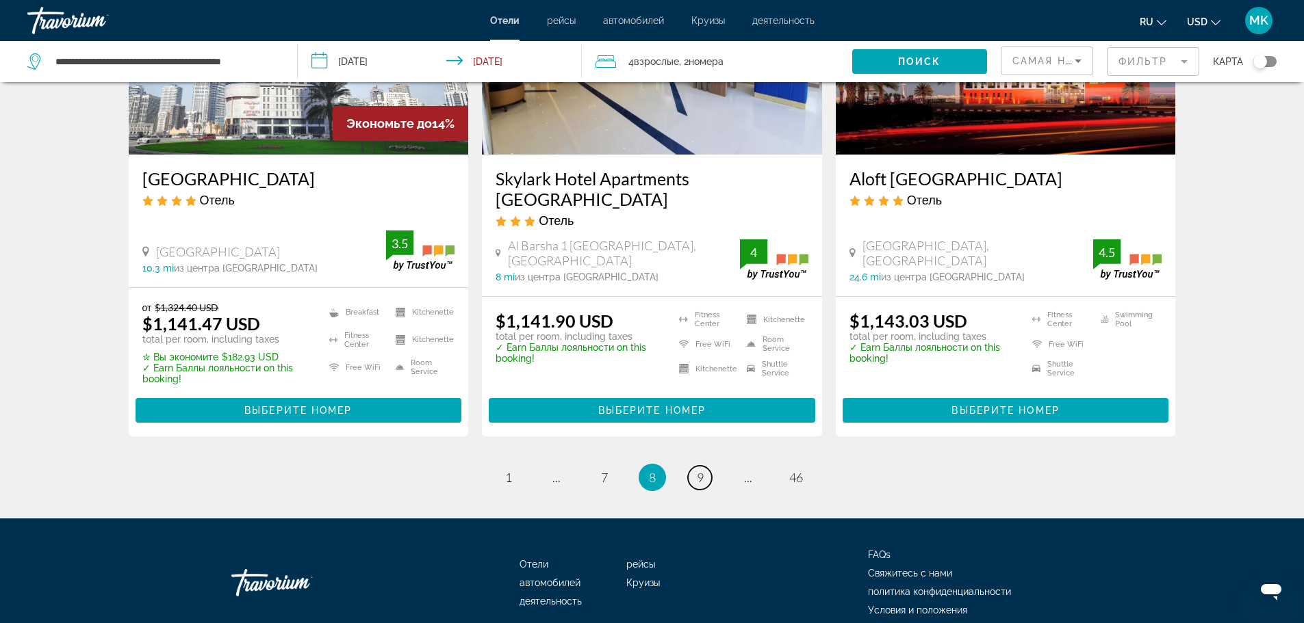
scroll to position [1779, 0]
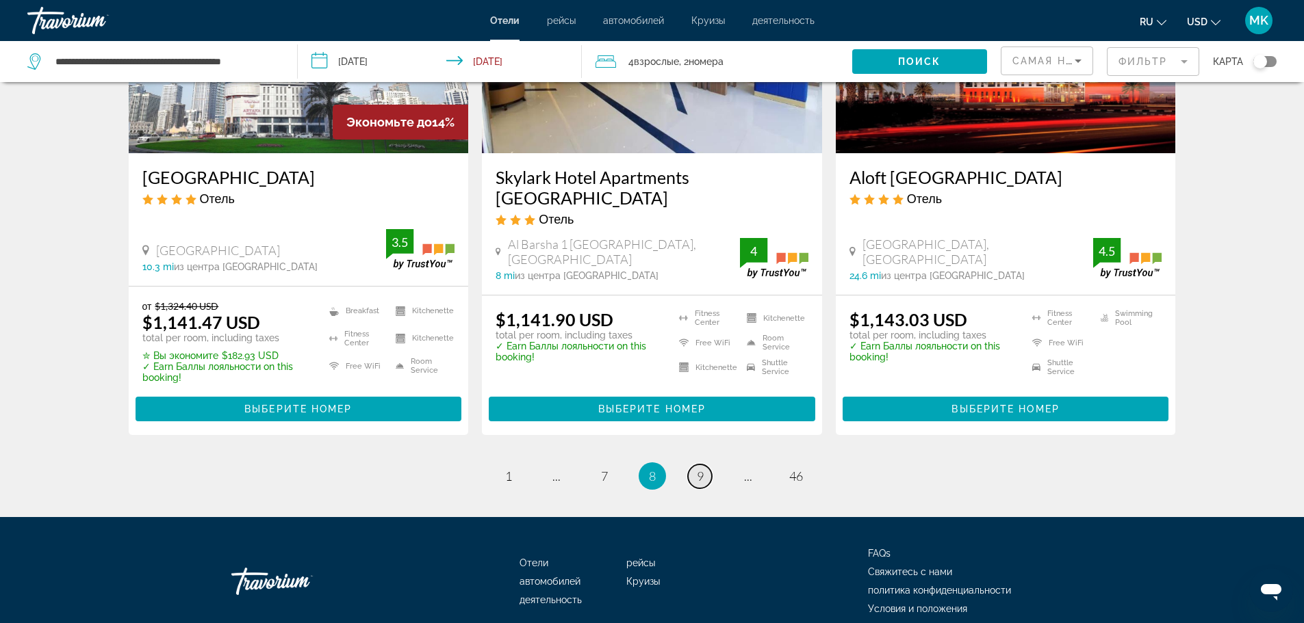
click at [701, 469] on span "9" at bounding box center [700, 476] width 7 height 15
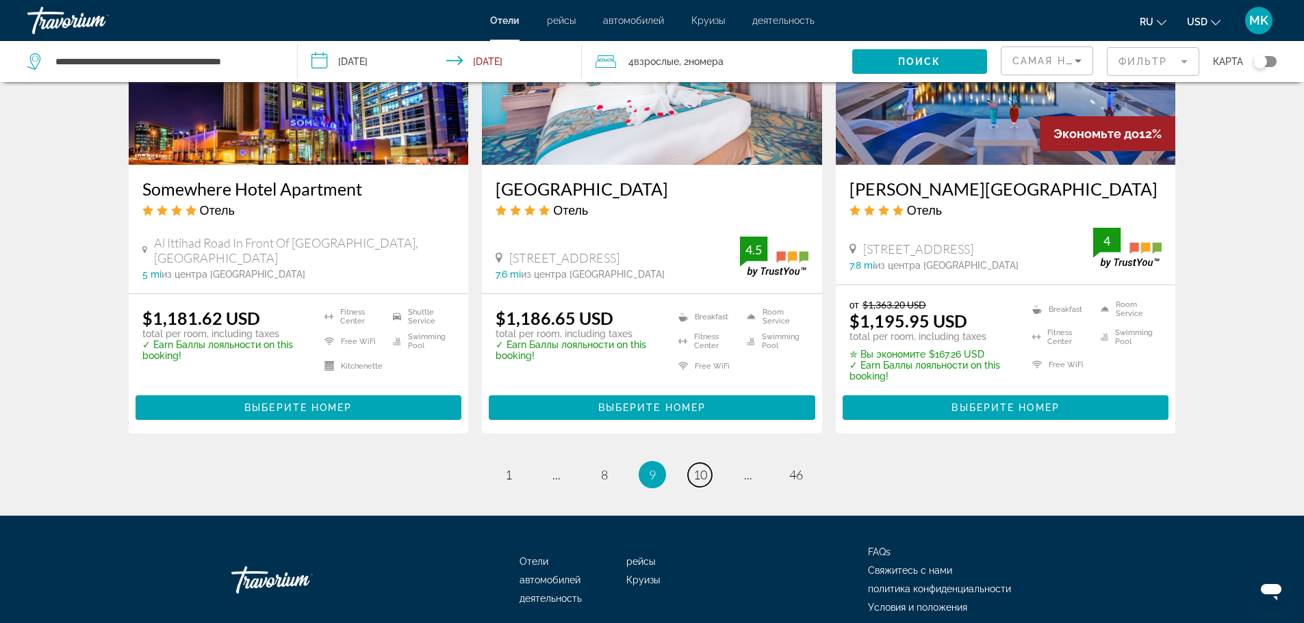
scroll to position [1804, 0]
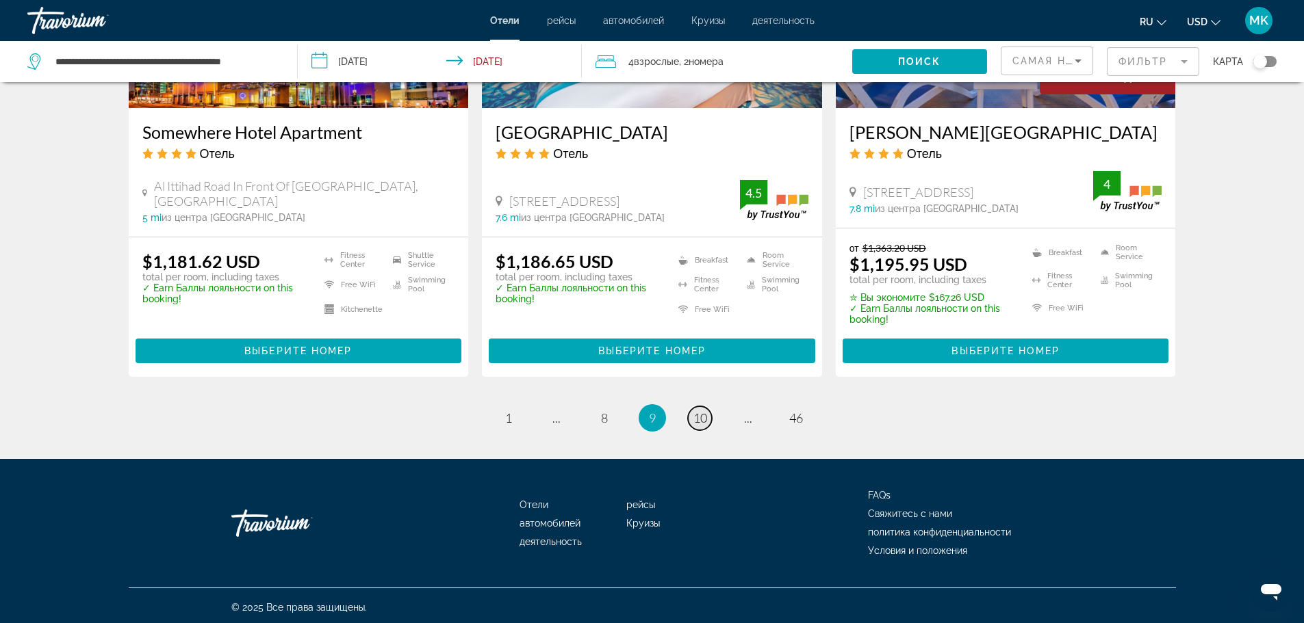
click at [695, 411] on span "10" at bounding box center [700, 418] width 14 height 15
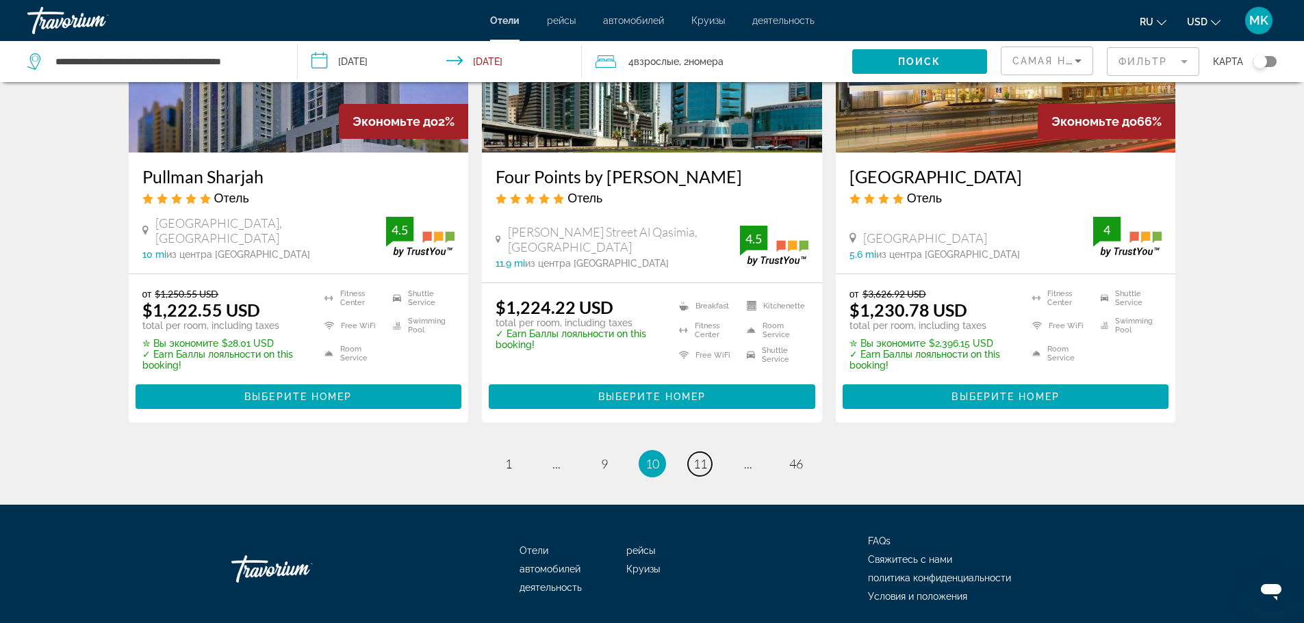
scroll to position [1813, 0]
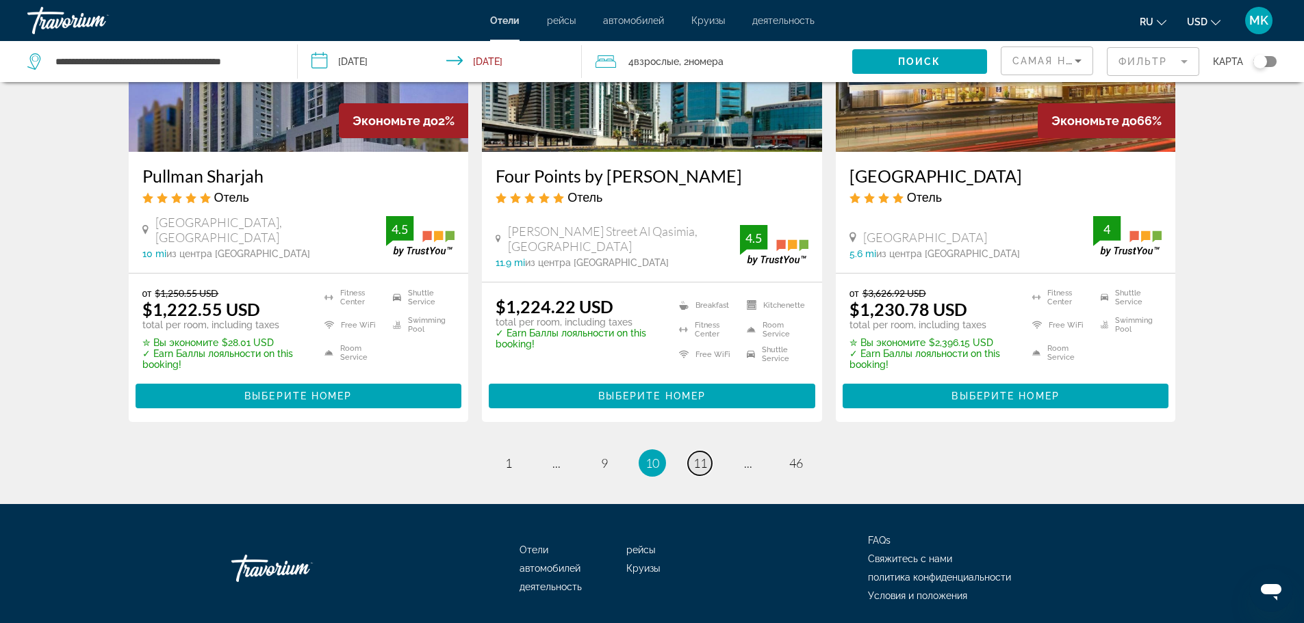
click at [700, 456] on span "11" at bounding box center [700, 463] width 14 height 15
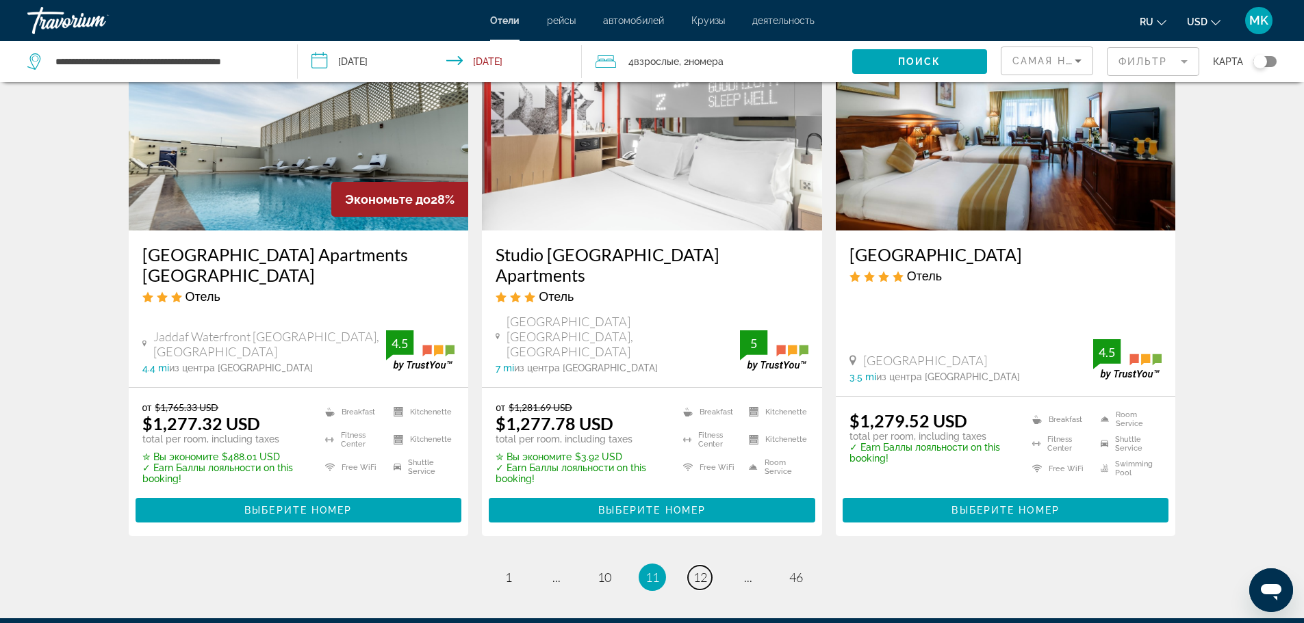
scroll to position [1711, 0]
